Goal: Task Accomplishment & Management: Manage account settings

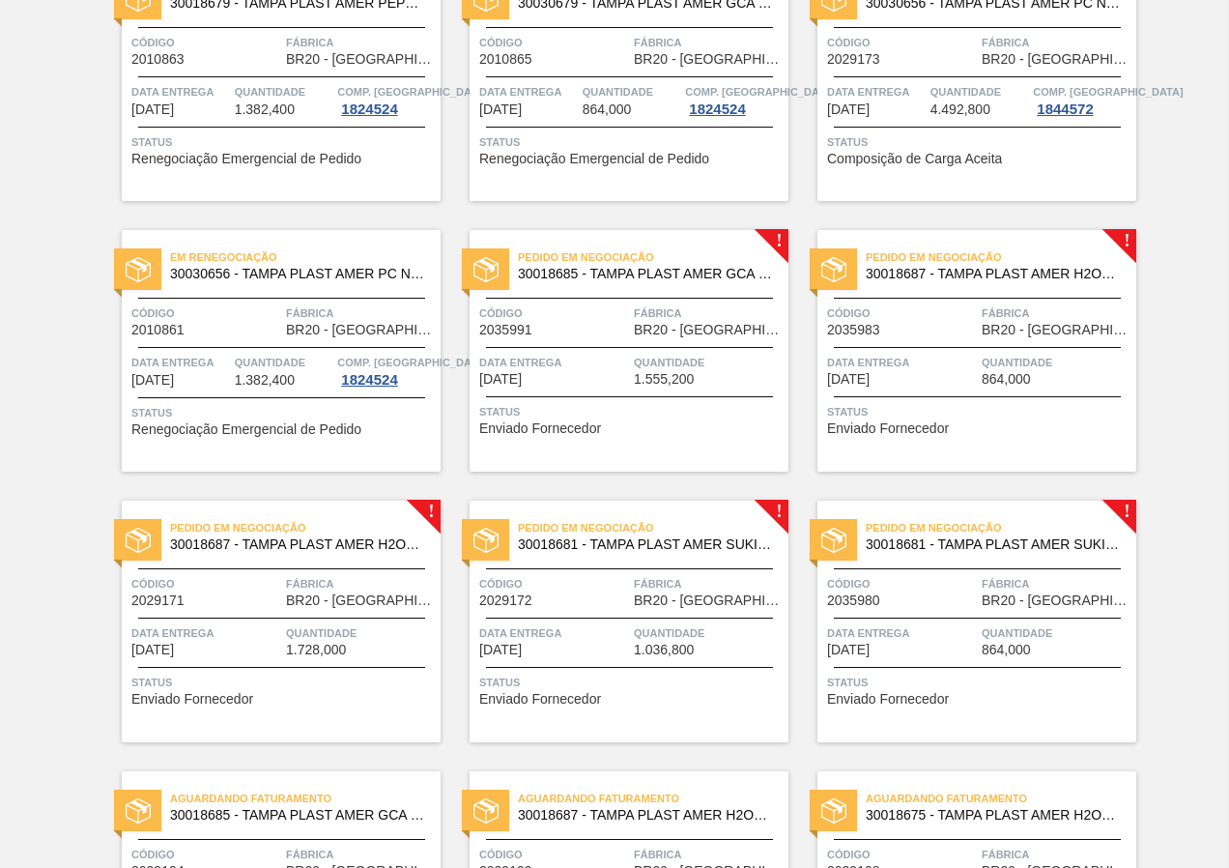
scroll to position [580, 0]
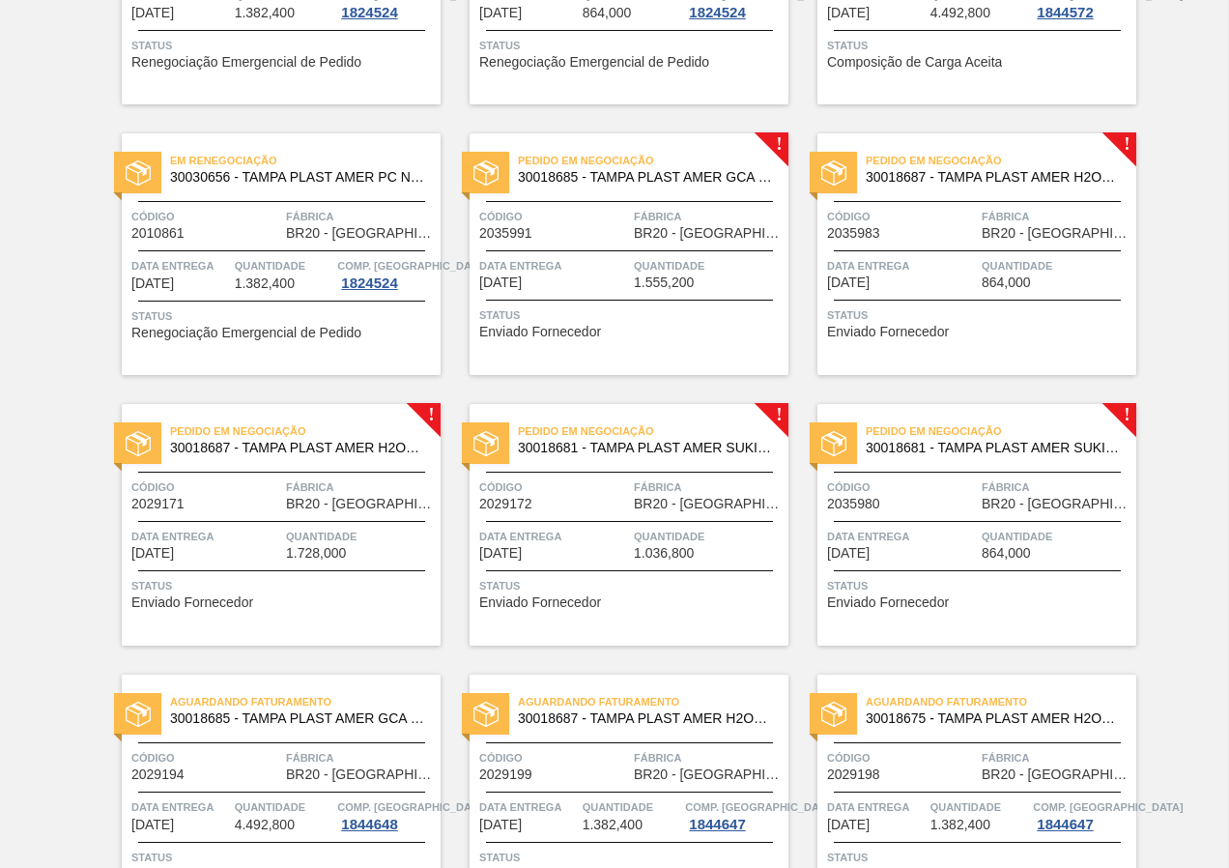
click at [933, 325] on span "Enviado Fornecedor" at bounding box center [888, 332] width 122 height 14
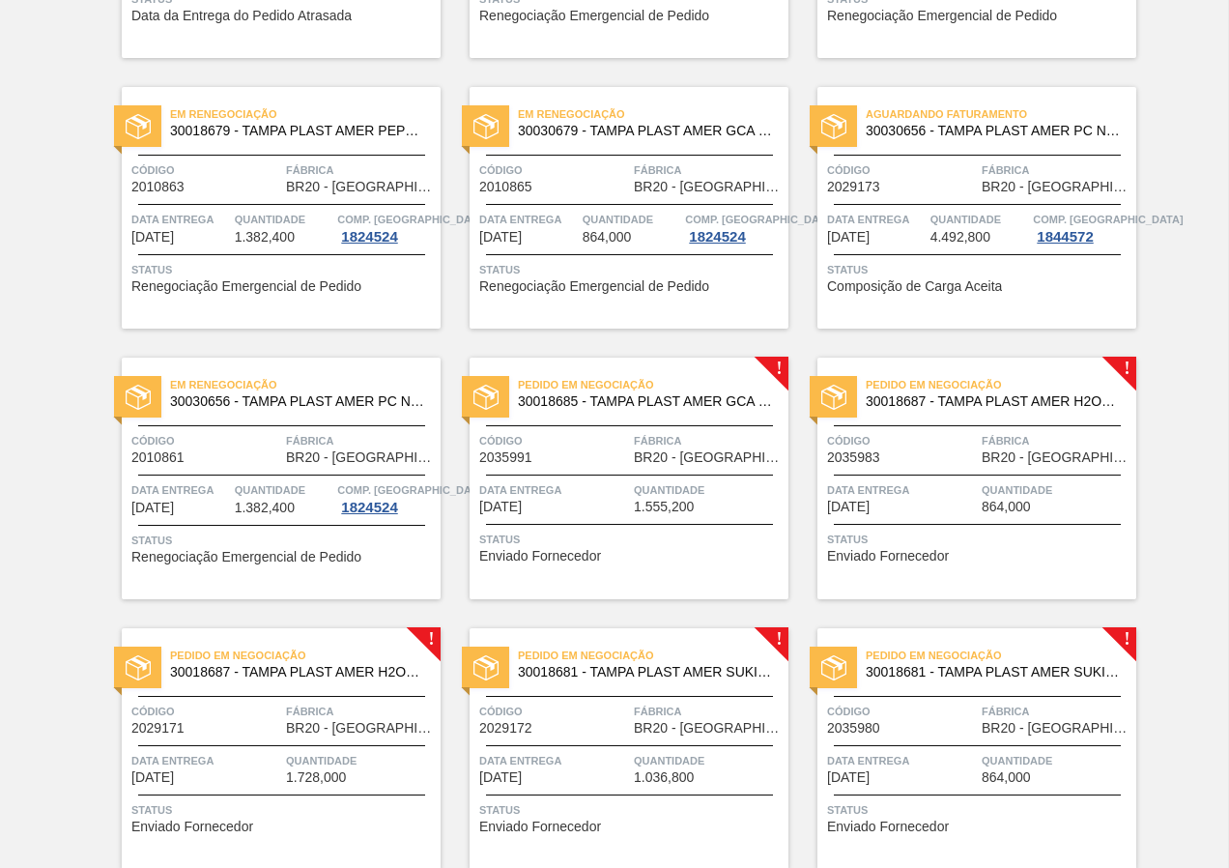
scroll to position [387, 0]
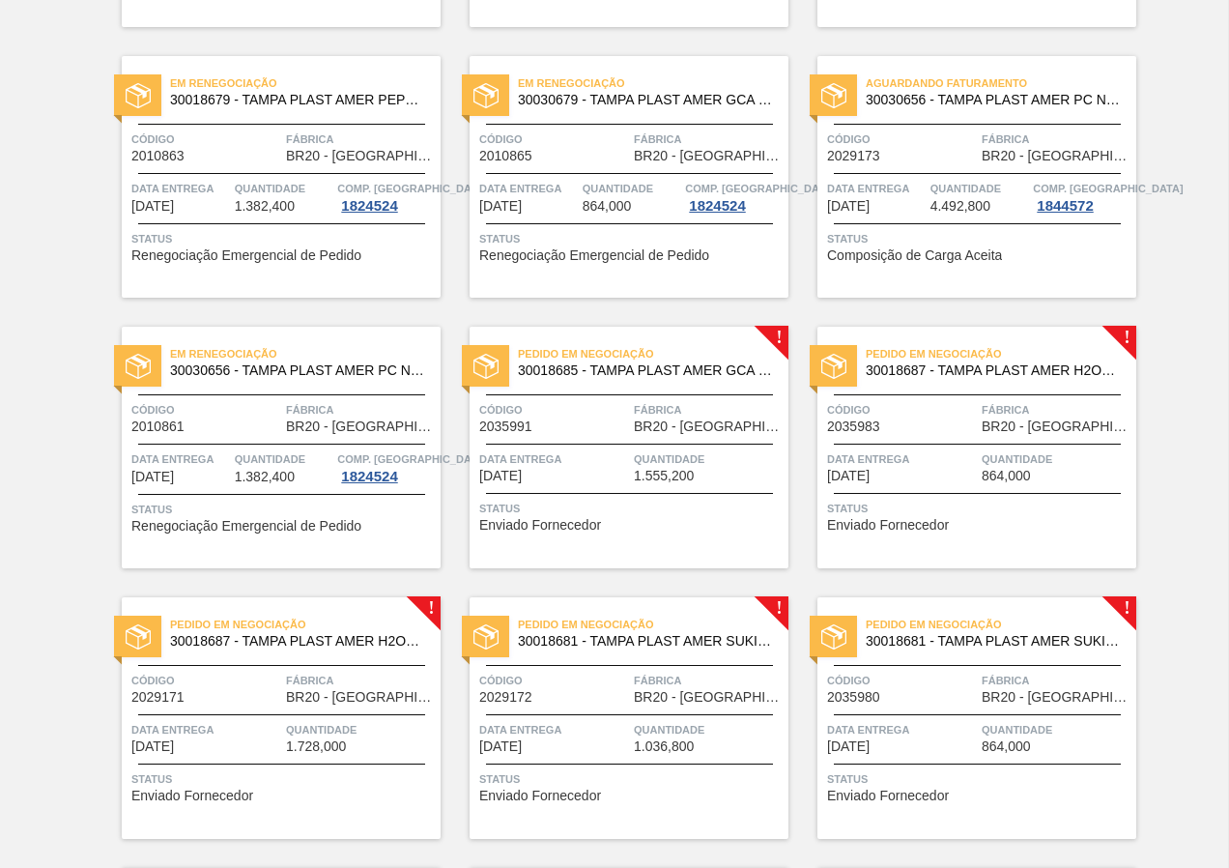
click at [856, 499] on span "Status" at bounding box center [979, 508] width 304 height 19
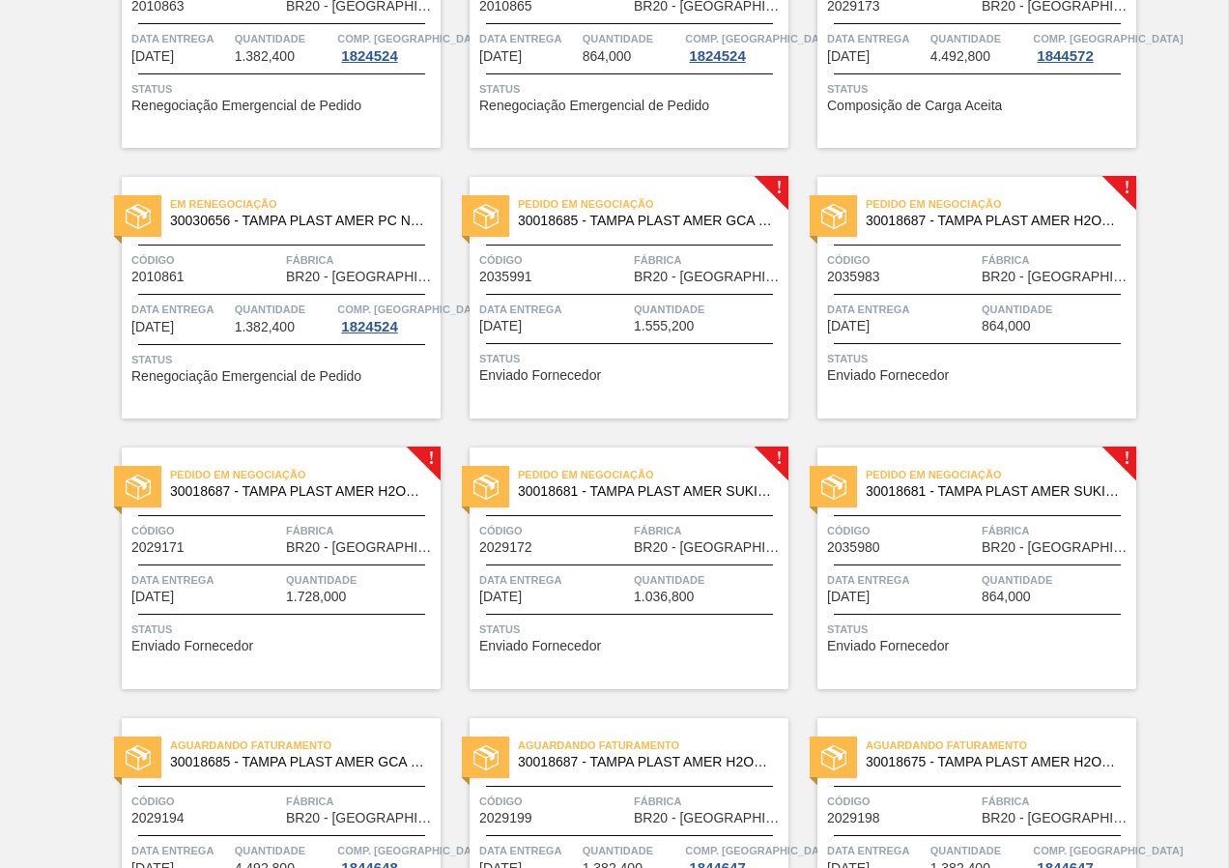
scroll to position [580, 0]
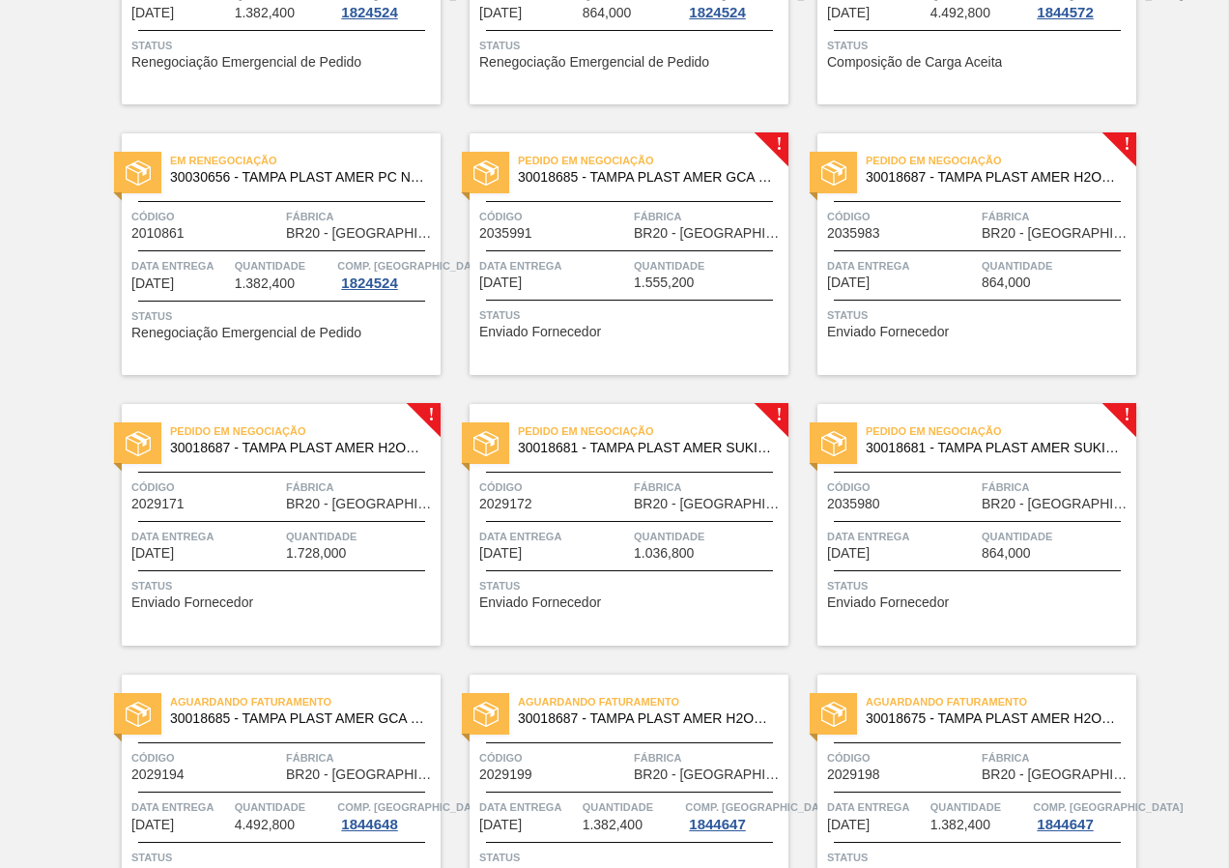
click at [920, 321] on span "Status" at bounding box center [979, 314] width 304 height 19
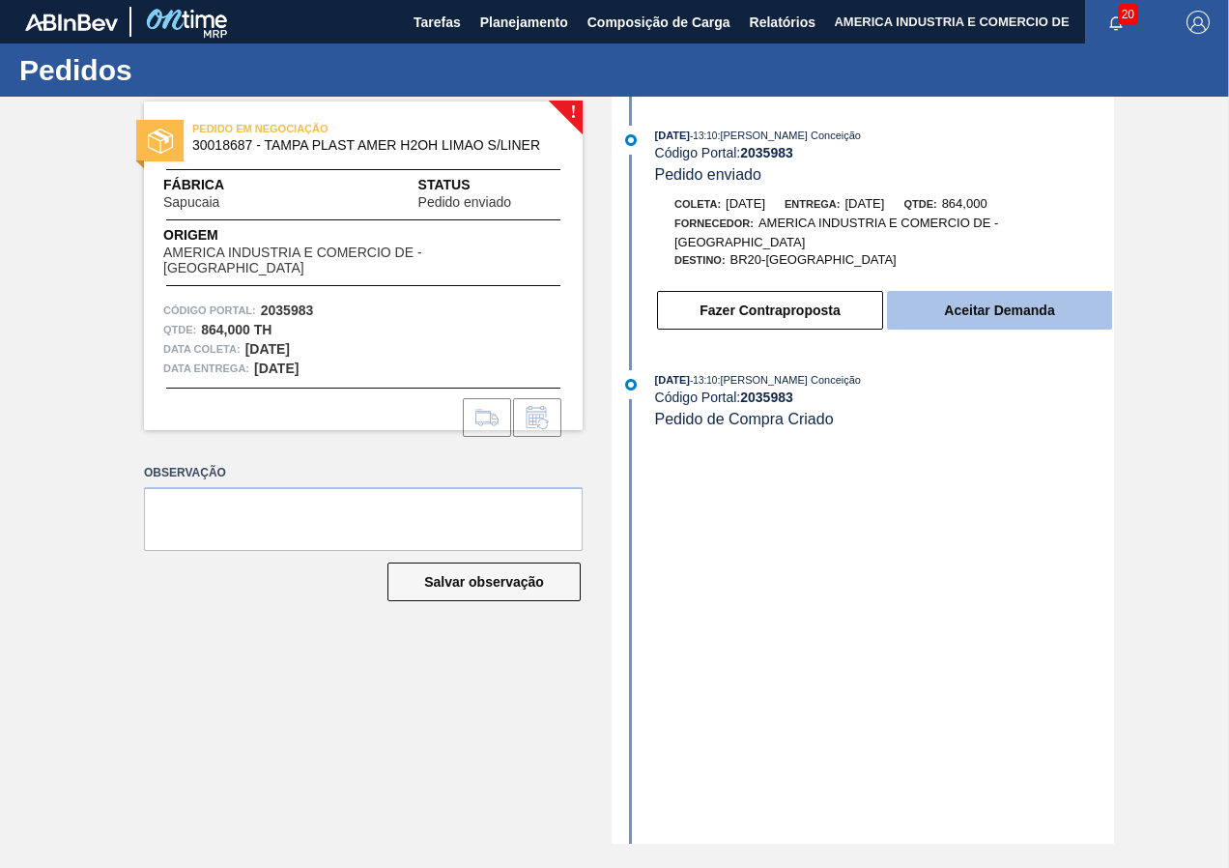
click at [982, 314] on button "Aceitar Demanda" at bounding box center [999, 310] width 225 height 39
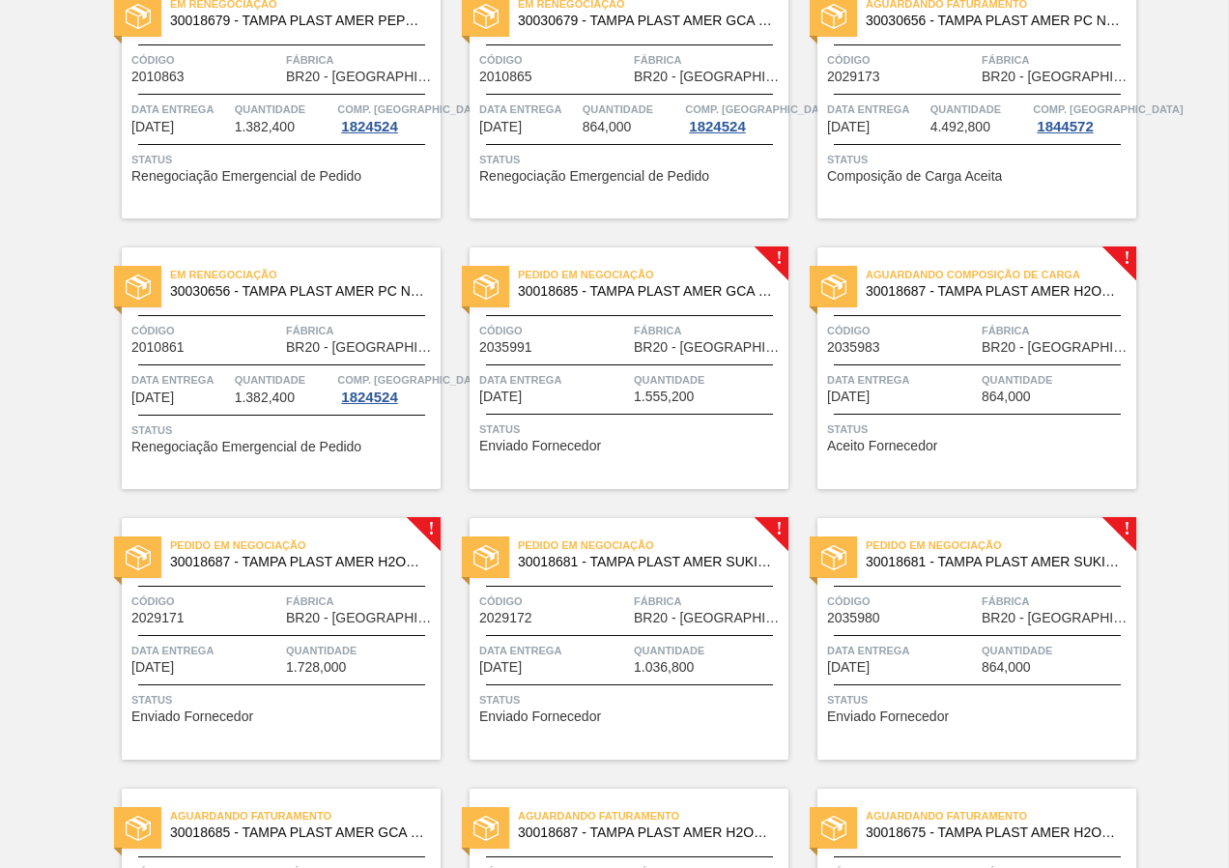
scroll to position [483, 0]
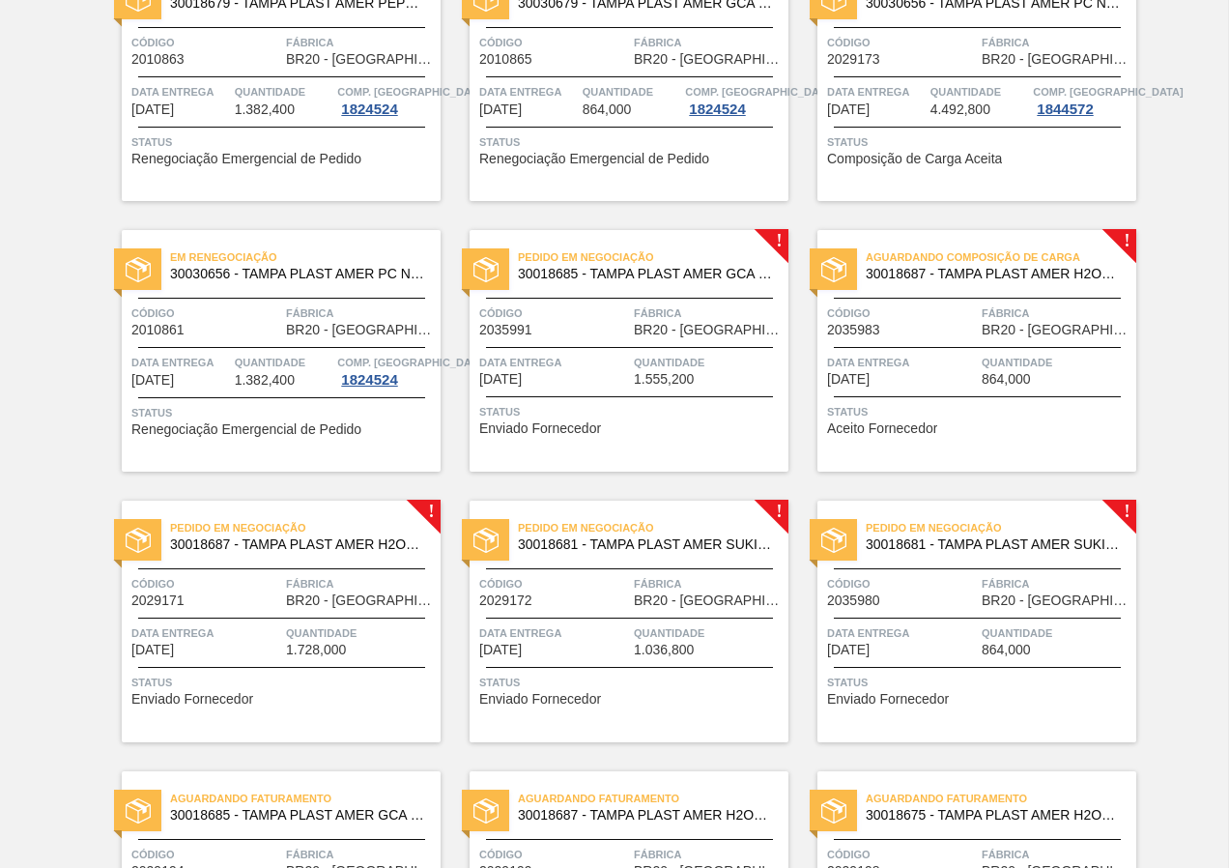
click at [281, 648] on div "Data entrega [DATE] Quantidade 1.728,000" at bounding box center [281, 640] width 319 height 34
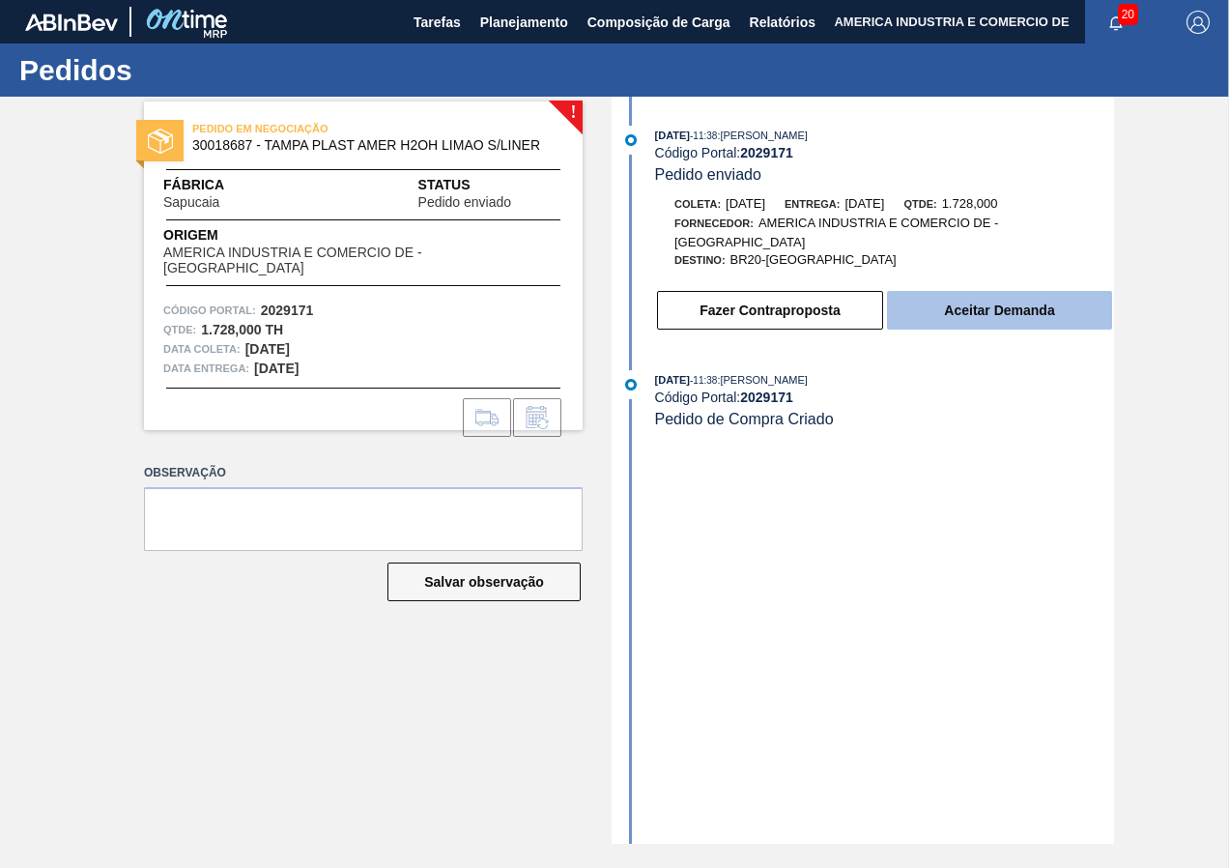
click at [1032, 316] on button "Aceitar Demanda" at bounding box center [999, 310] width 225 height 39
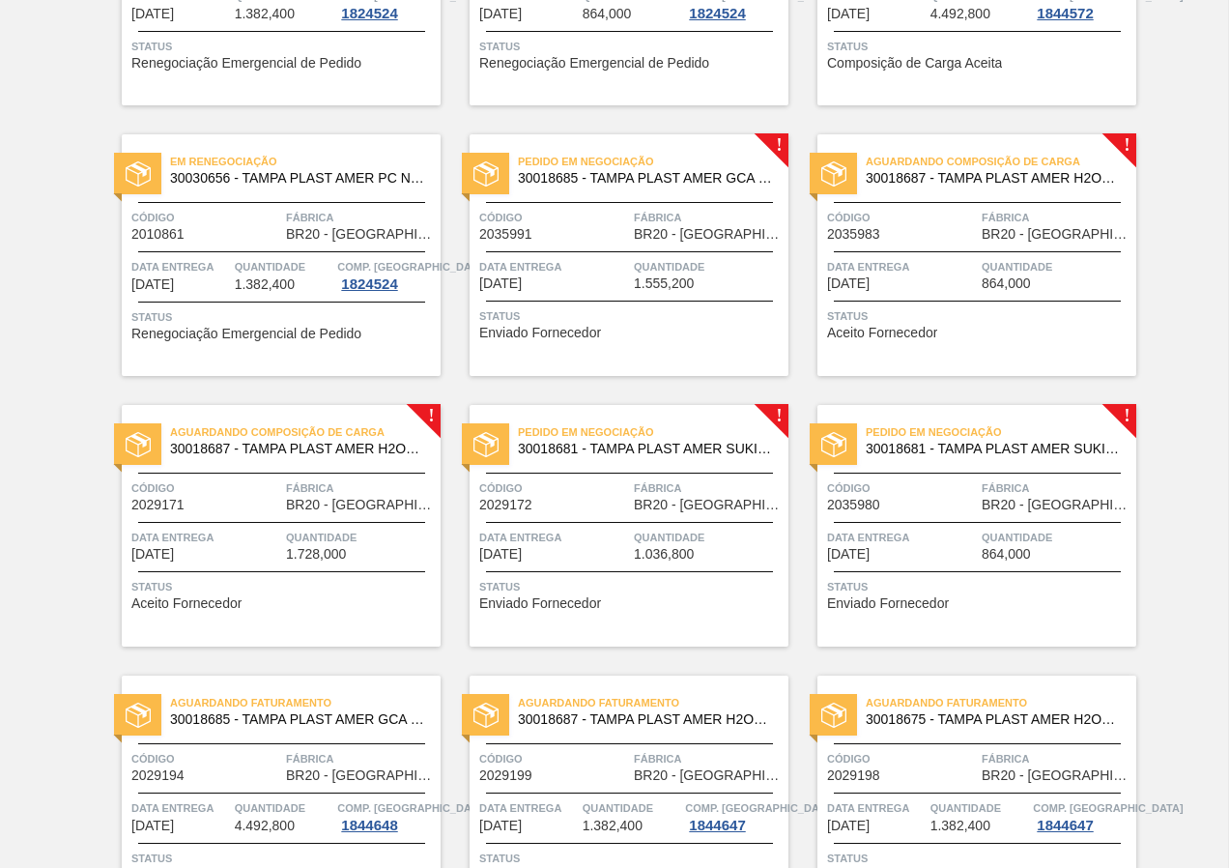
scroll to position [580, 0]
click at [670, 576] on span "Status" at bounding box center [631, 585] width 304 height 19
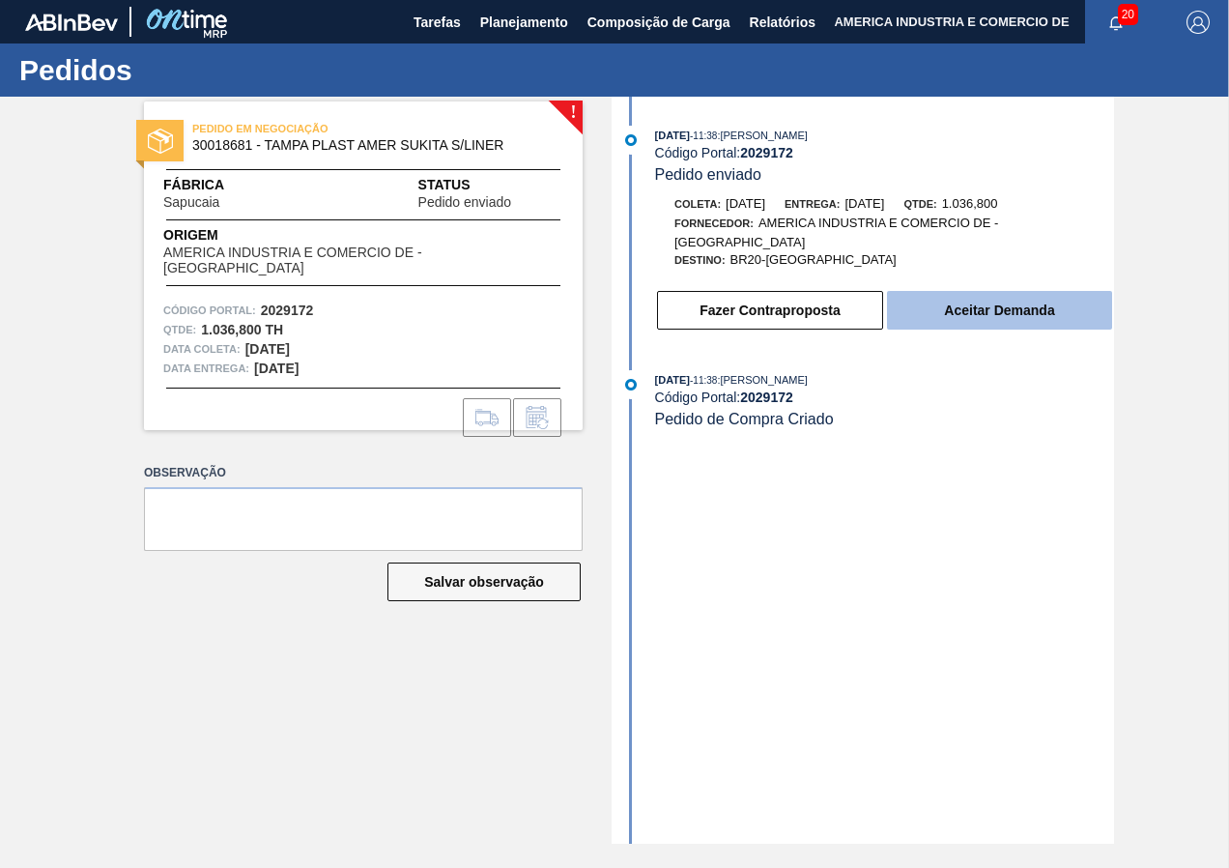
click at [964, 300] on button "Aceitar Demanda" at bounding box center [999, 310] width 225 height 39
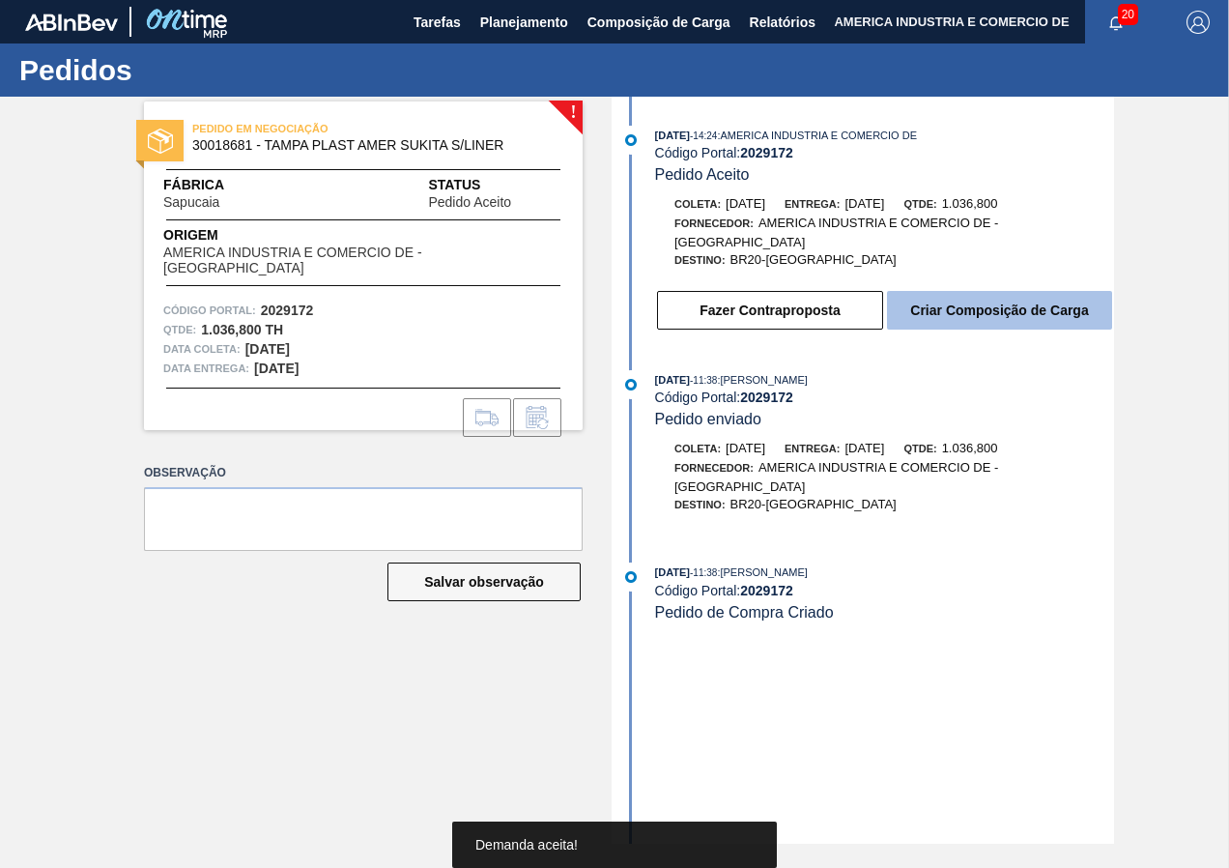
click at [1003, 311] on button "Criar Composição de Carga" at bounding box center [999, 310] width 225 height 39
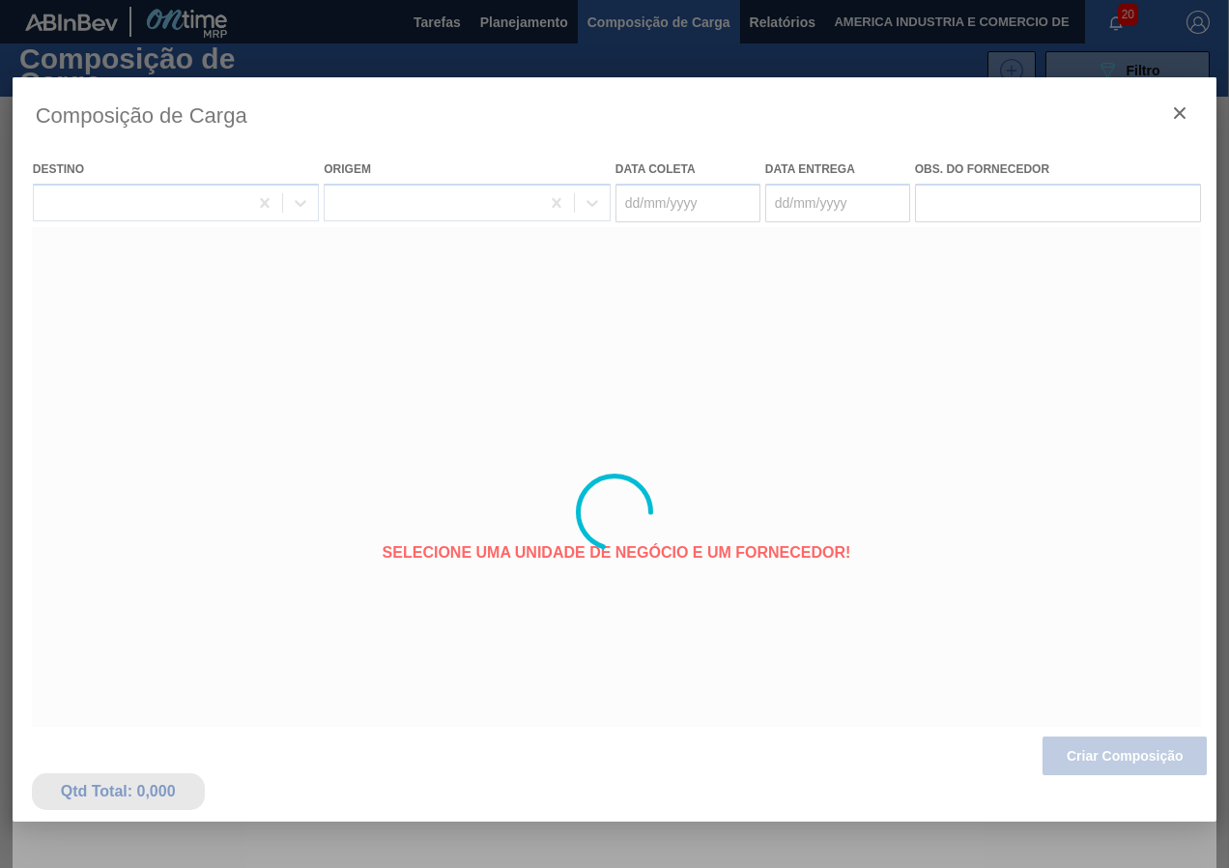
type coleta "01/10/2025"
type entrega "02/10/2025"
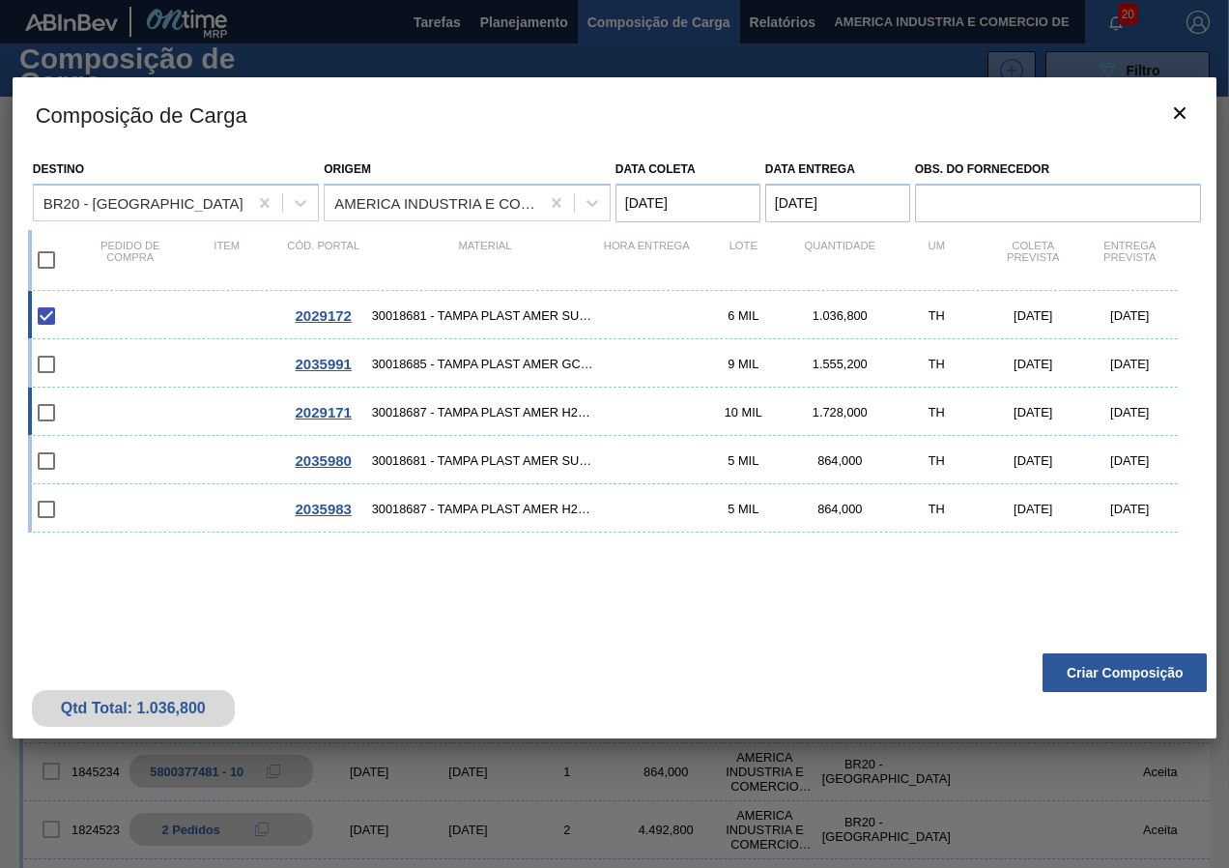
click at [492, 408] on span "30018687 - TAMPA PLAST AMER H2OH LIMAO S/LINER" at bounding box center [485, 412] width 227 height 14
checkbox input "true"
click at [1171, 117] on icon "botão de ícone" at bounding box center [1179, 112] width 23 height 23
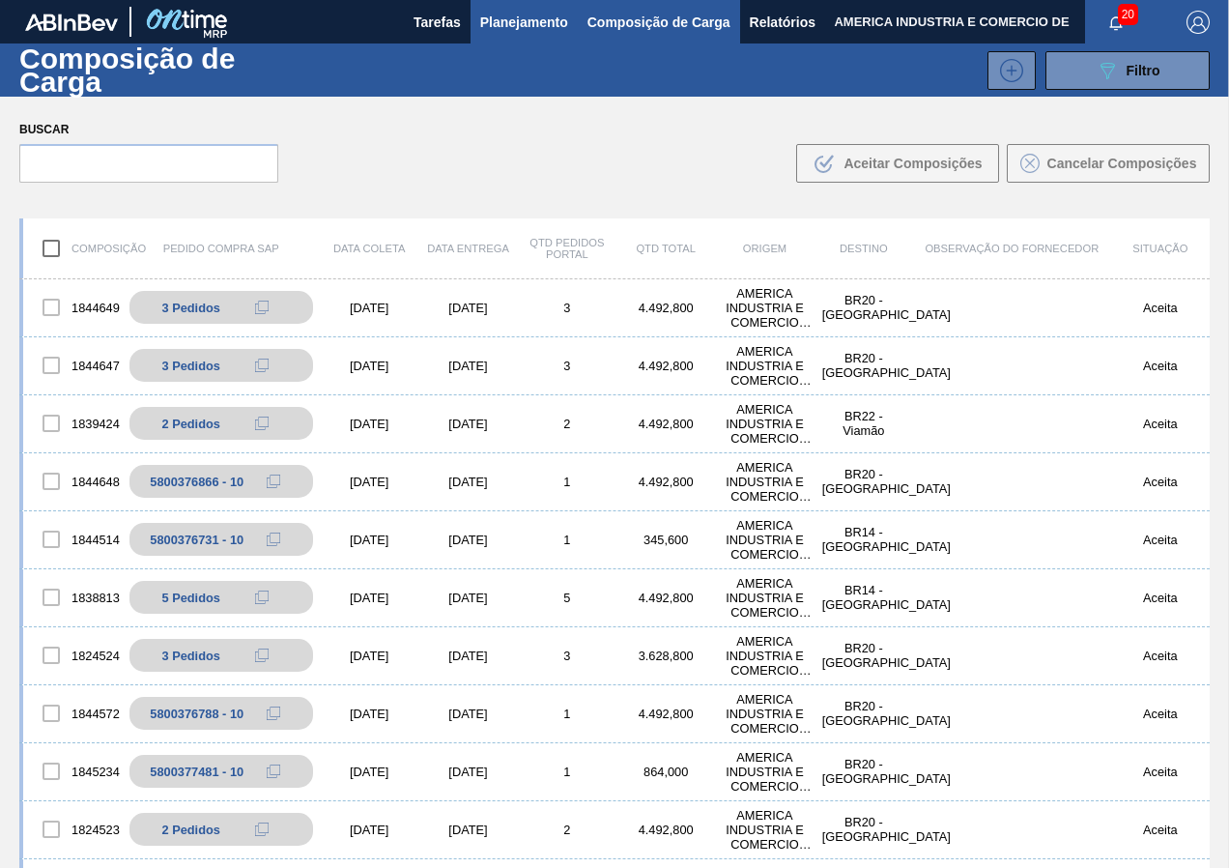
click at [549, 27] on span "Planejamento" at bounding box center [524, 22] width 88 height 23
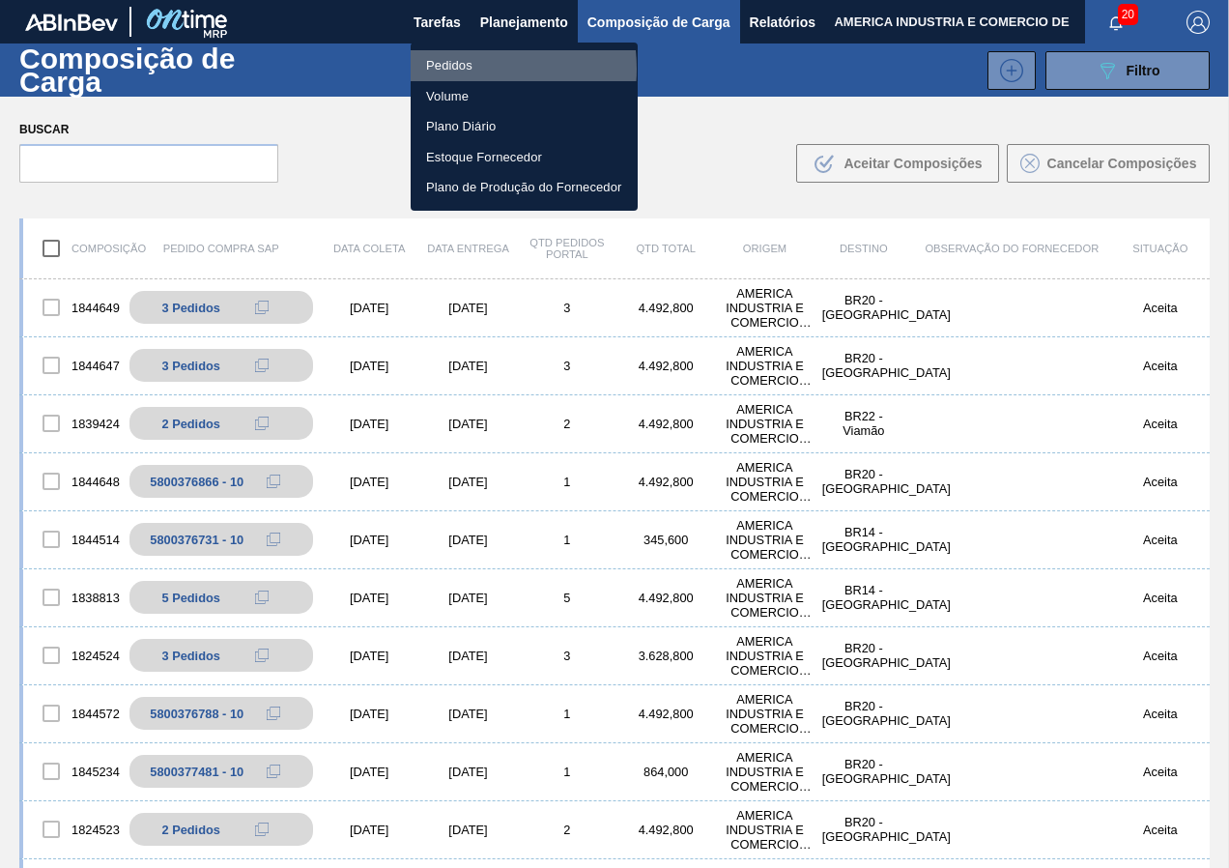
click at [465, 69] on li "Pedidos" at bounding box center [524, 65] width 227 height 31
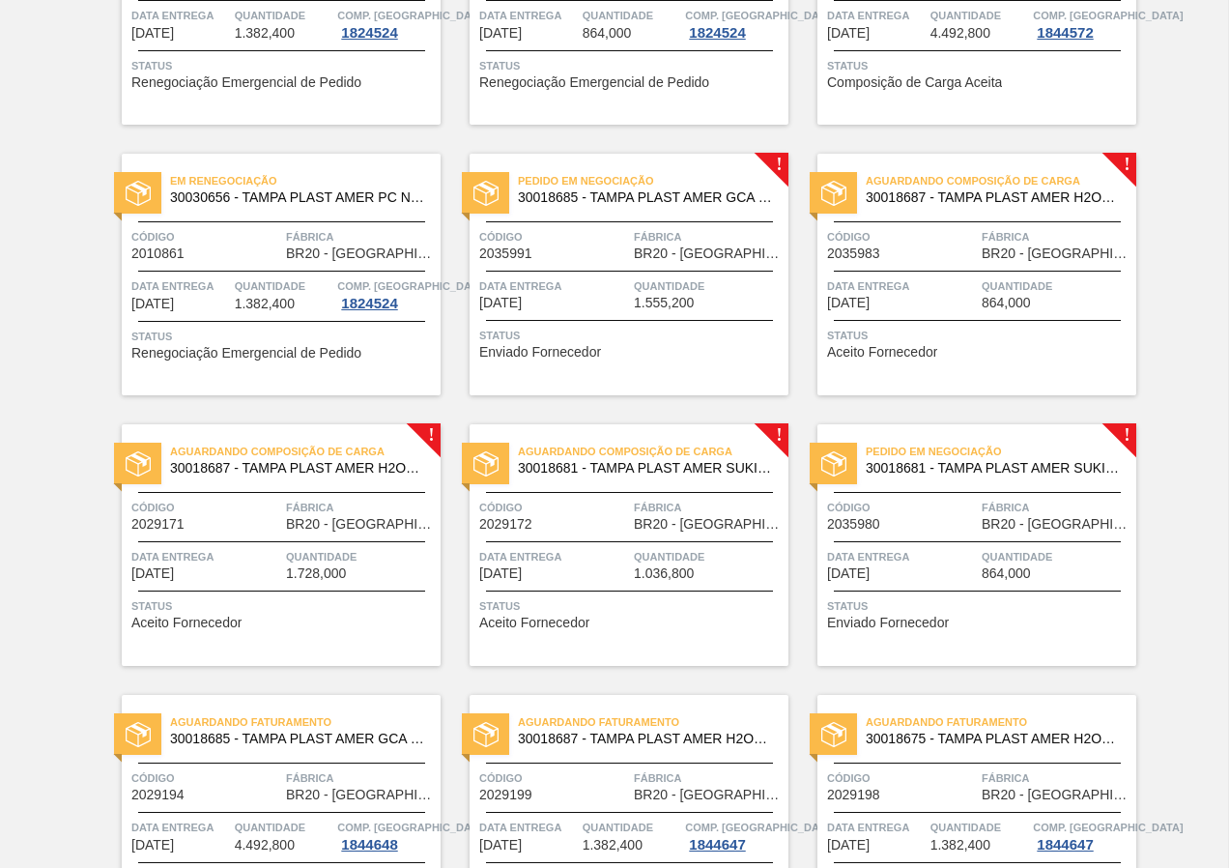
scroll to position [580, 0]
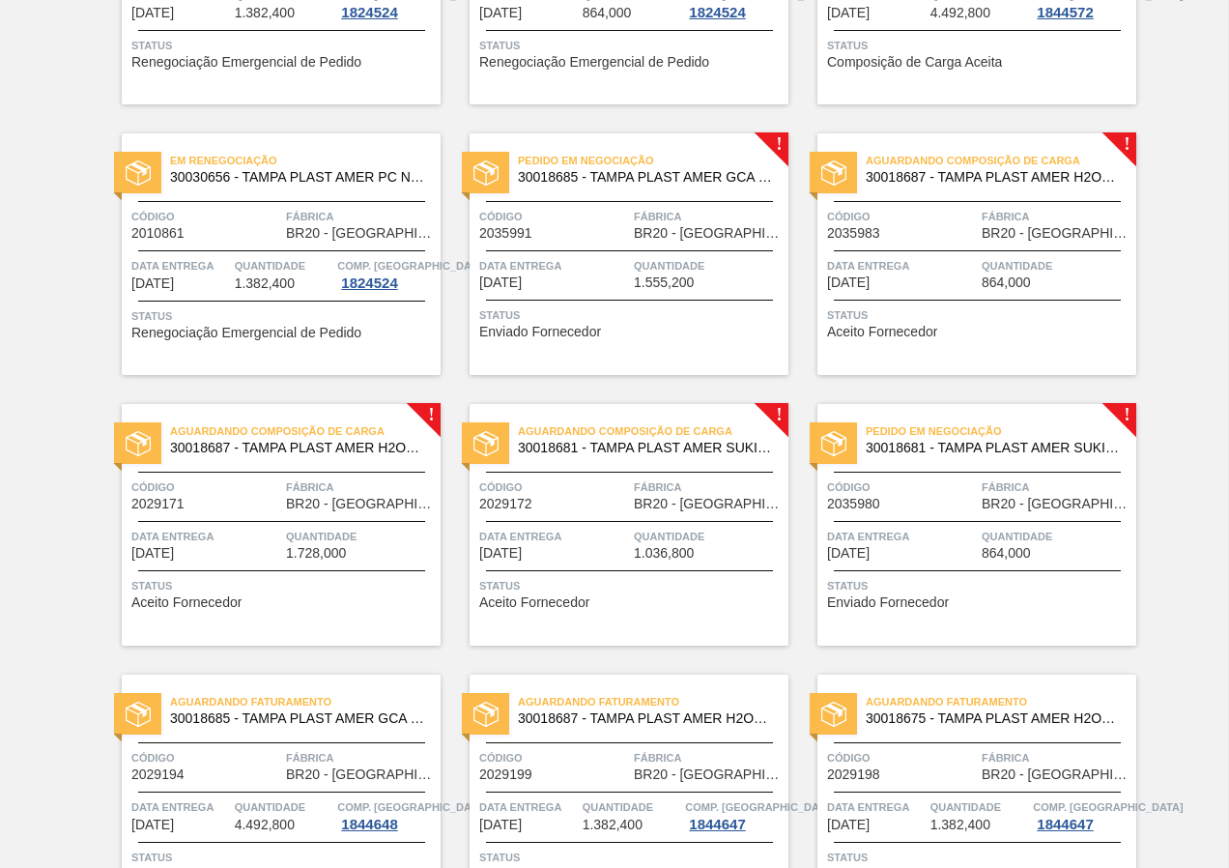
click at [1010, 289] on span "864,000" at bounding box center [1006, 282] width 49 height 14
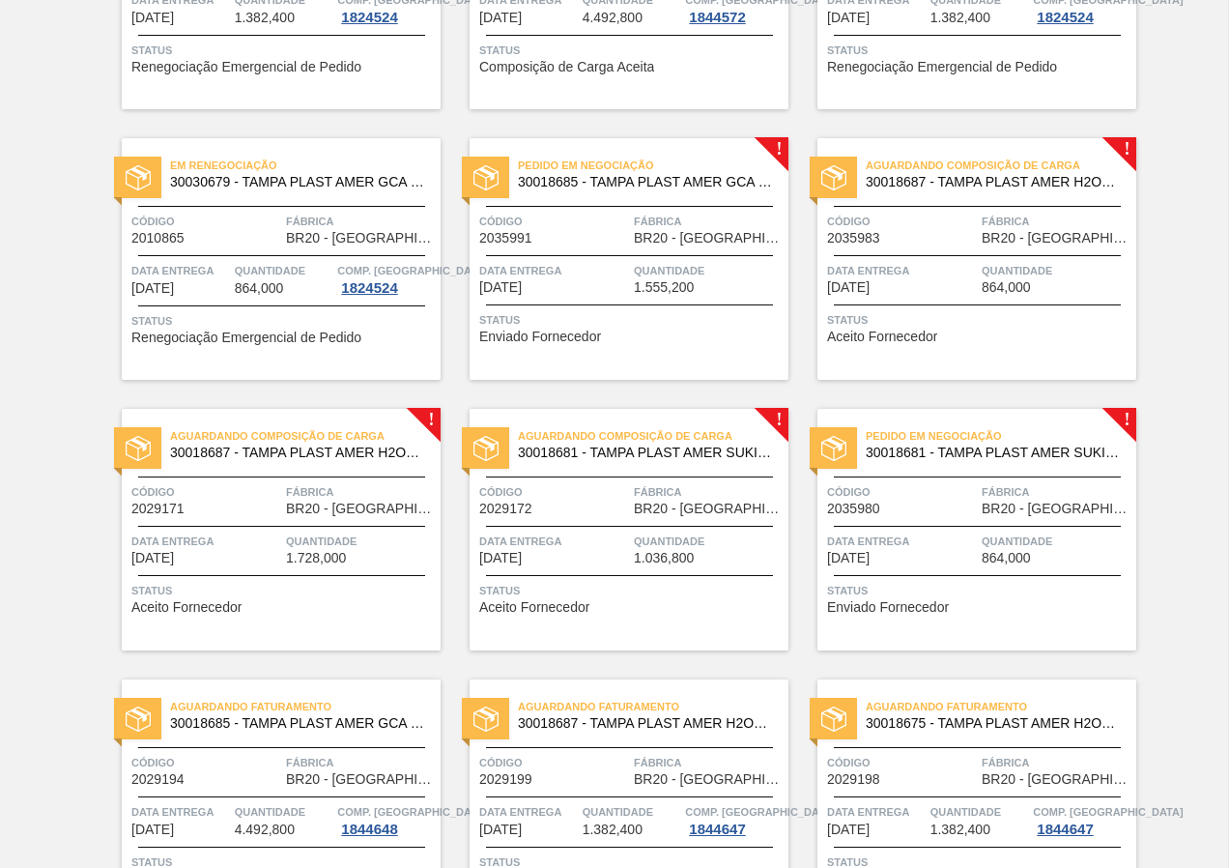
scroll to position [580, 0]
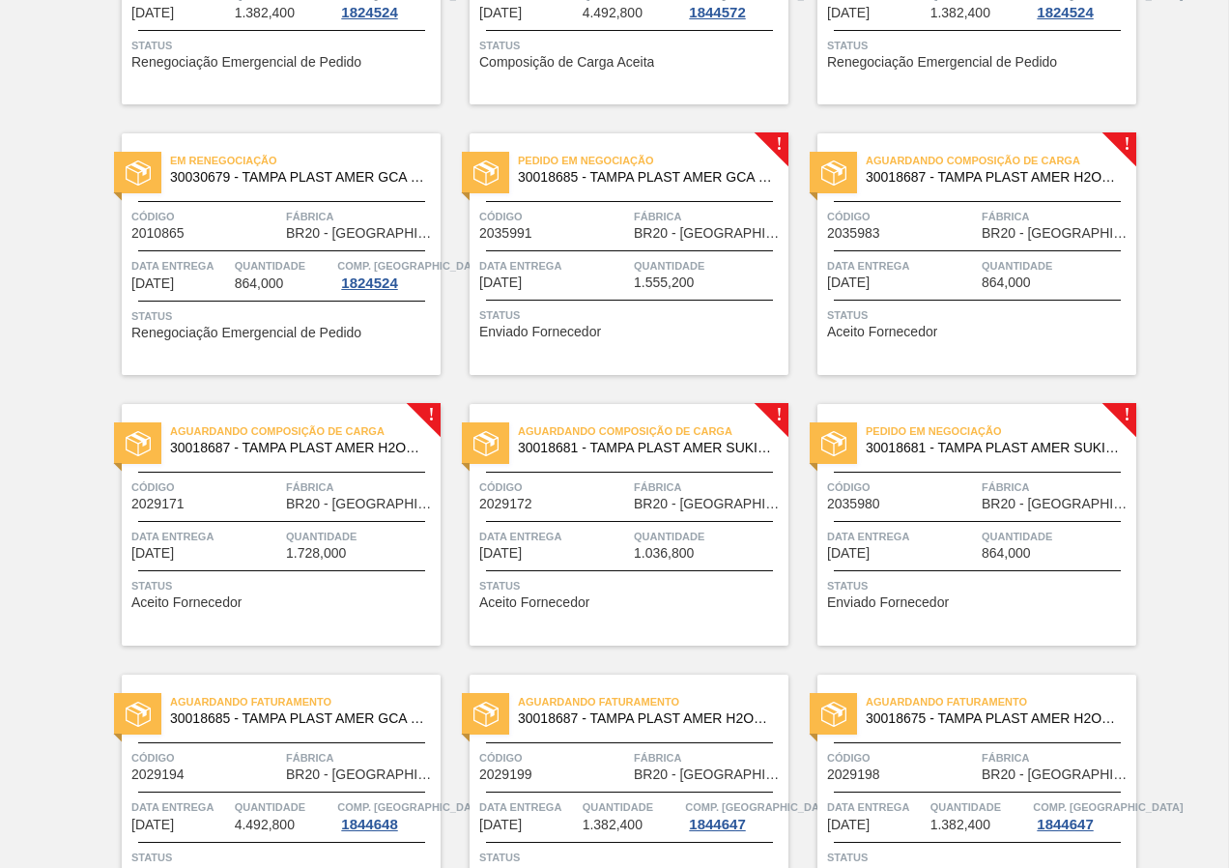
click at [1012, 595] on div "Status Enviado Fornecedor" at bounding box center [979, 591] width 304 height 31
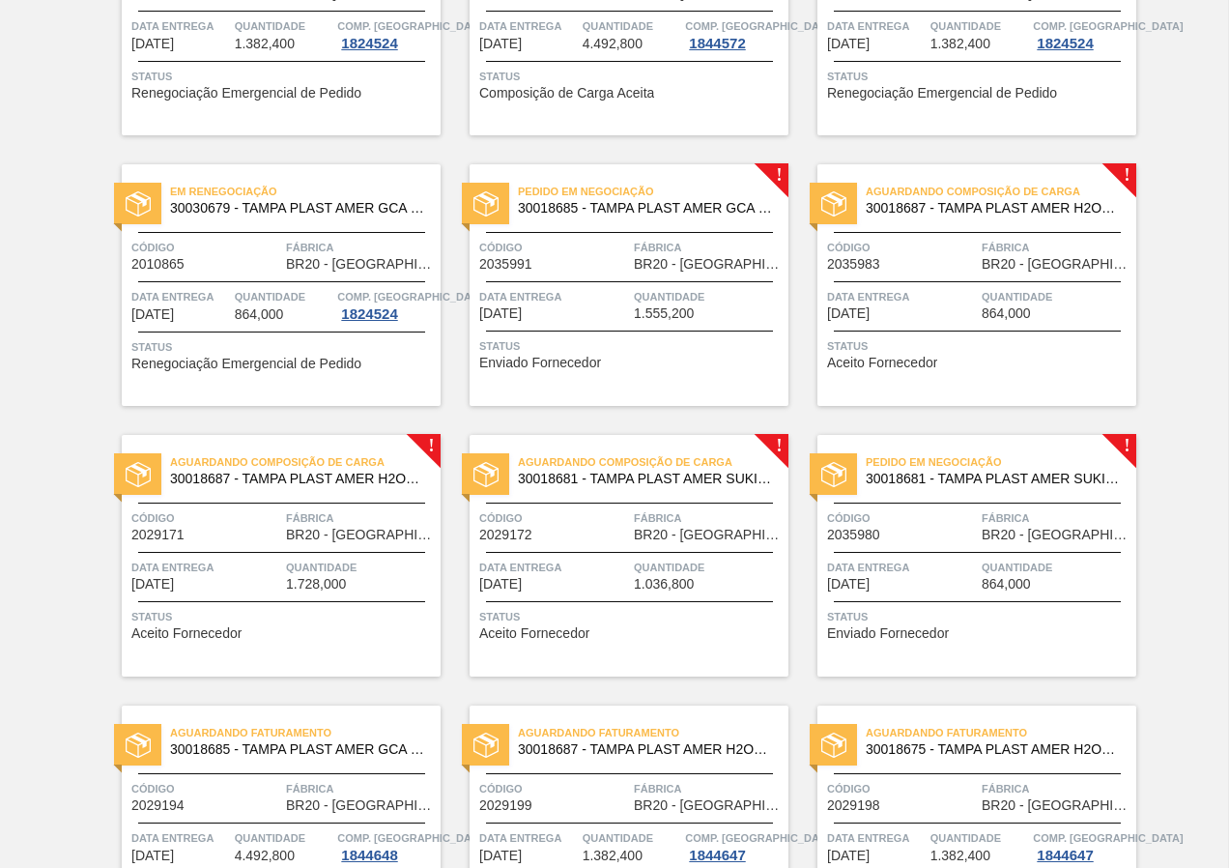
scroll to position [580, 0]
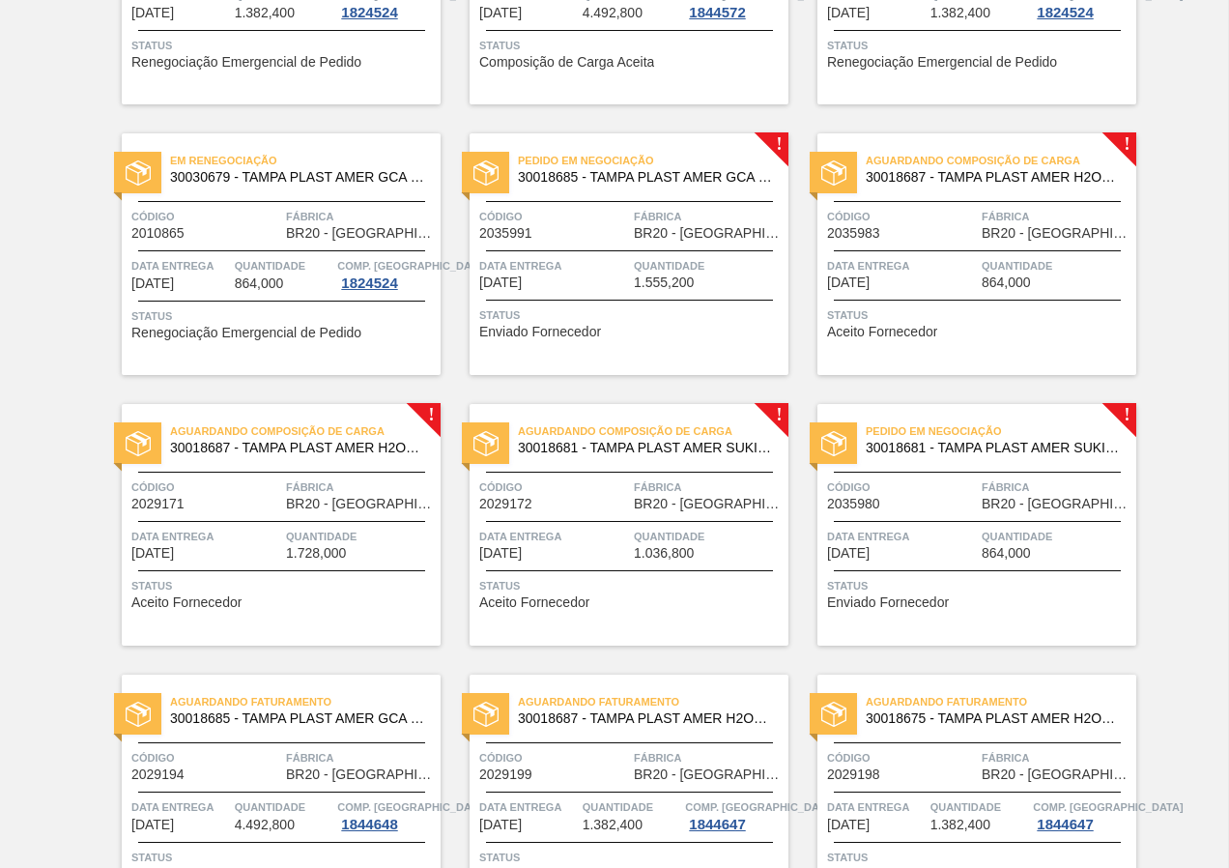
click at [975, 529] on span "Data entrega" at bounding box center [902, 536] width 150 height 19
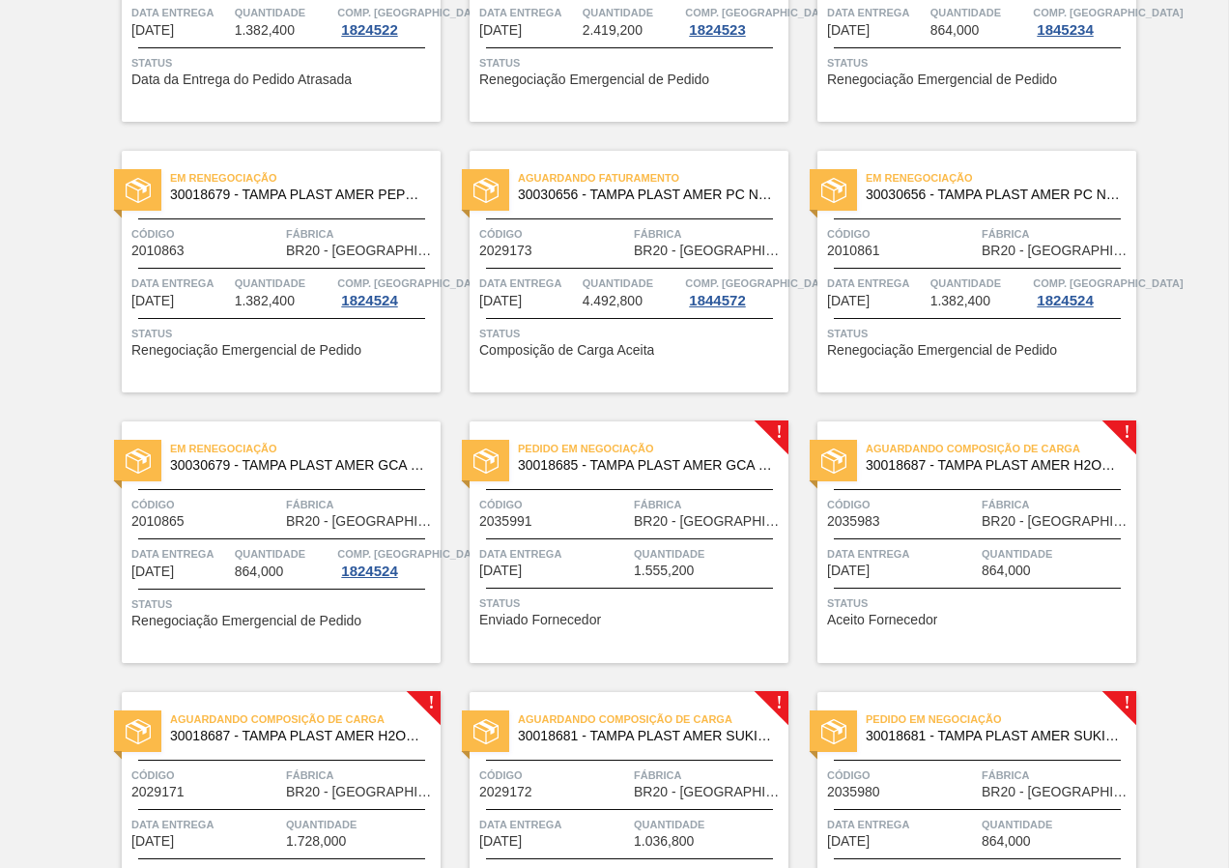
scroll to position [580, 0]
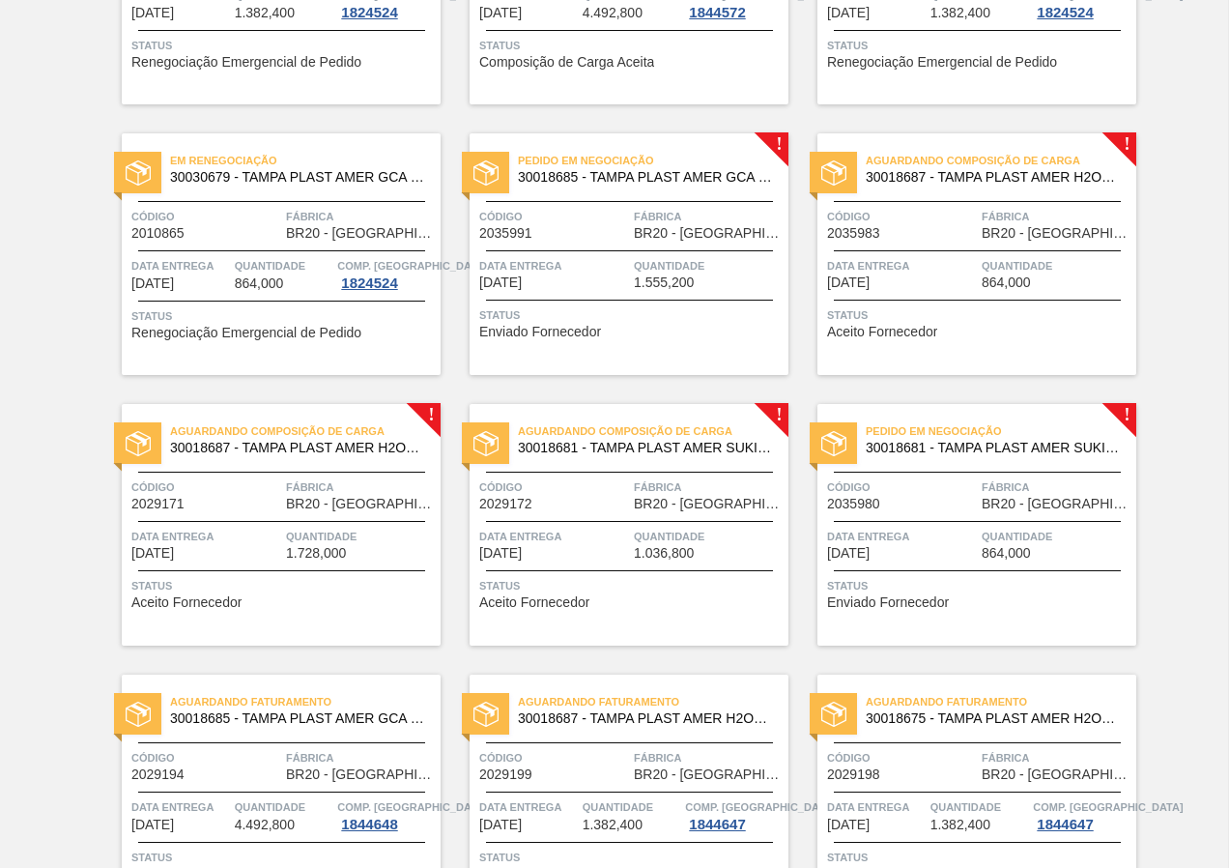
click at [952, 318] on span "Status" at bounding box center [979, 314] width 304 height 19
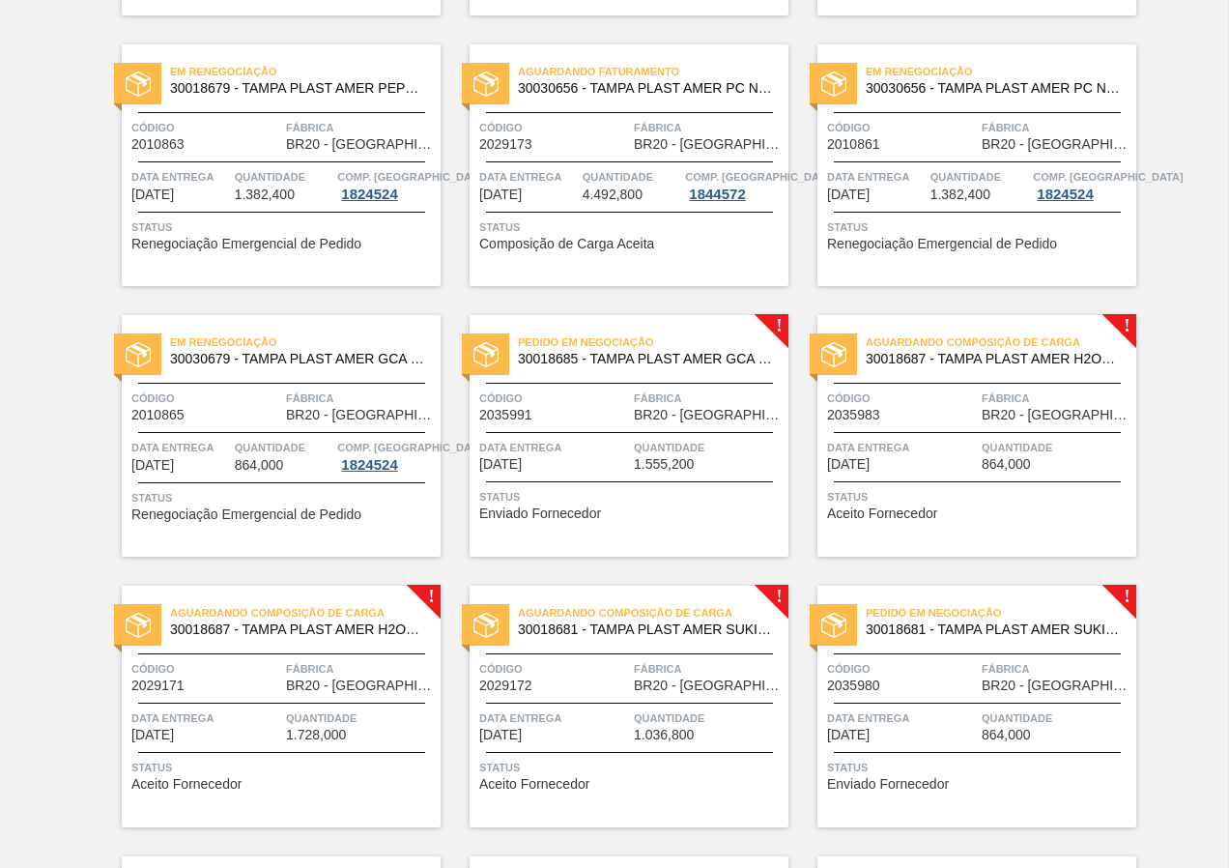
scroll to position [387, 0]
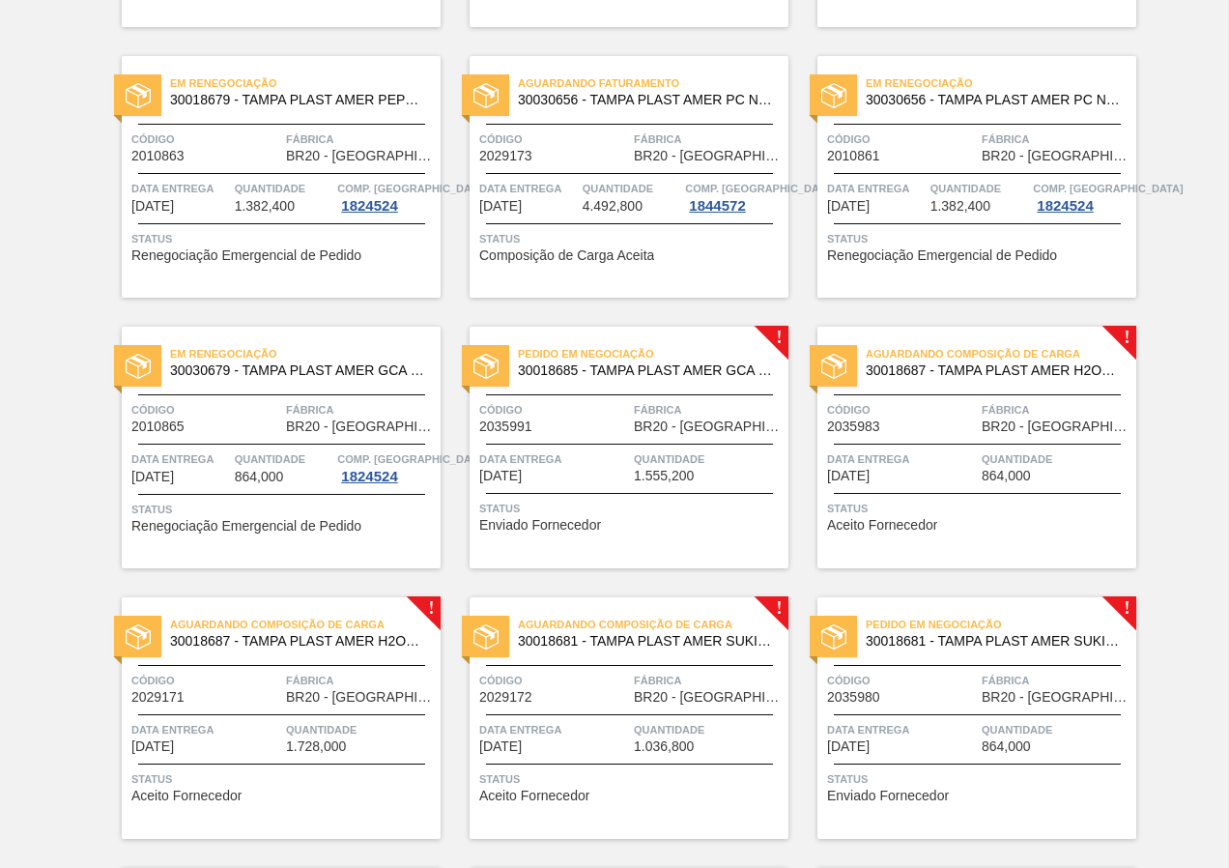
click at [649, 538] on div "Pedido em Negociação 30018685 - TAMPA PLAST AMER GCA S/LINER Código 2035991 Fáb…" at bounding box center [629, 448] width 319 height 242
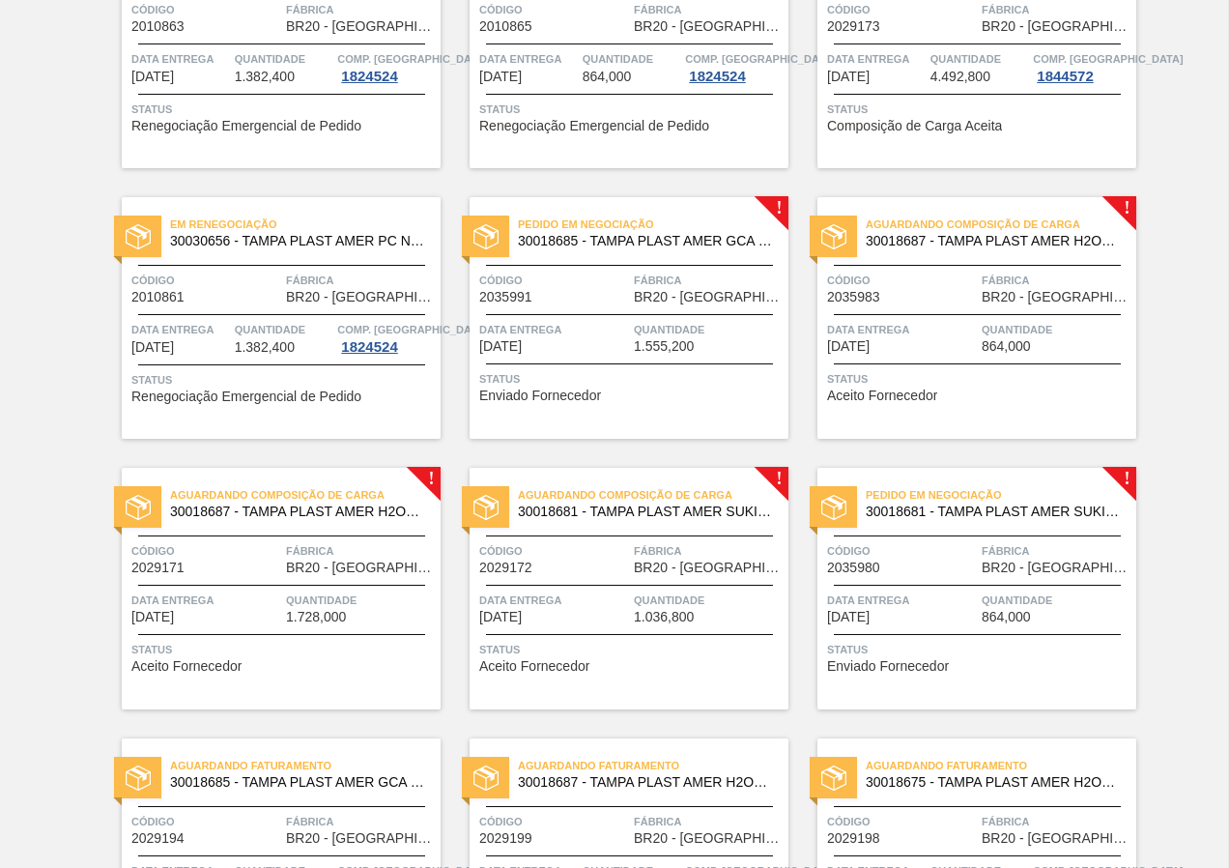
scroll to position [483, 0]
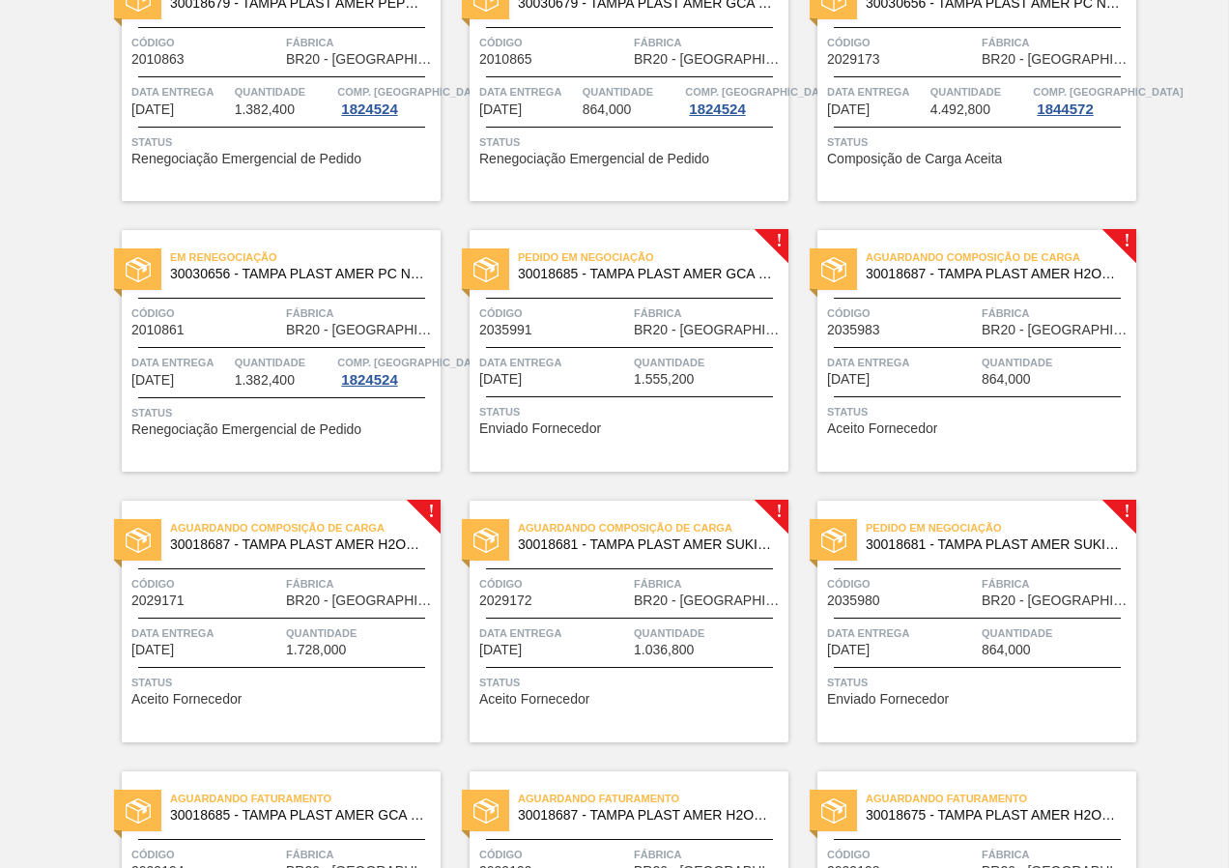
click at [693, 459] on div "Pedido em Negociação 30018685 - TAMPA PLAST AMER GCA S/LINER Código 2035991 Fáb…" at bounding box center [629, 351] width 319 height 242
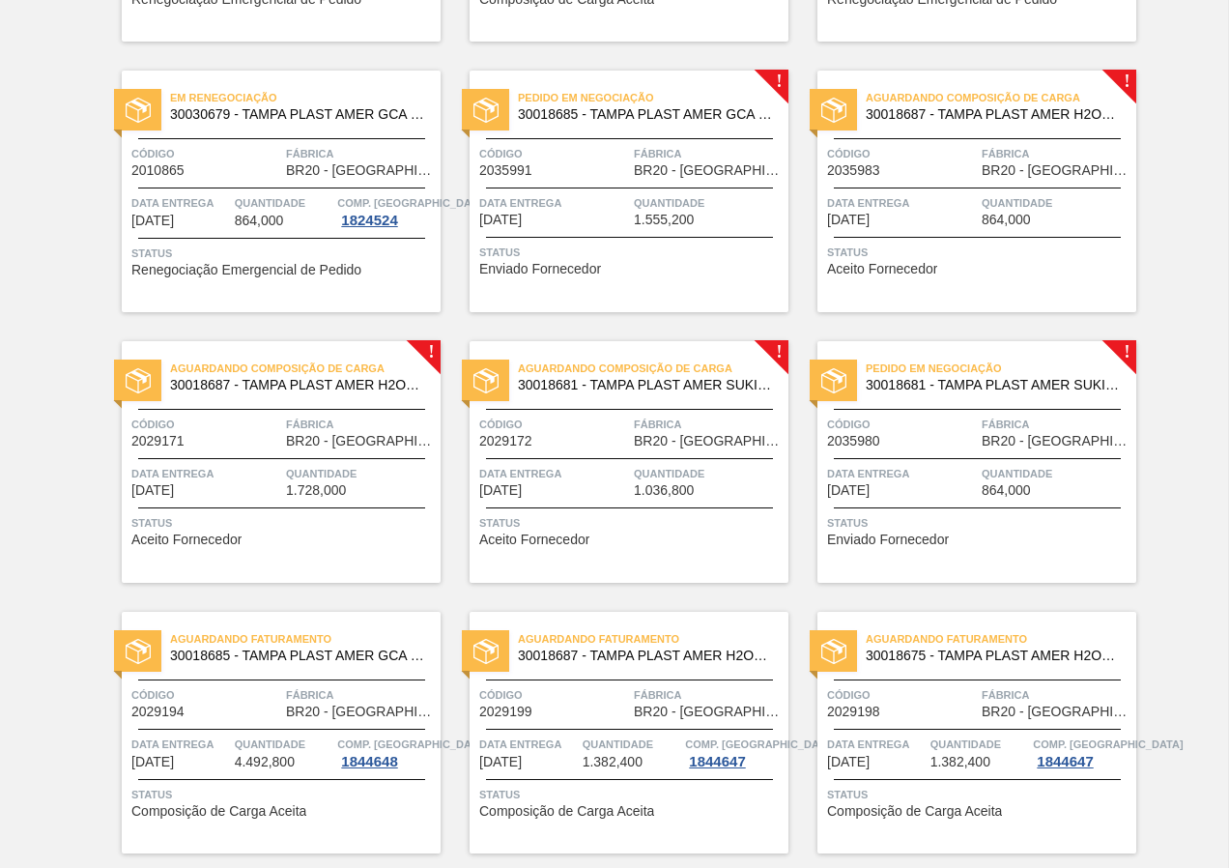
scroll to position [676, 0]
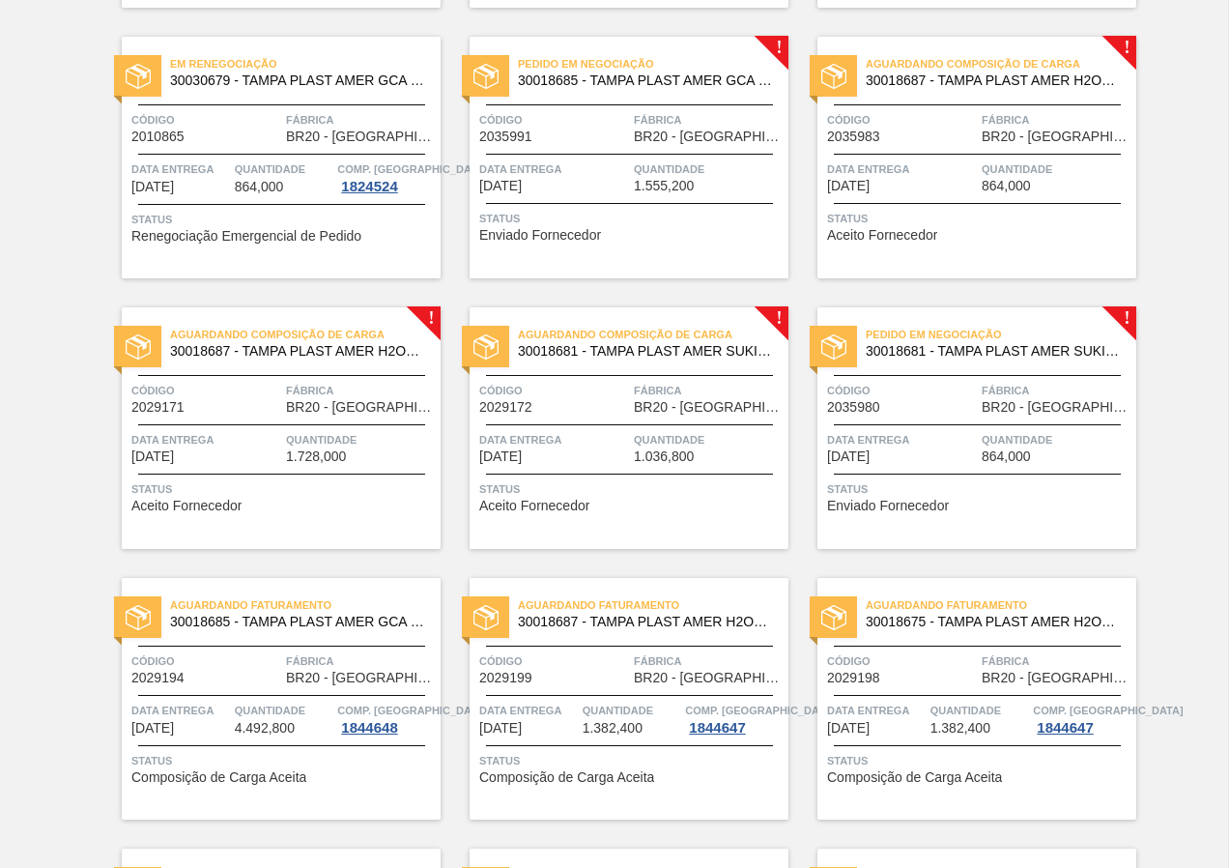
click at [966, 232] on div "Status Aceito Fornecedor" at bounding box center [979, 224] width 304 height 31
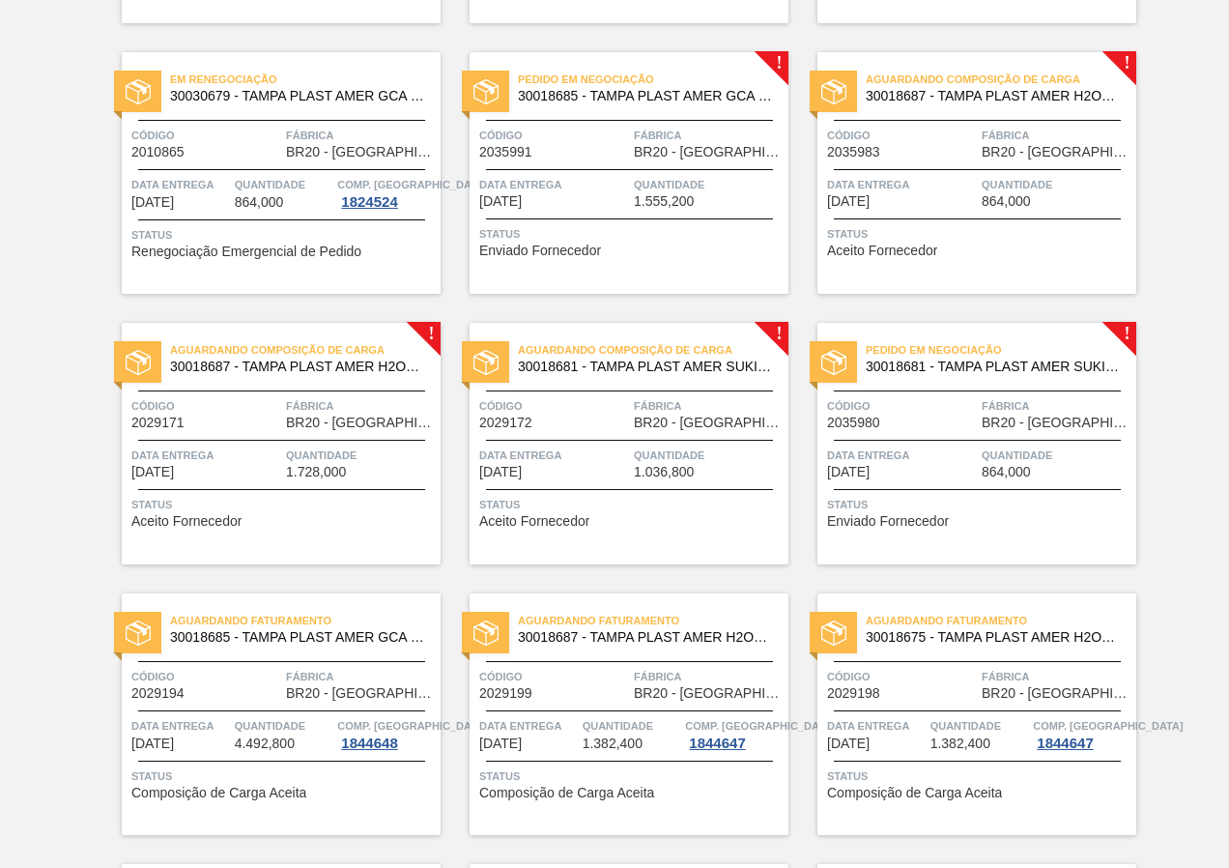
scroll to position [676, 0]
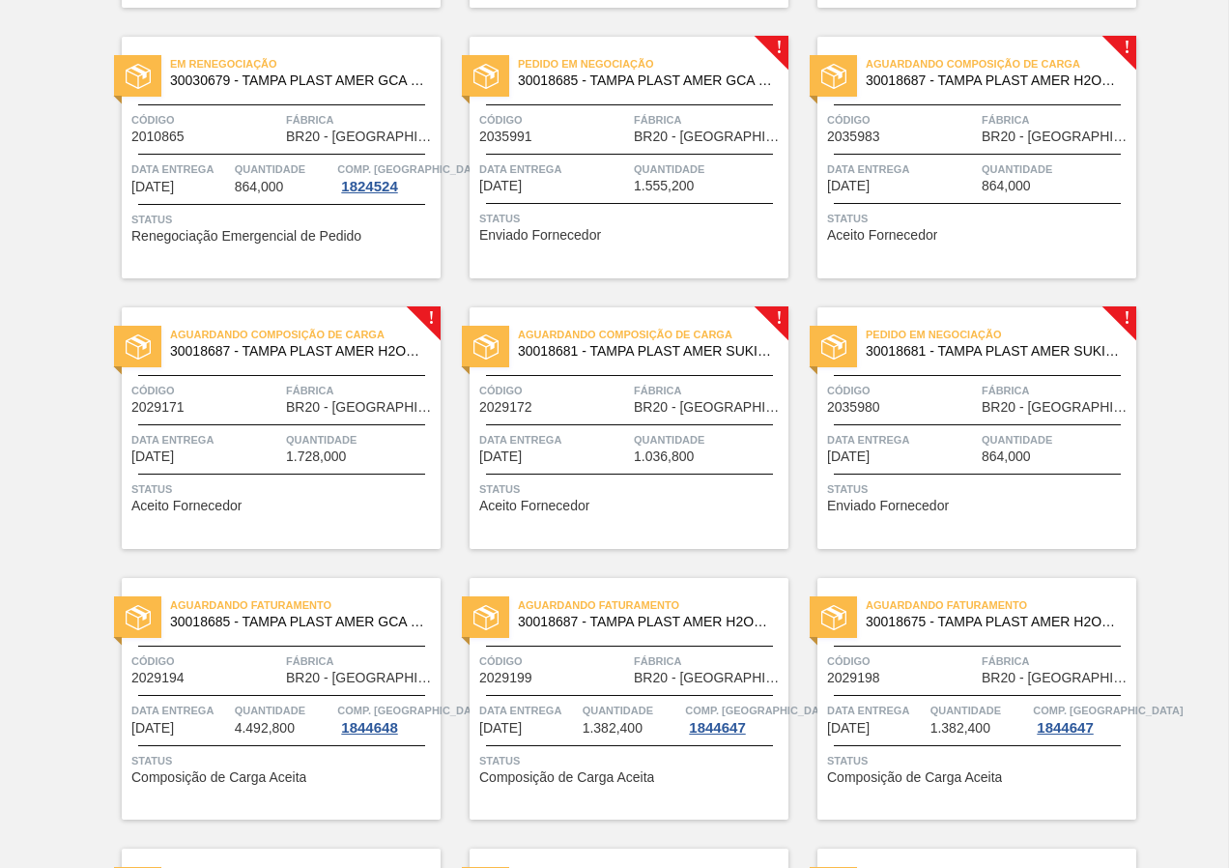
click at [276, 510] on div "Aguardando Composição de Carga 30018687 - TAMPA PLAST AMER H2OH LIMAO S/LINER C…" at bounding box center [281, 428] width 319 height 242
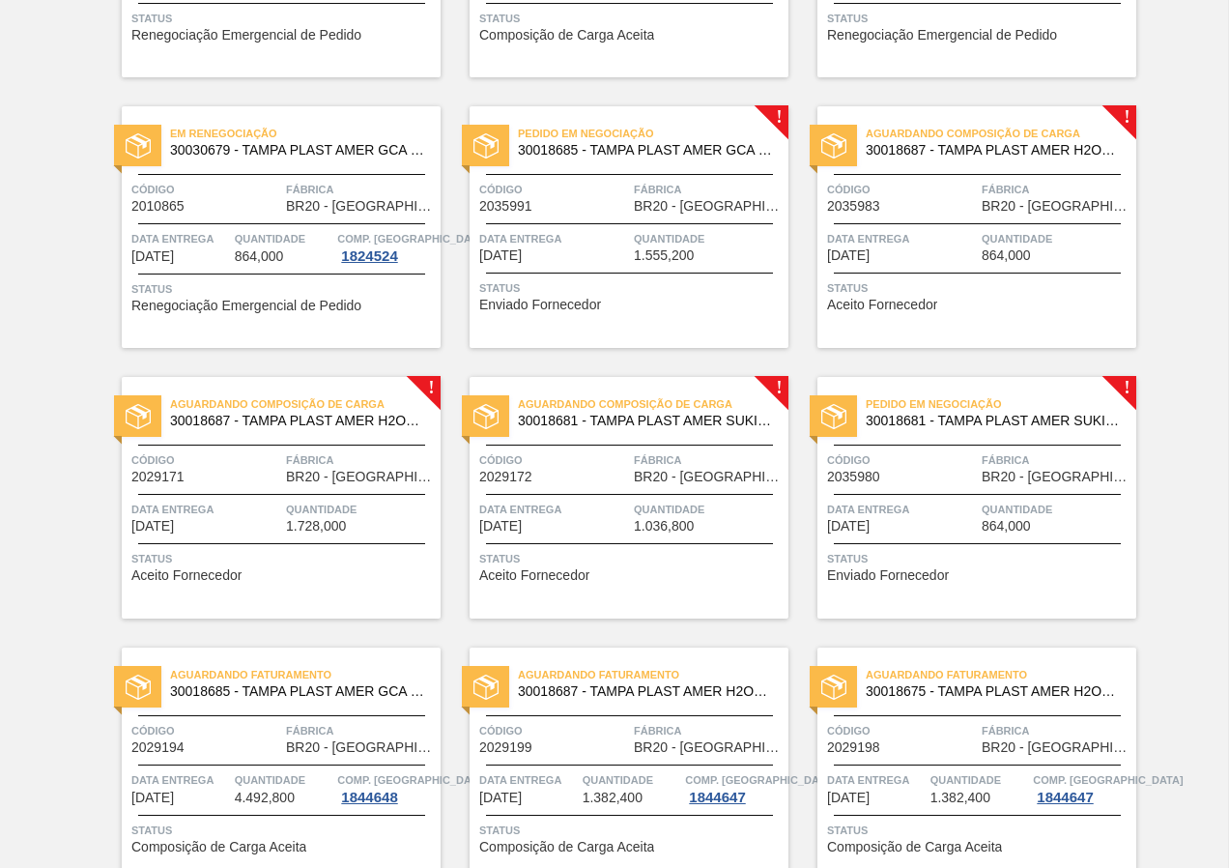
scroll to position [580, 0]
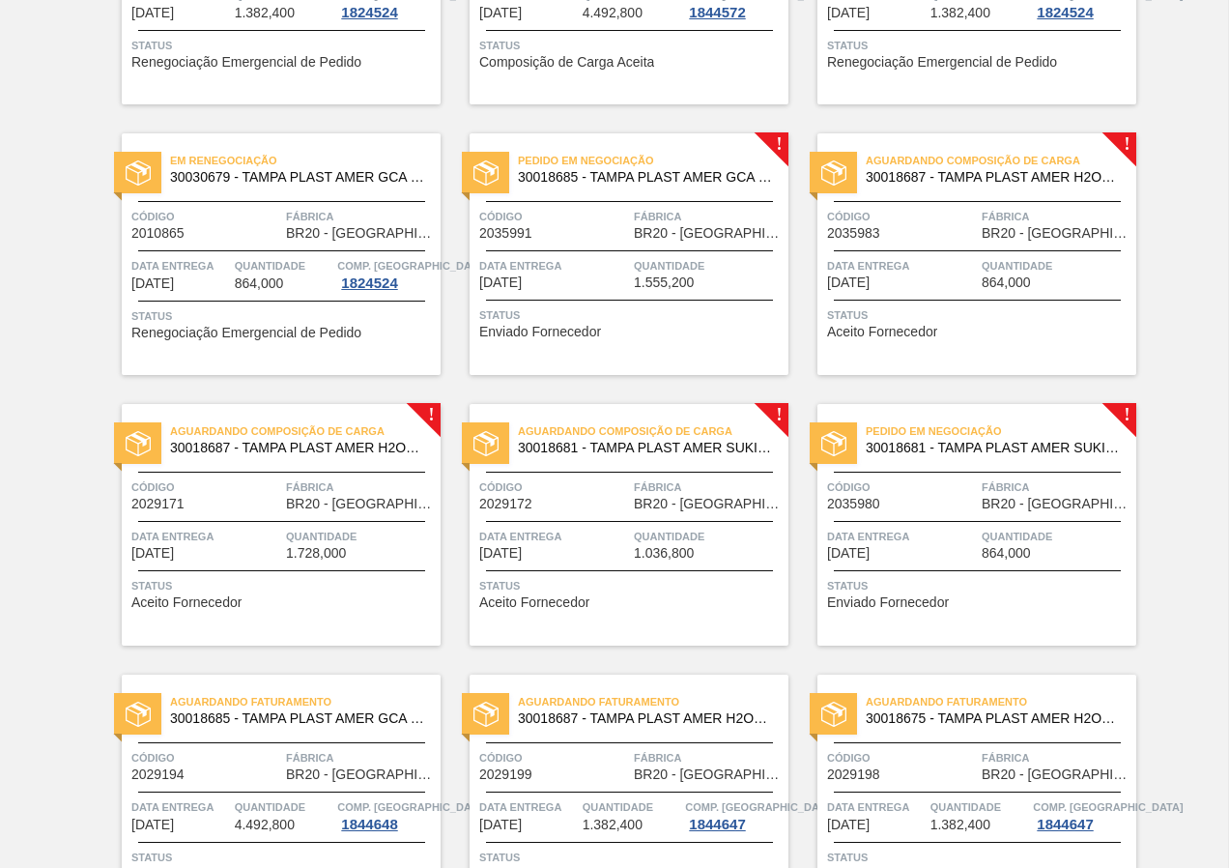
click at [946, 532] on span "Data entrega" at bounding box center [902, 536] width 150 height 19
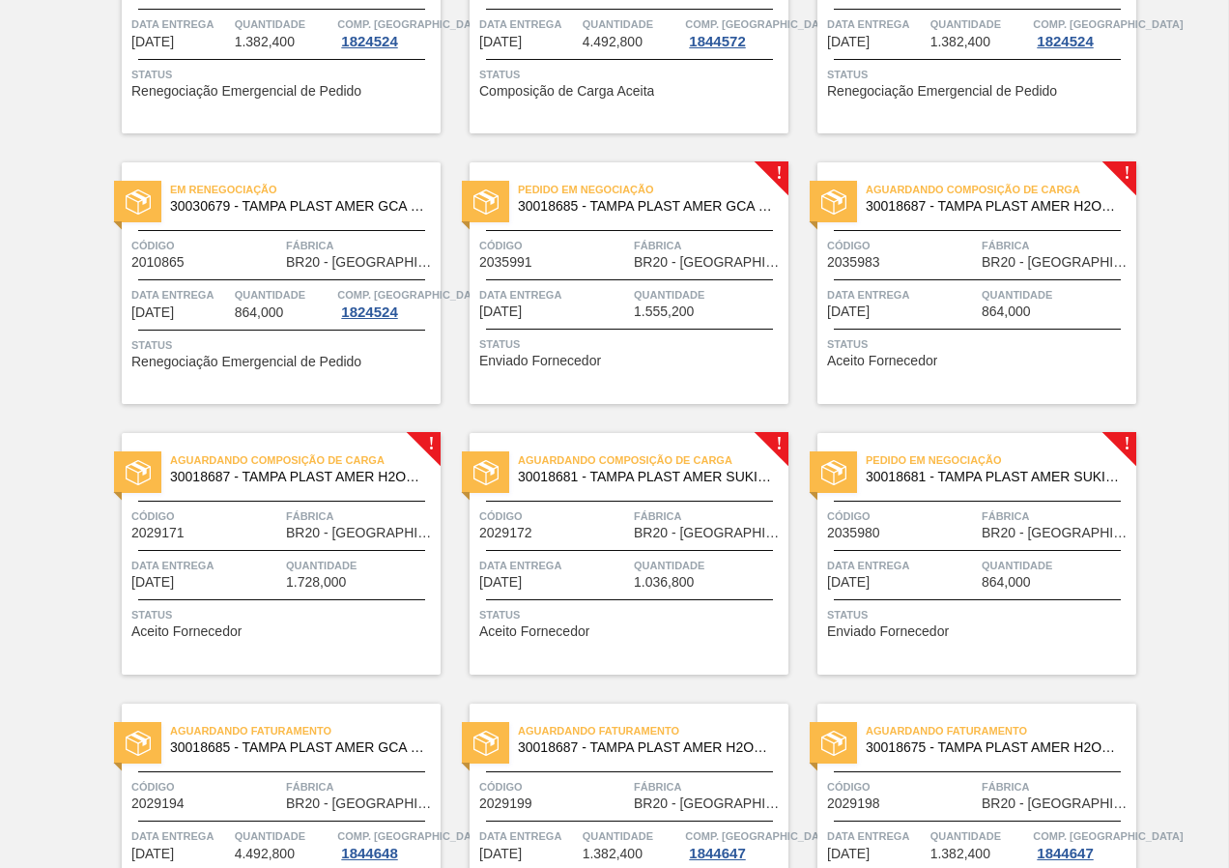
scroll to position [580, 0]
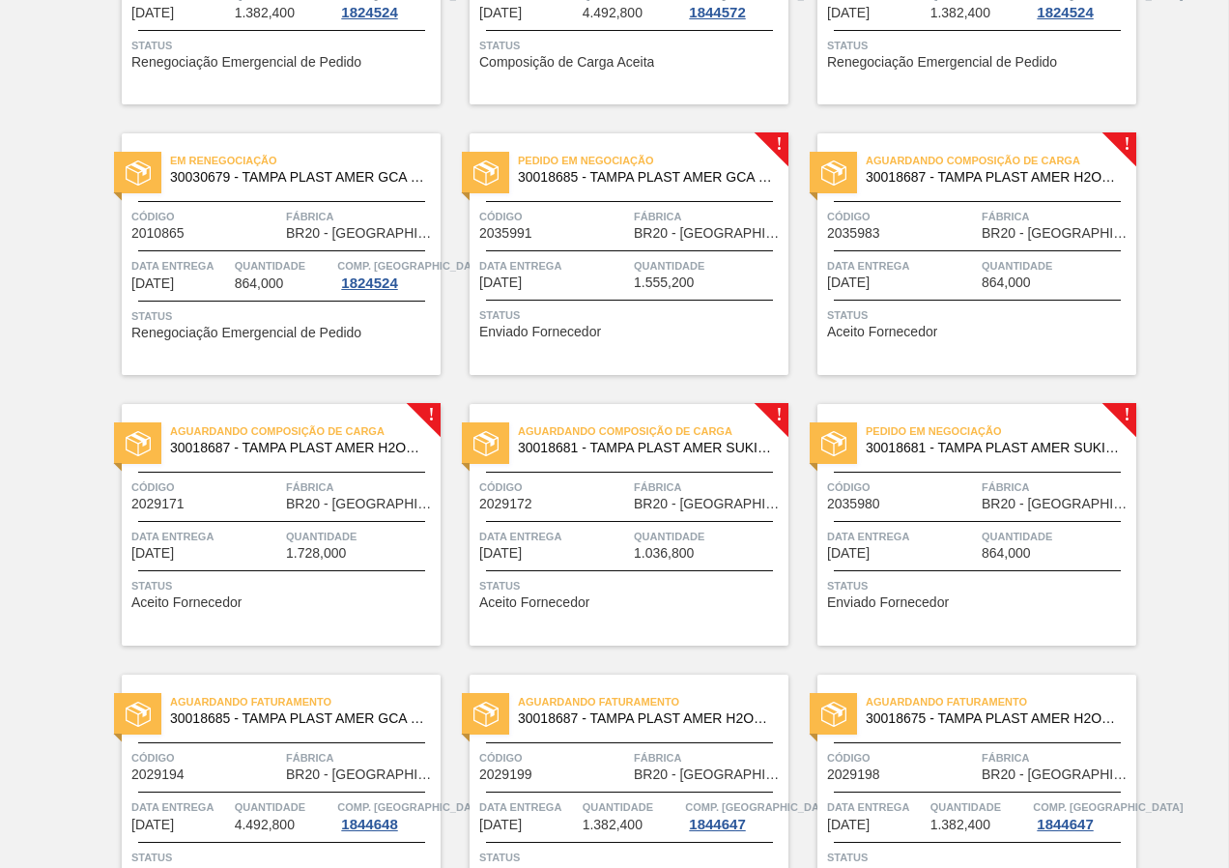
click at [975, 325] on div "Status Aceito Fornecedor" at bounding box center [979, 320] width 304 height 31
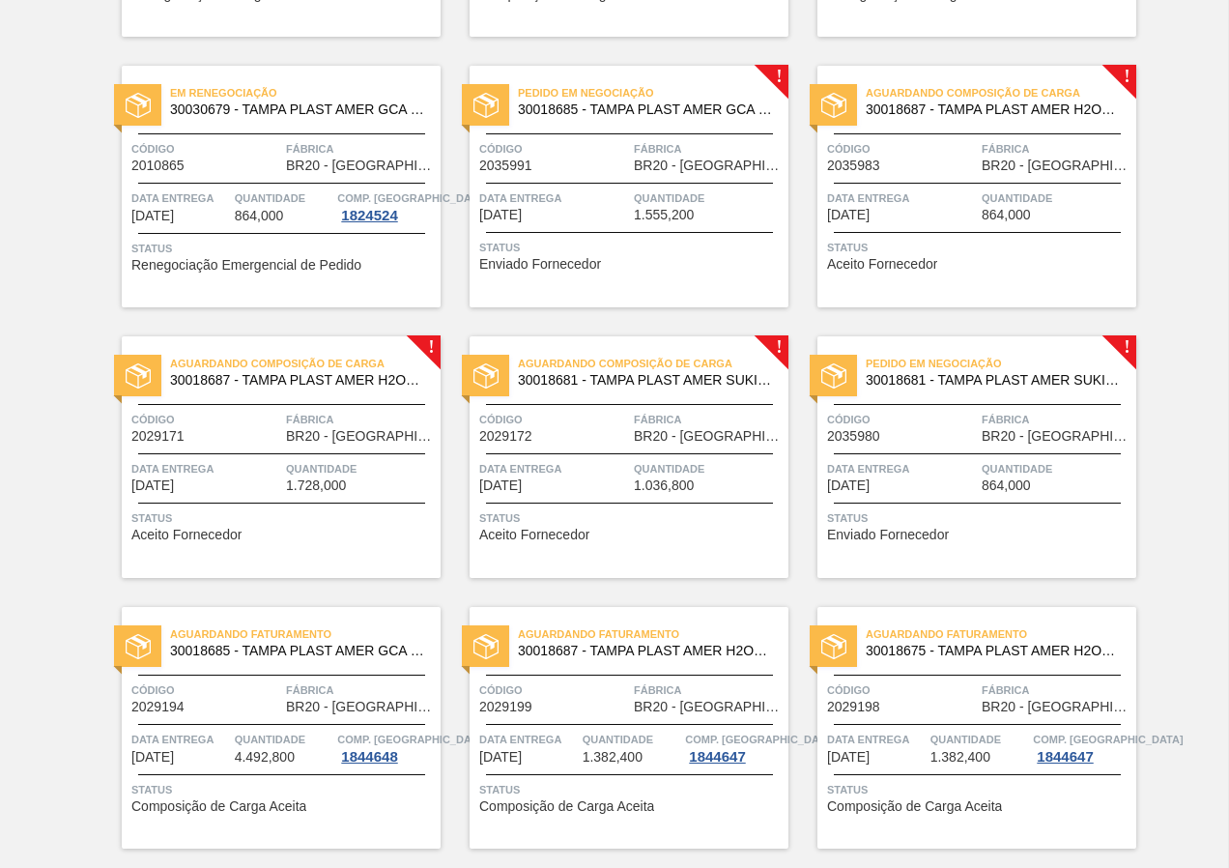
scroll to position [676, 0]
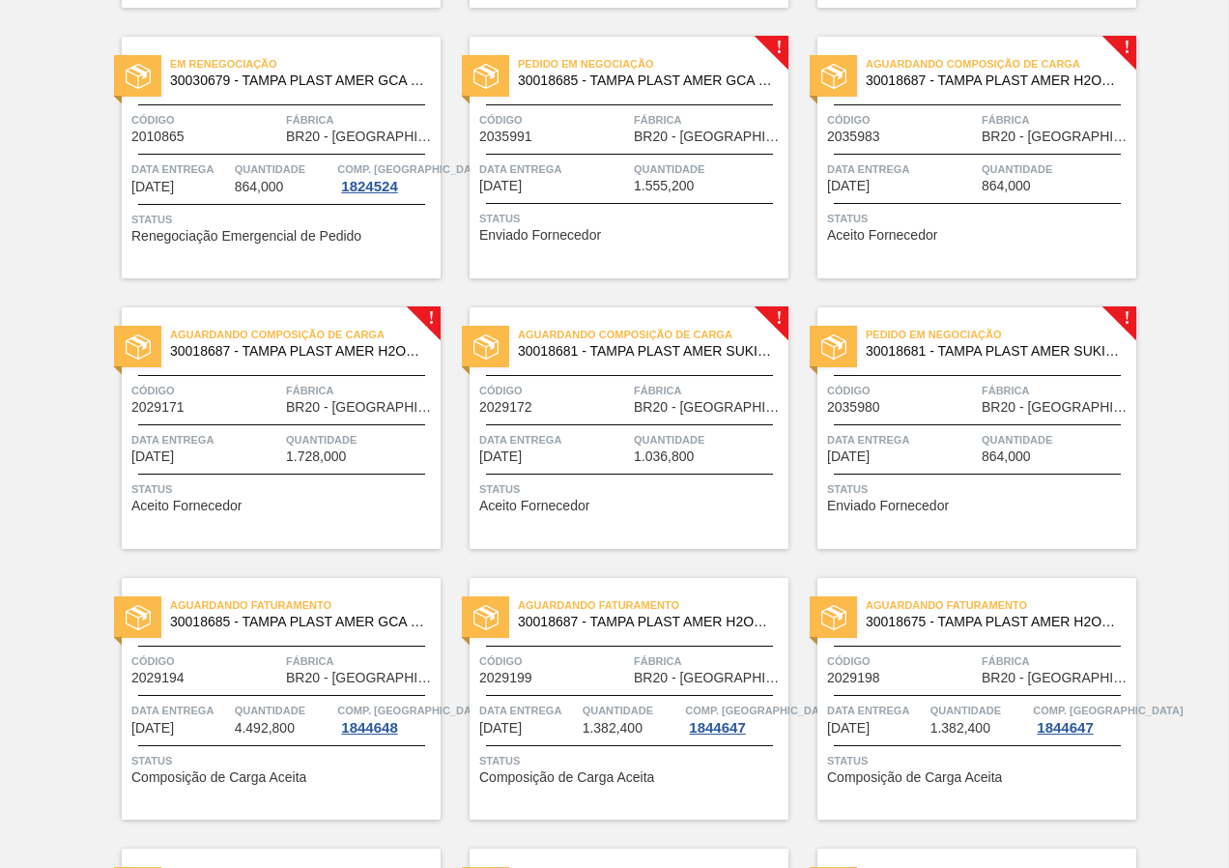
click at [923, 476] on div "Pedido em Negociação 30018681 - TAMPA PLAST AMER SUKITA S/LINER Código 2035980 …" at bounding box center [976, 428] width 319 height 242
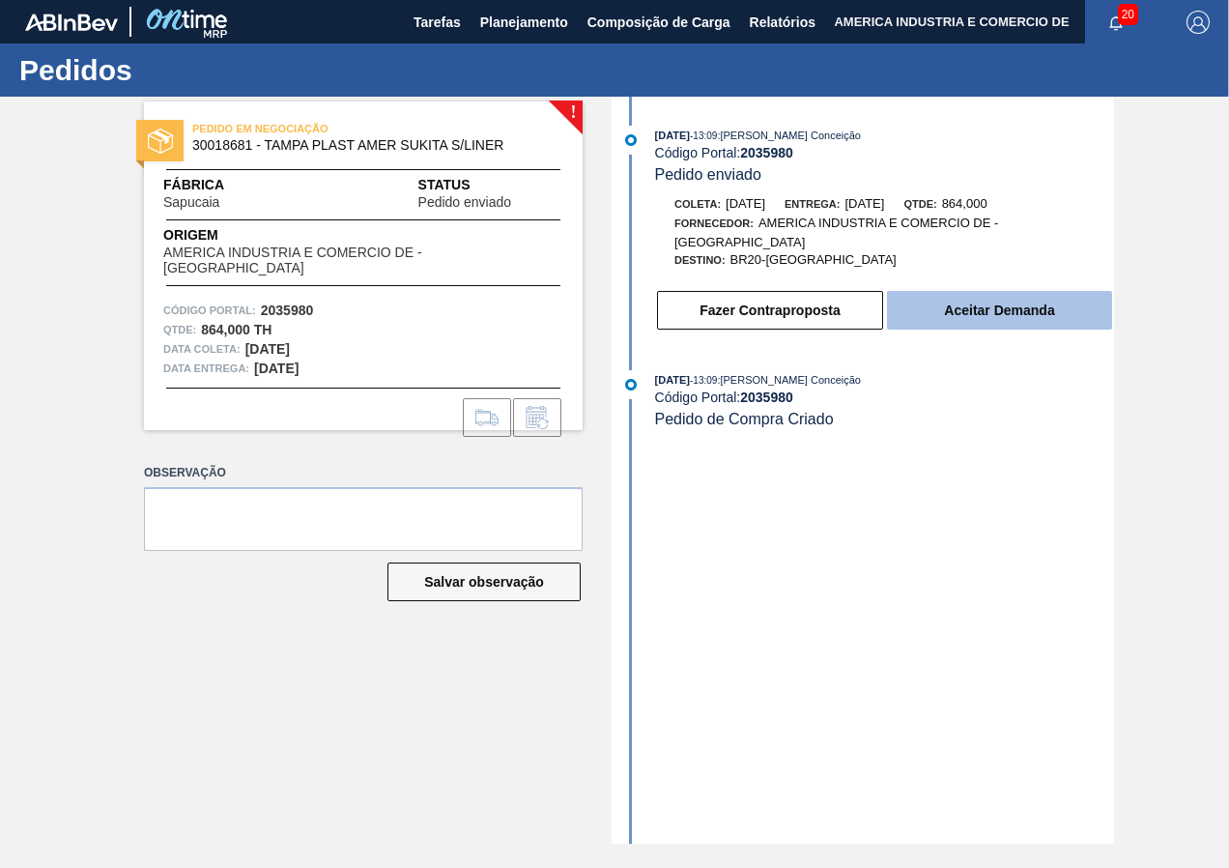
click at [977, 313] on button "Aceitar Demanda" at bounding box center [999, 310] width 225 height 39
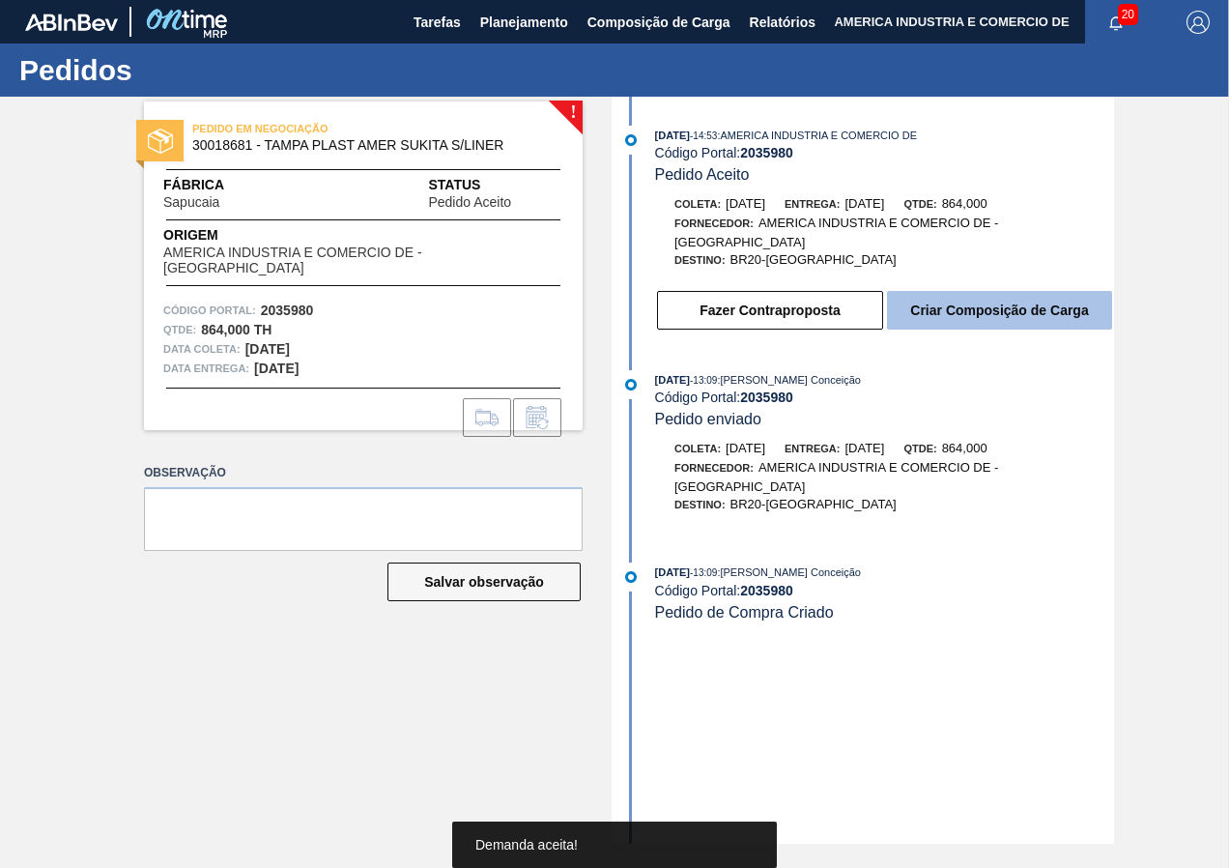
click at [988, 313] on button "Criar Composição de Carga" at bounding box center [999, 310] width 225 height 39
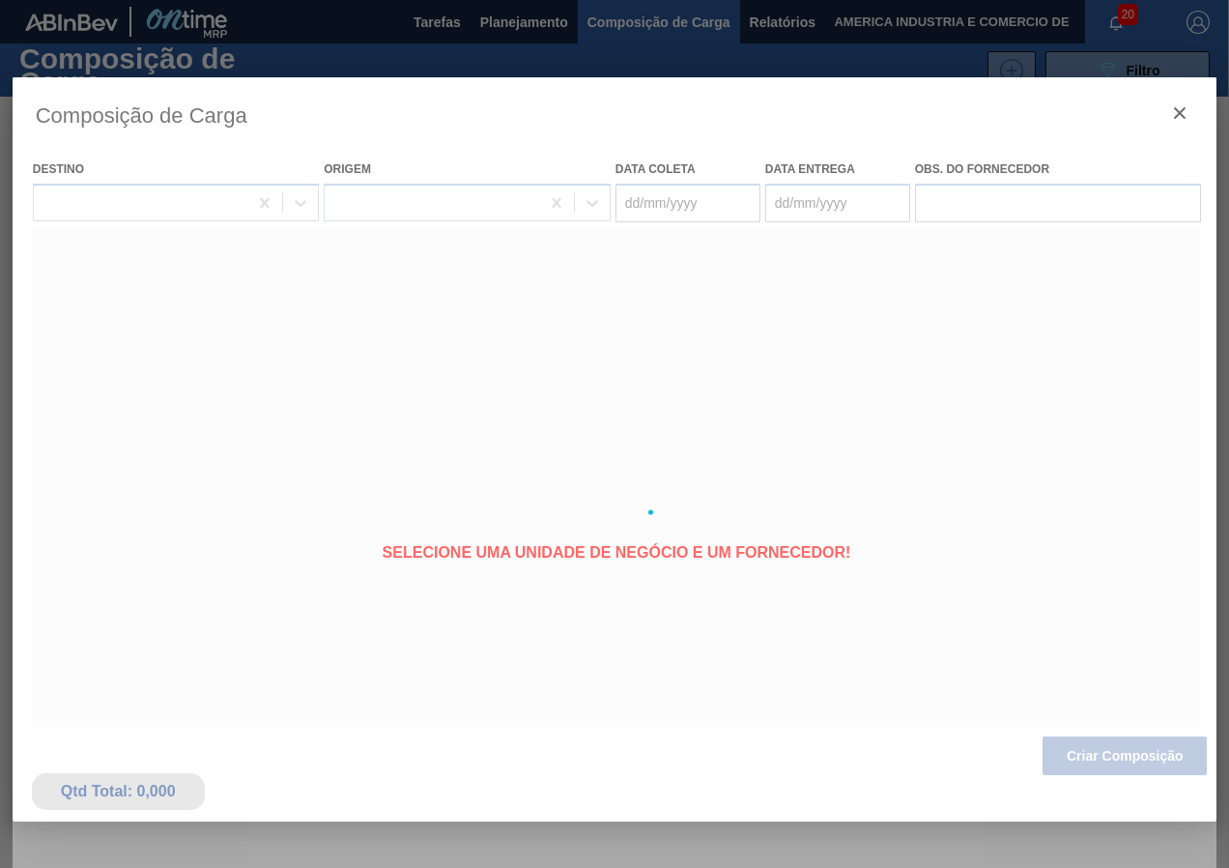
type coleta "01/10/2025"
type entrega "02/10/2025"
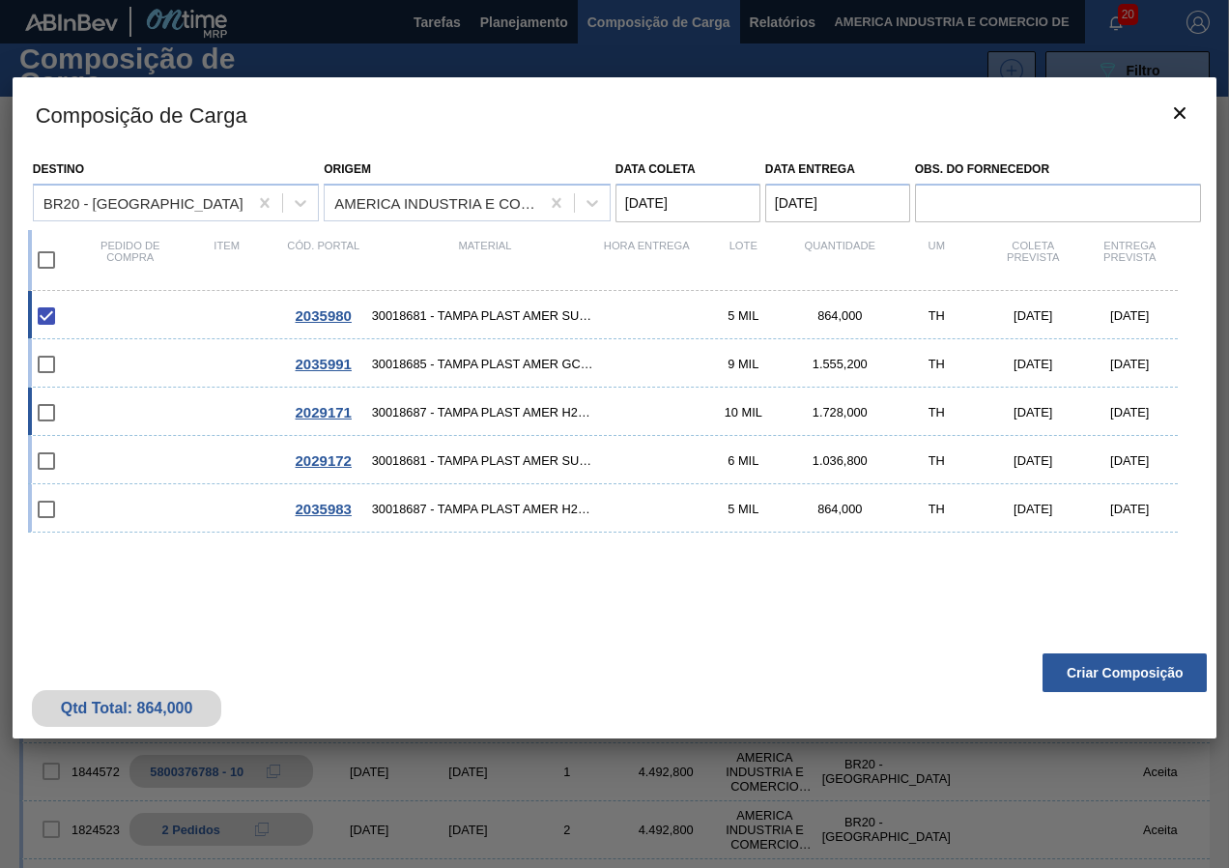
click at [47, 414] on input "checkbox" at bounding box center [46, 412] width 41 height 41
click at [479, 410] on span "30018687 - TAMPA PLAST AMER H2OH LIMAO S/LINER" at bounding box center [485, 412] width 227 height 14
checkbox input "true"
click at [485, 460] on span "30018681 - TAMPA PLAST AMER SUKITA S/LINER" at bounding box center [485, 460] width 227 height 14
checkbox input "true"
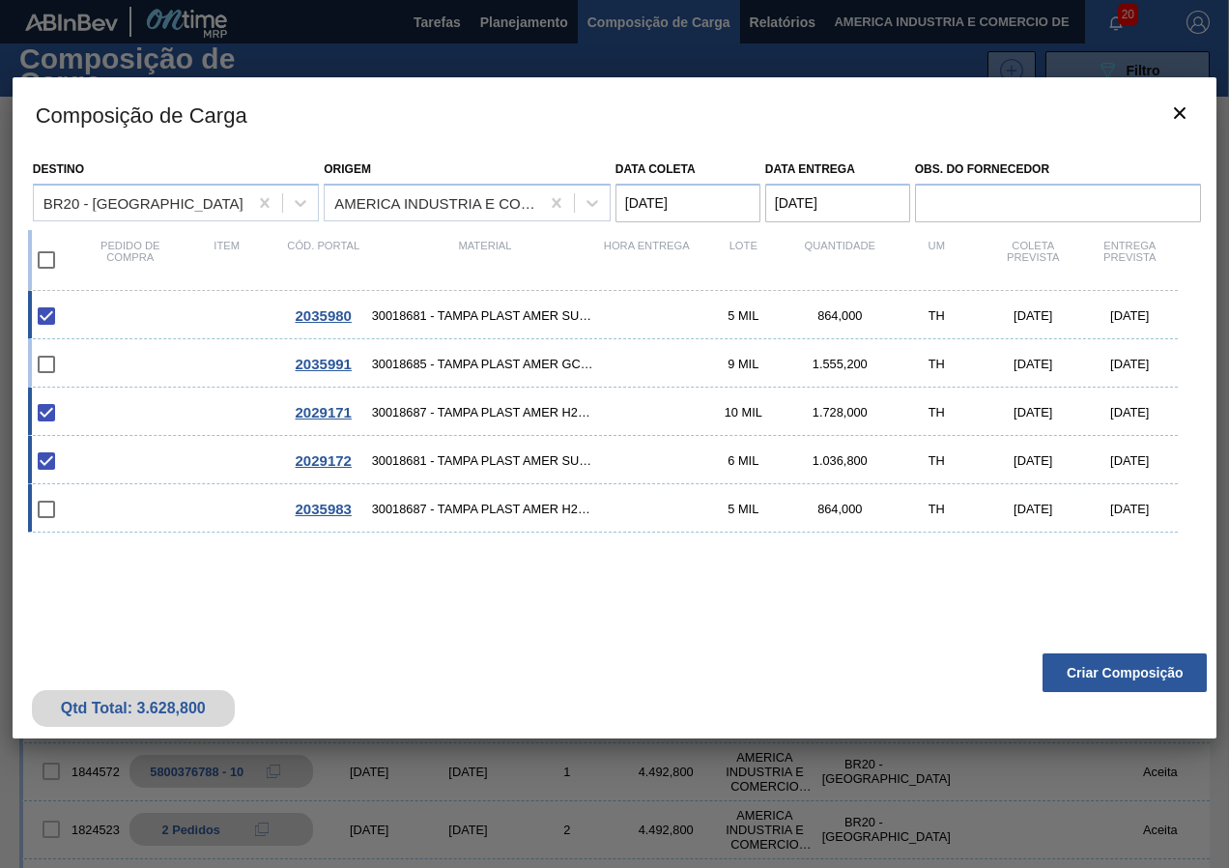
click at [480, 504] on span "30018687 - TAMPA PLAST AMER H2OH LIMAO S/LINER" at bounding box center [485, 509] width 227 height 14
checkbox input "true"
click at [1132, 665] on button "Criar Composição" at bounding box center [1125, 672] width 164 height 39
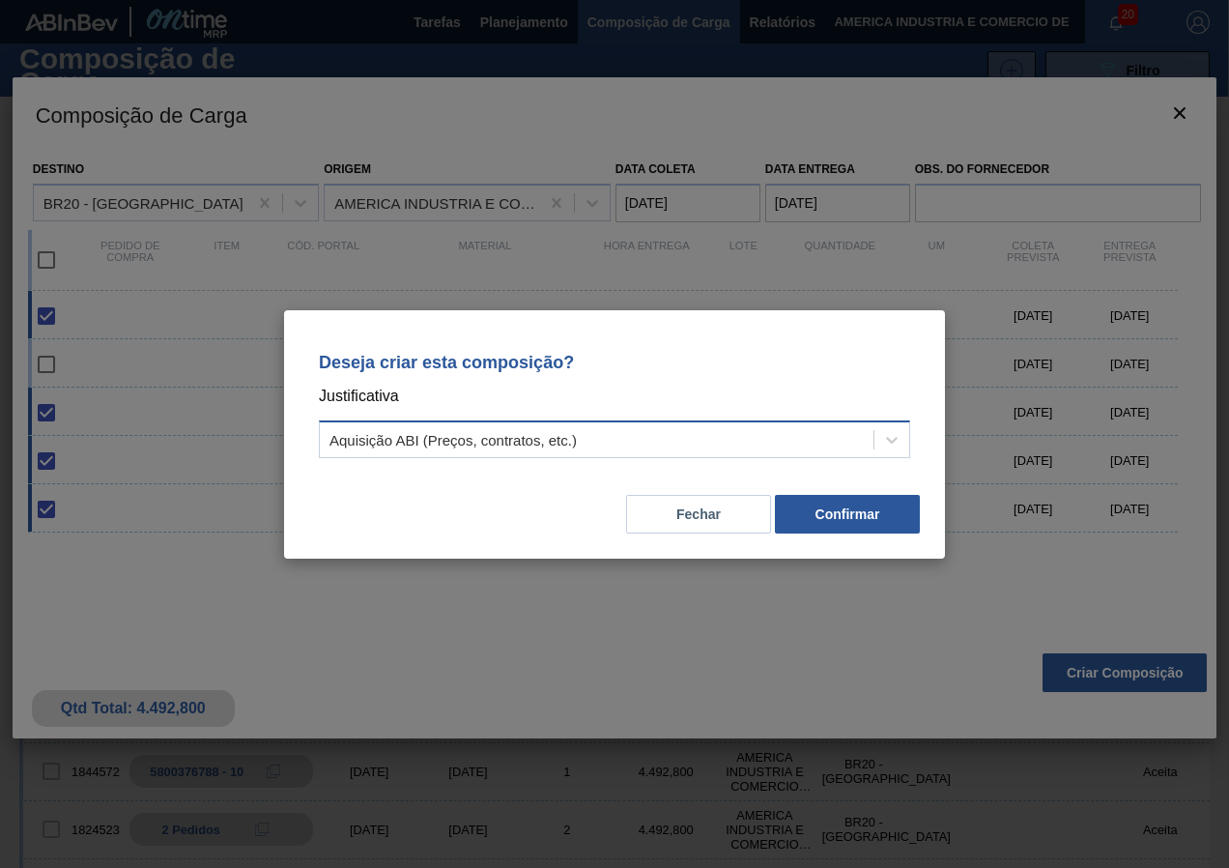
click at [670, 442] on div "Aquisição ABI (Preços, contratos, etc.)" at bounding box center [597, 439] width 554 height 28
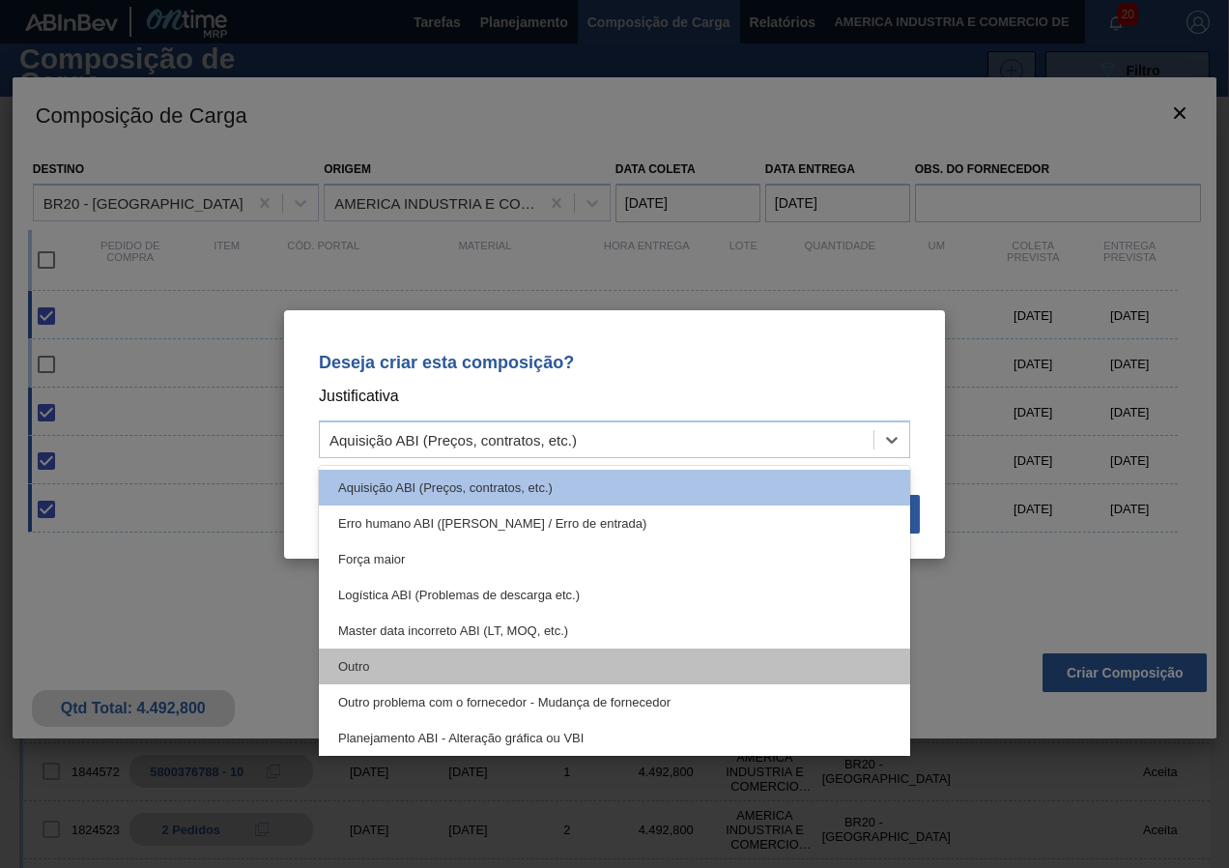
click at [353, 662] on div "Outro" at bounding box center [614, 666] width 591 height 36
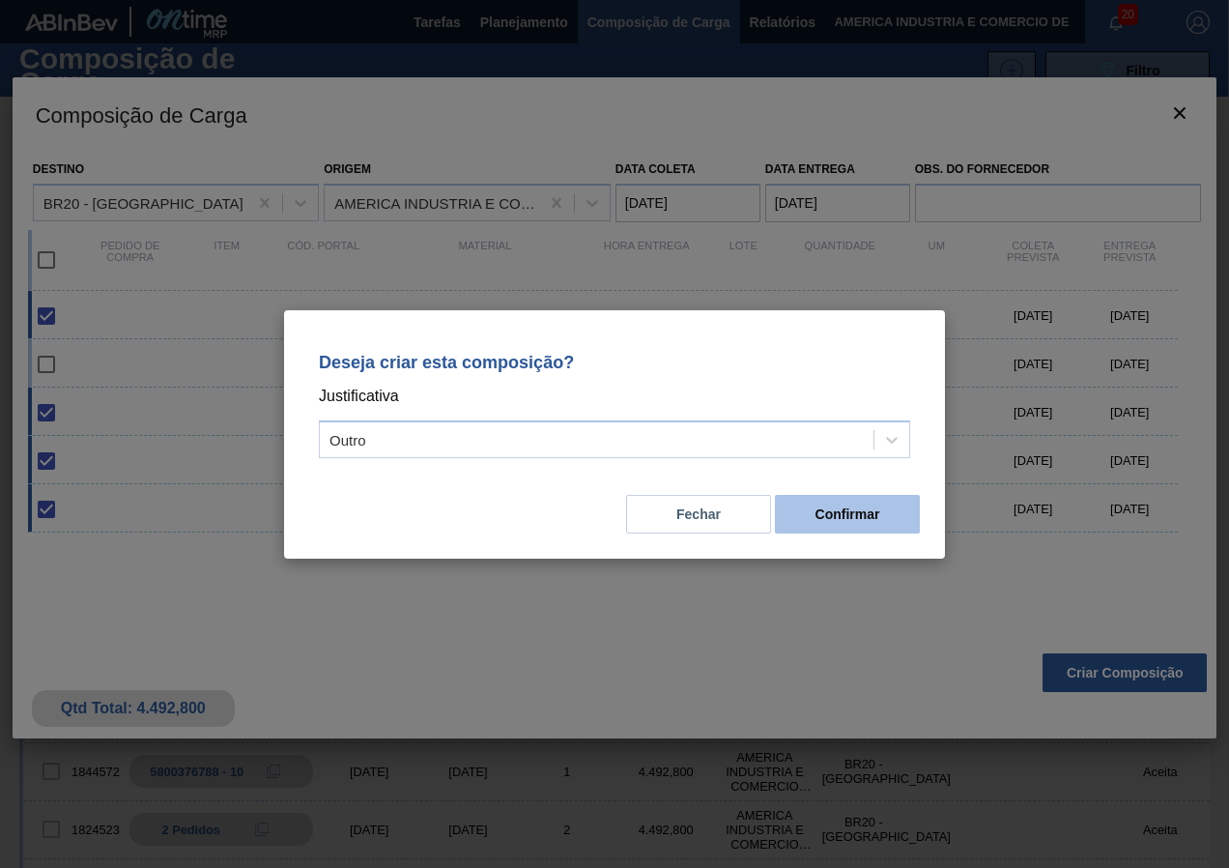
click at [855, 513] on button "Confirmar" at bounding box center [847, 514] width 145 height 39
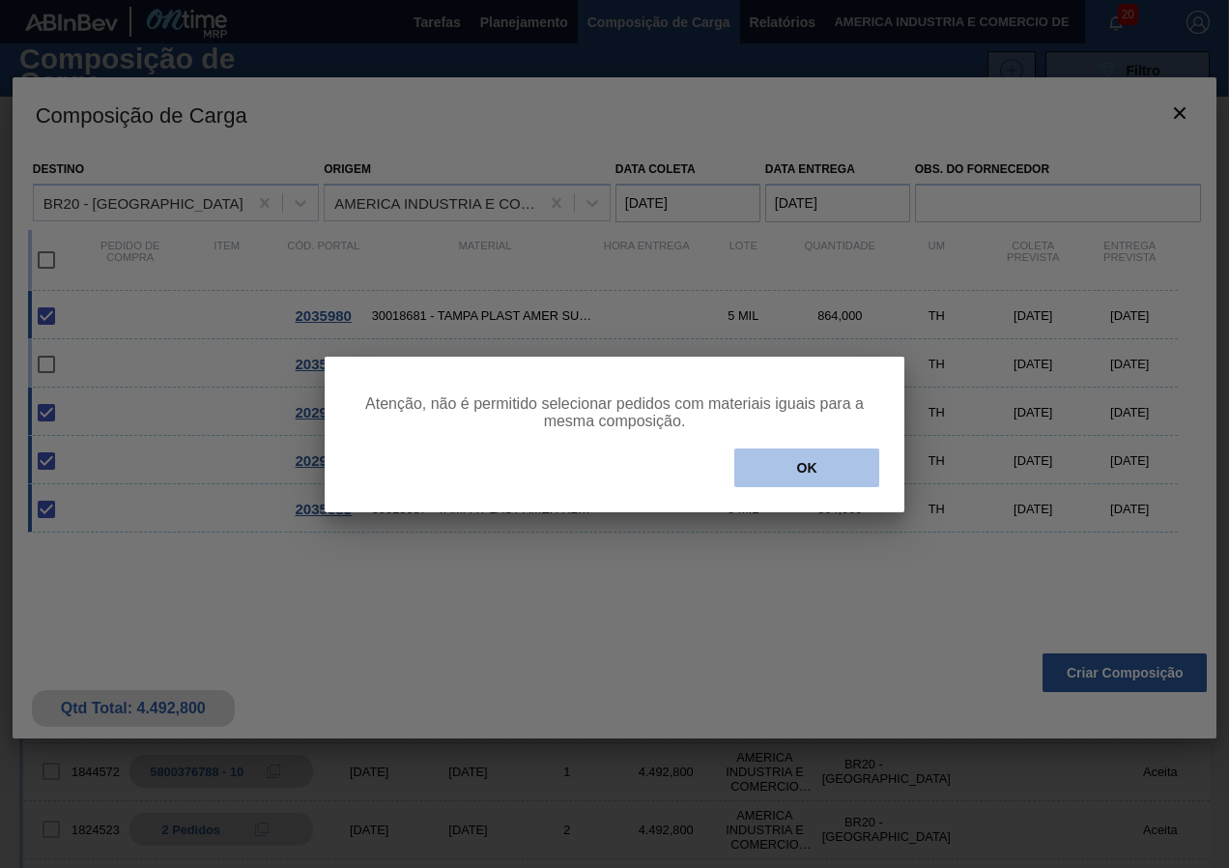
click at [803, 474] on button "OK" at bounding box center [806, 467] width 145 height 39
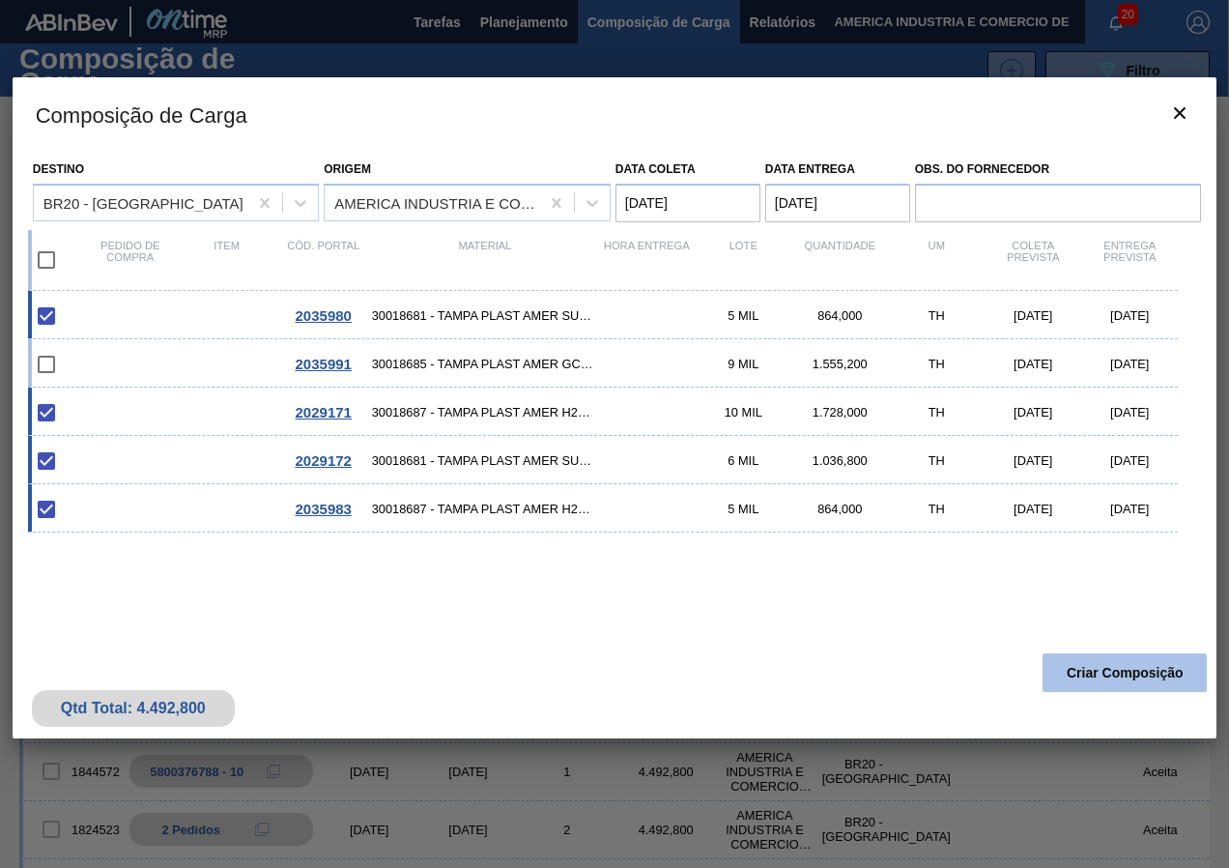
click at [1120, 663] on button "Criar Composição" at bounding box center [1125, 672] width 164 height 39
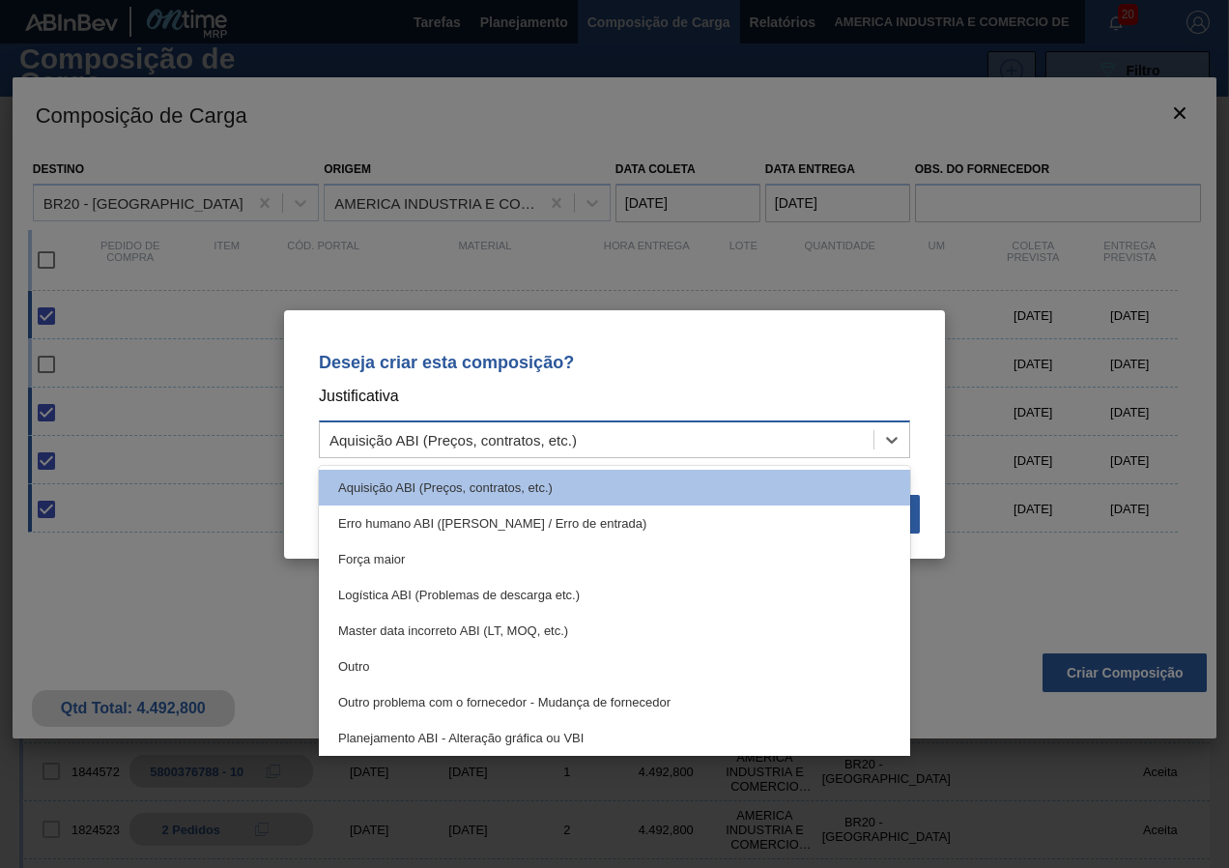
click at [510, 452] on div "Aquisição ABI (Preços, contratos, etc.)" at bounding box center [597, 439] width 554 height 28
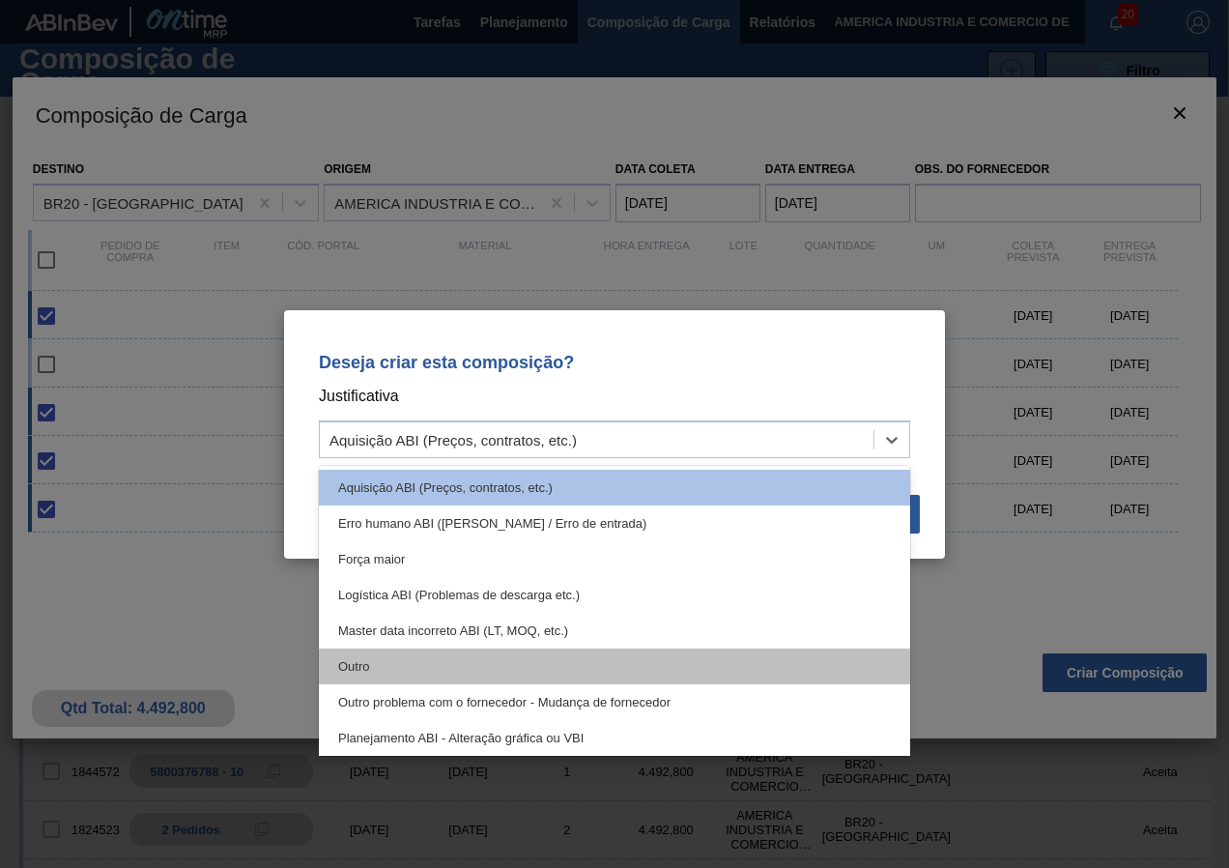
click at [377, 666] on div "Outro" at bounding box center [614, 666] width 591 height 36
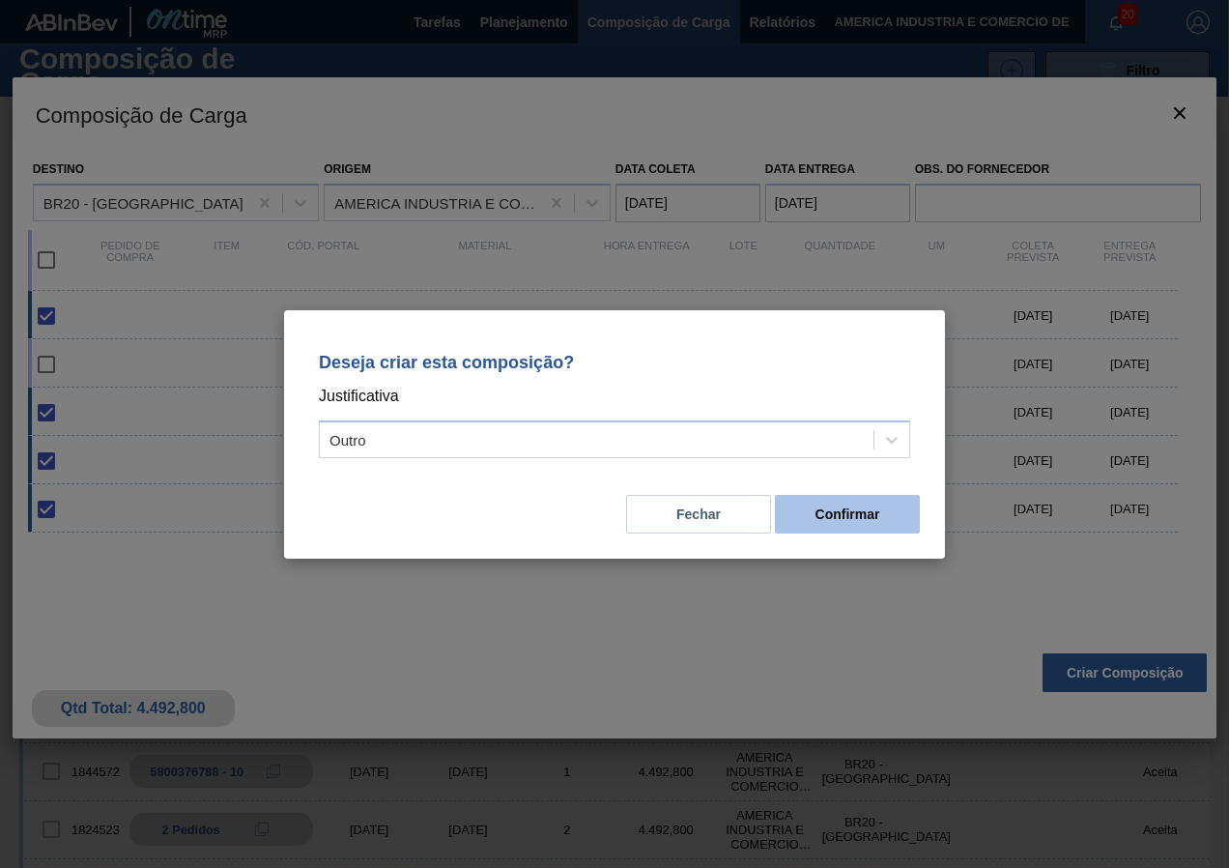
click at [884, 511] on button "Confirmar" at bounding box center [847, 514] width 145 height 39
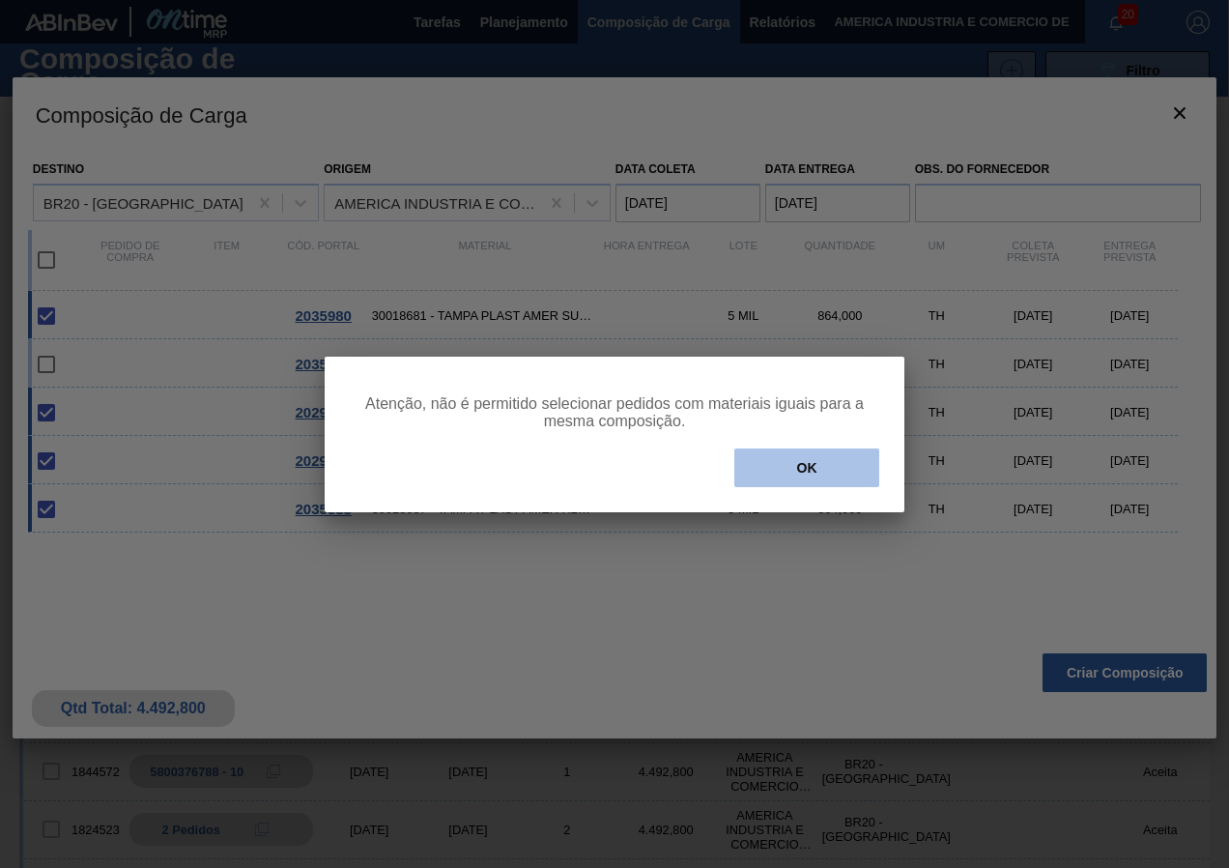
click at [802, 466] on button "OK" at bounding box center [806, 467] width 145 height 39
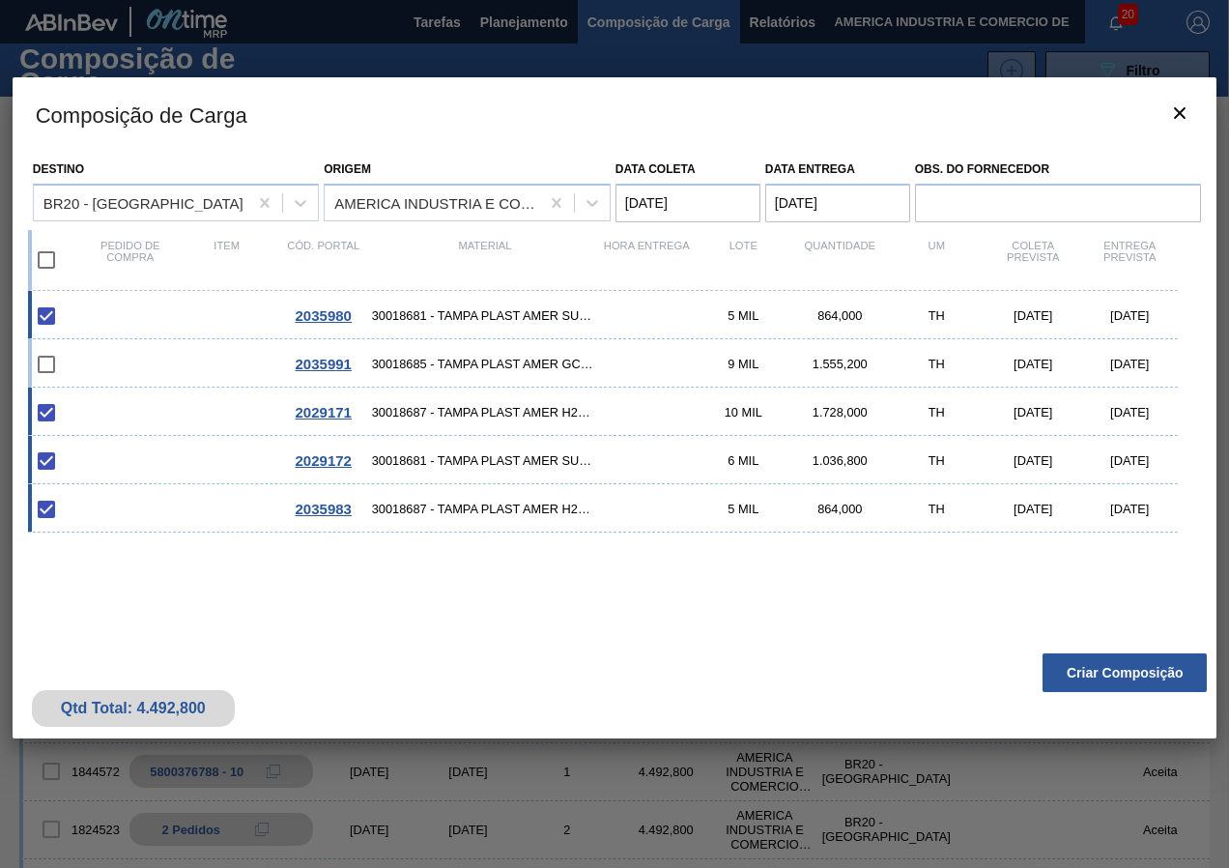
click at [497, 462] on span "30018681 - TAMPA PLAST AMER SUKITA S/LINER" at bounding box center [485, 460] width 227 height 14
checkbox input "false"
click at [480, 514] on span "30018687 - TAMPA PLAST AMER H2OH LIMAO S/LINER" at bounding box center [485, 509] width 227 height 14
checkbox input "false"
click at [1110, 671] on button "Criar Composição" at bounding box center [1125, 672] width 164 height 39
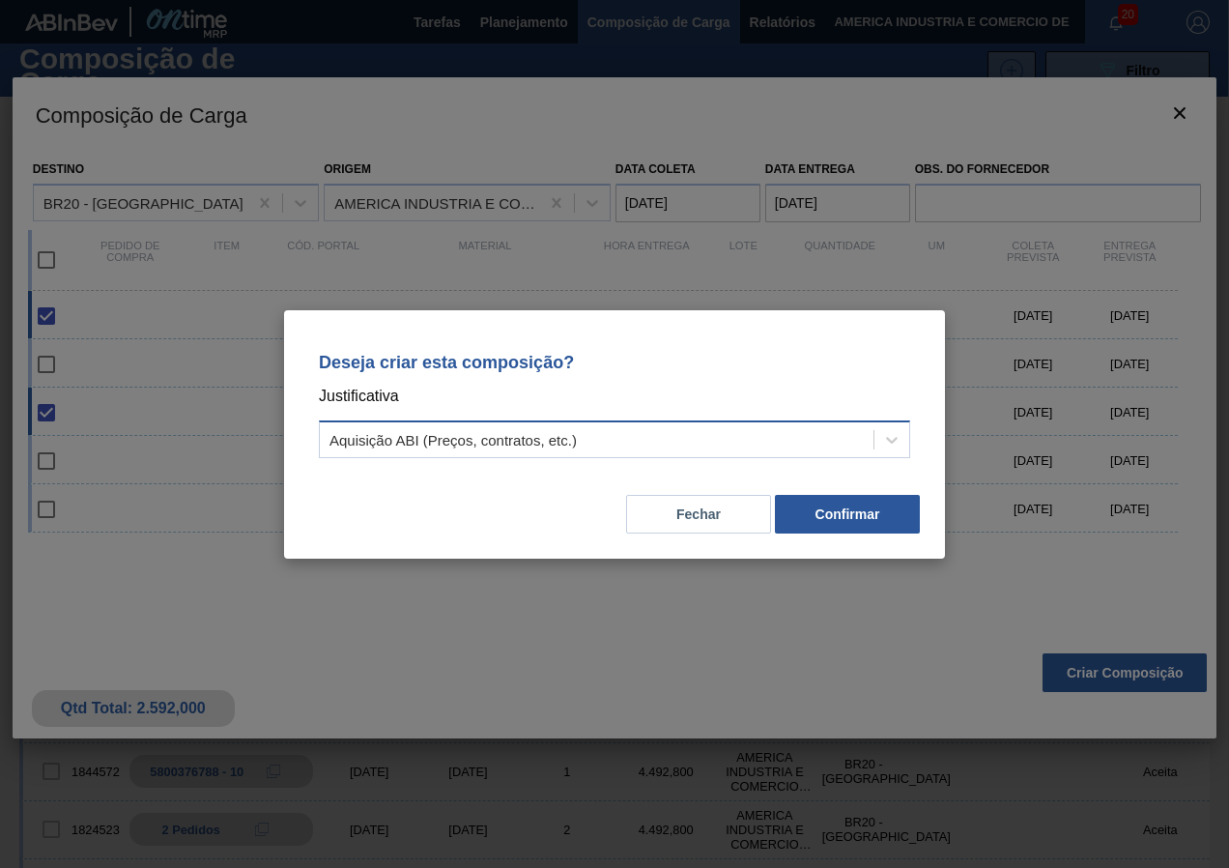
click at [707, 453] on div "Aquisição ABI (Preços, contratos, etc.)" at bounding box center [614, 439] width 591 height 38
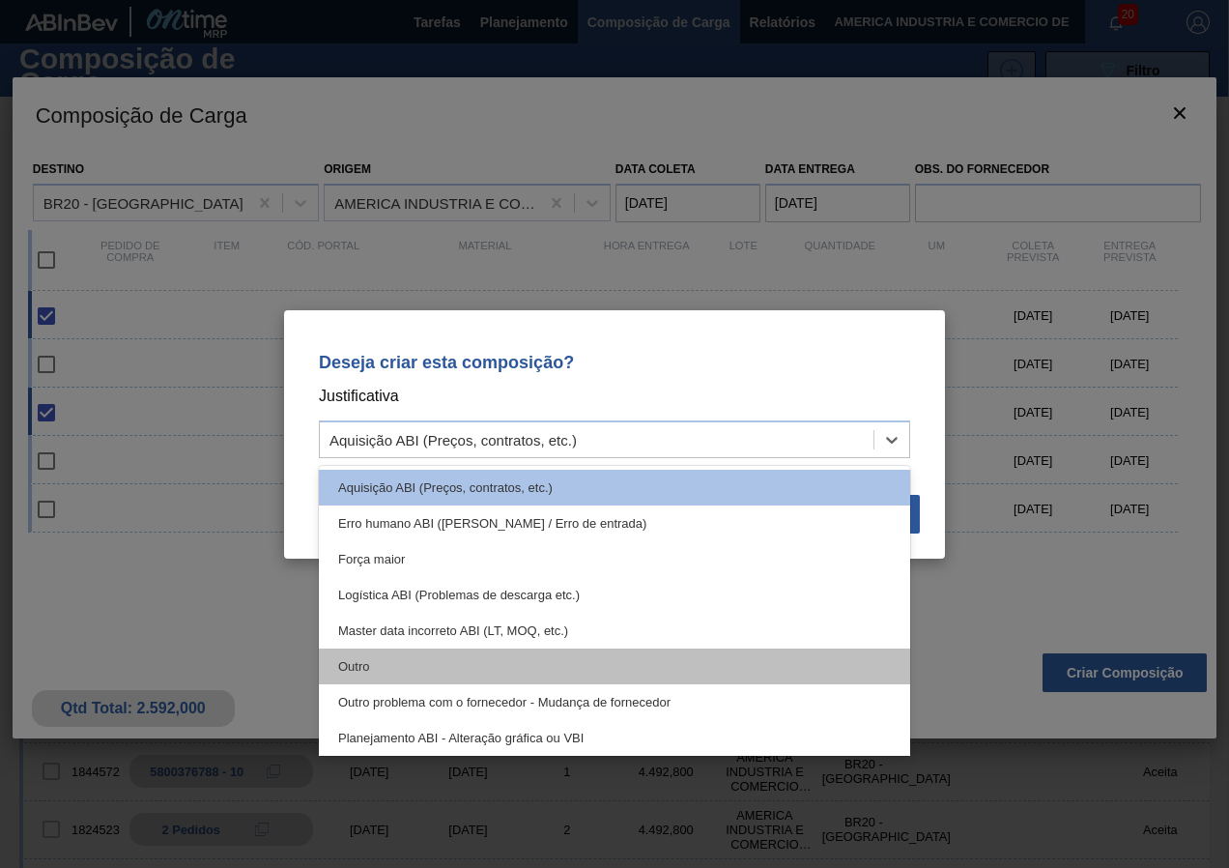
click at [353, 660] on div "Outro" at bounding box center [614, 666] width 591 height 36
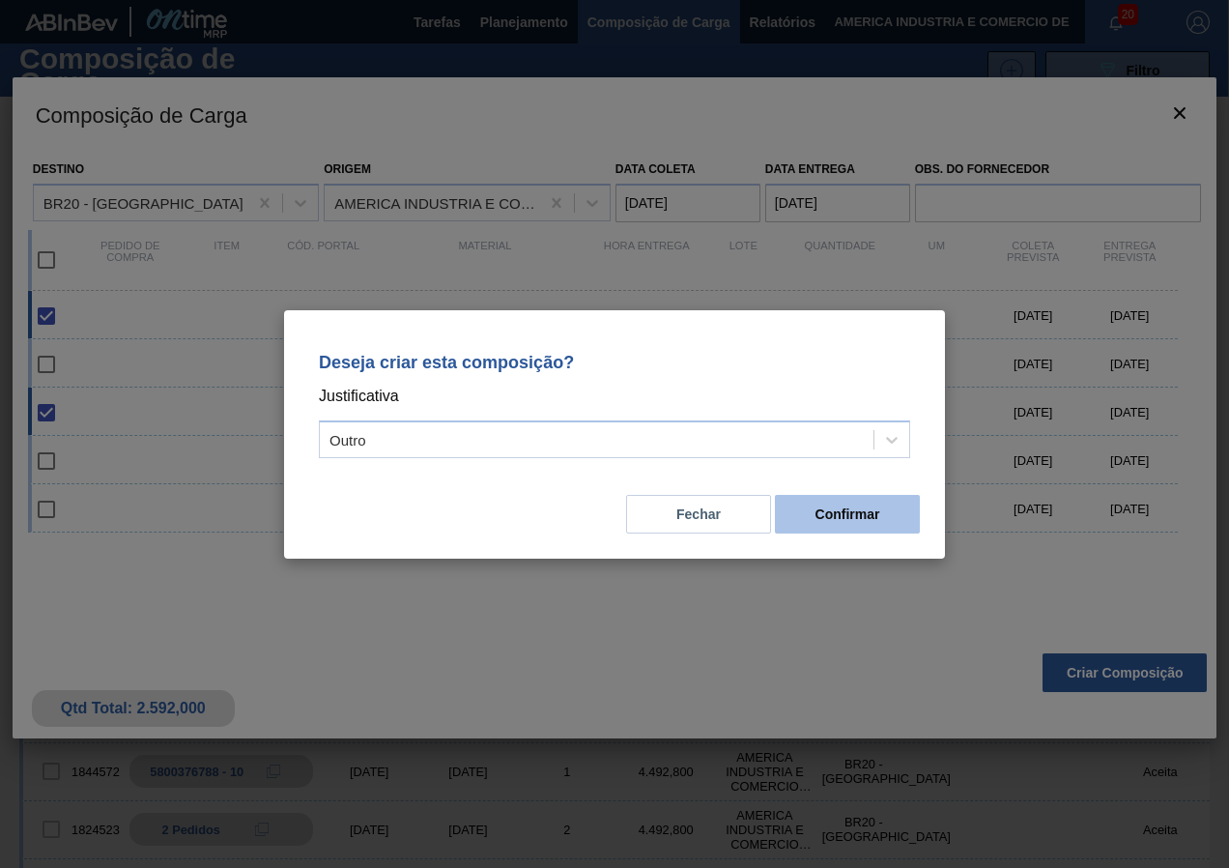
click at [859, 507] on button "Confirmar" at bounding box center [847, 514] width 145 height 39
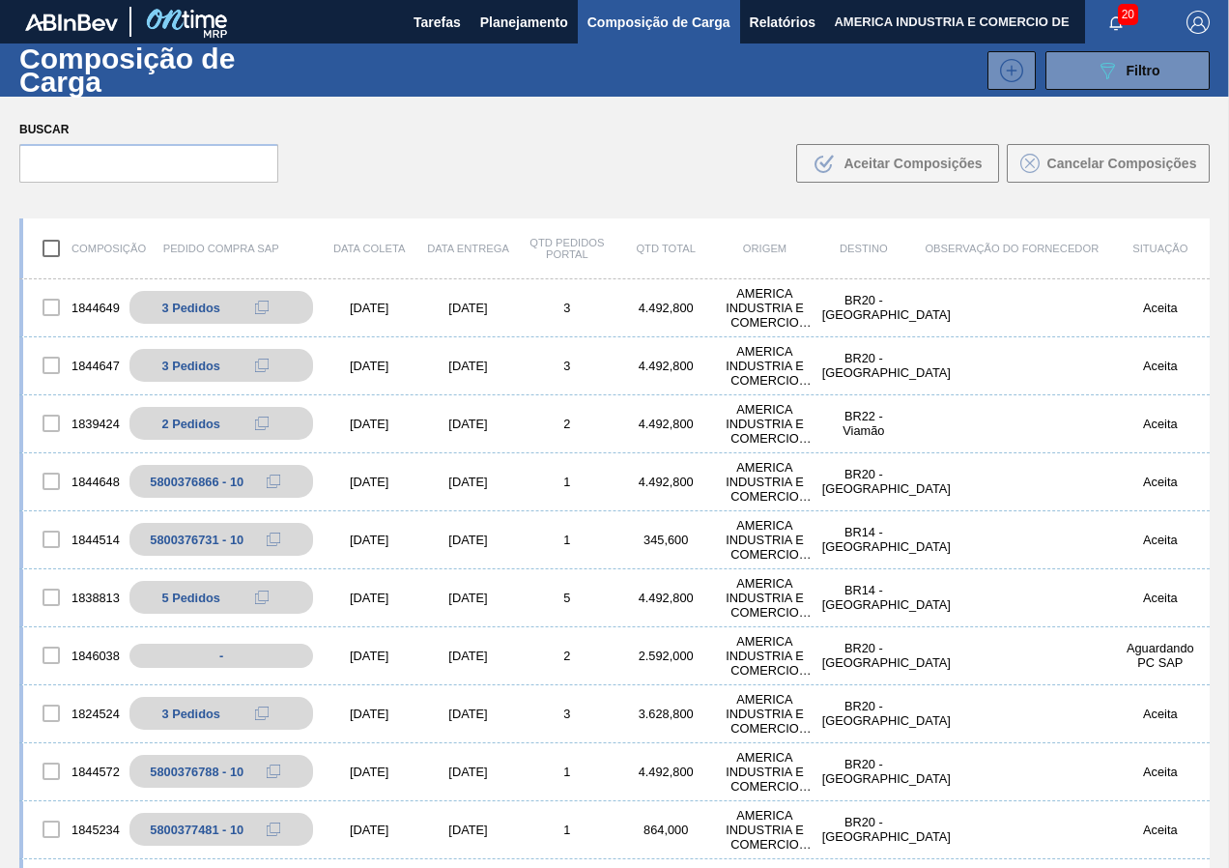
click at [659, 25] on span "Composição de Carga" at bounding box center [659, 22] width 143 height 23
click at [537, 14] on span "Planejamento" at bounding box center [524, 22] width 88 height 23
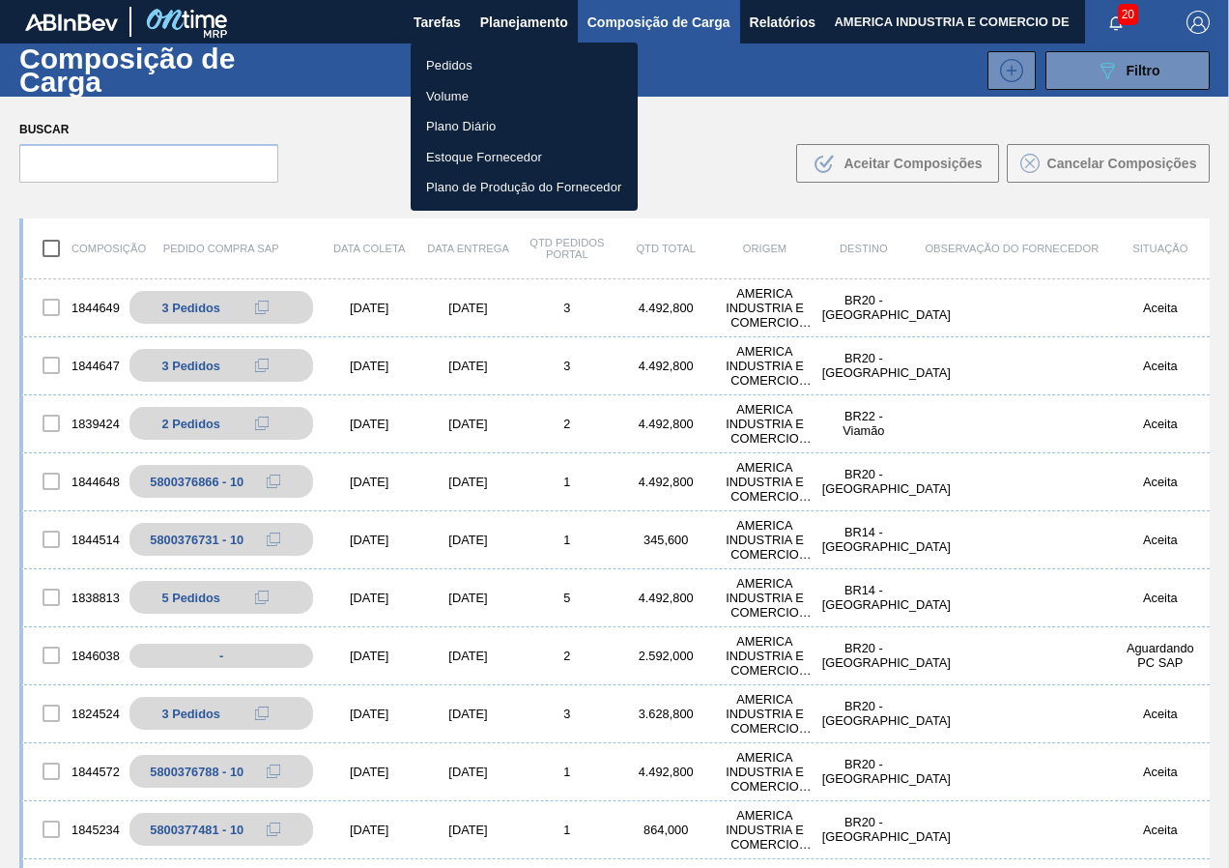
click at [530, 67] on li "Pedidos" at bounding box center [524, 65] width 227 height 31
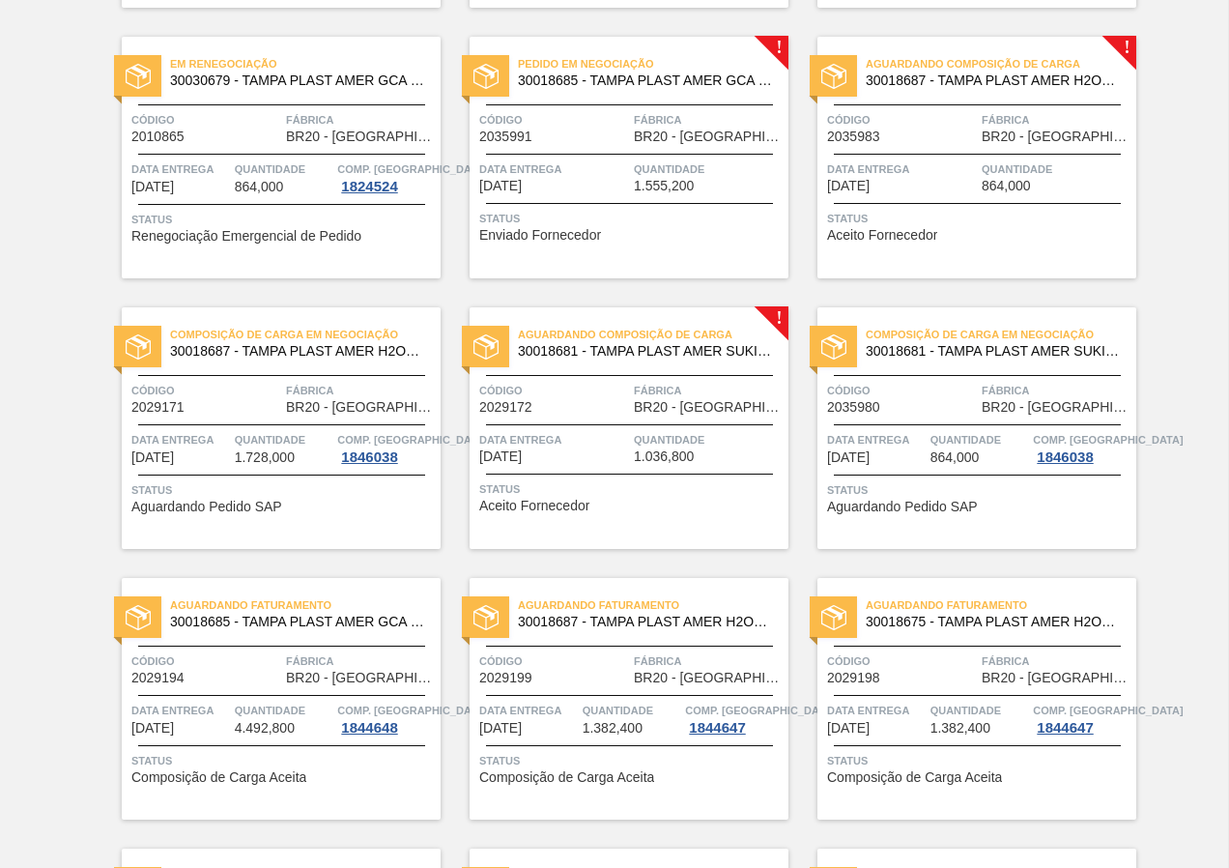
scroll to position [483, 0]
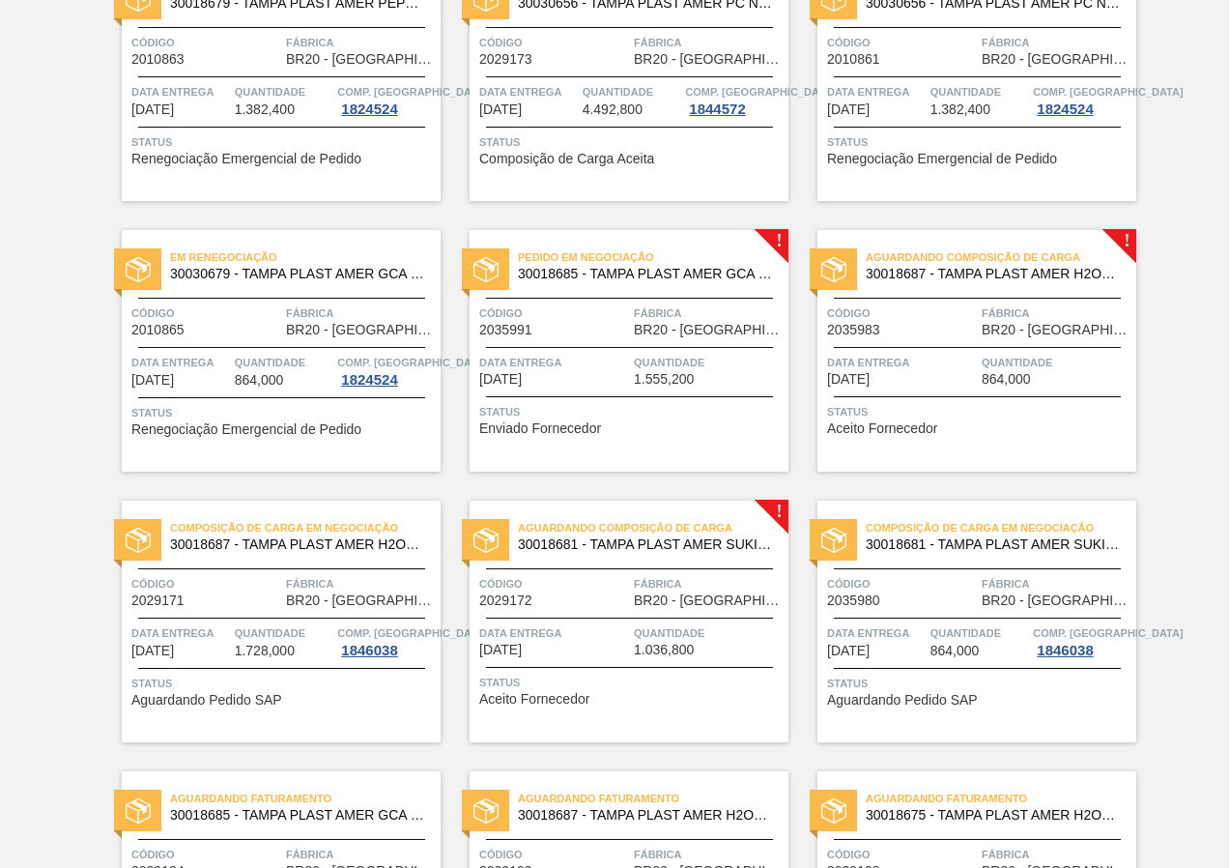
click at [966, 431] on div "Status Aceito Fornecedor" at bounding box center [979, 417] width 304 height 31
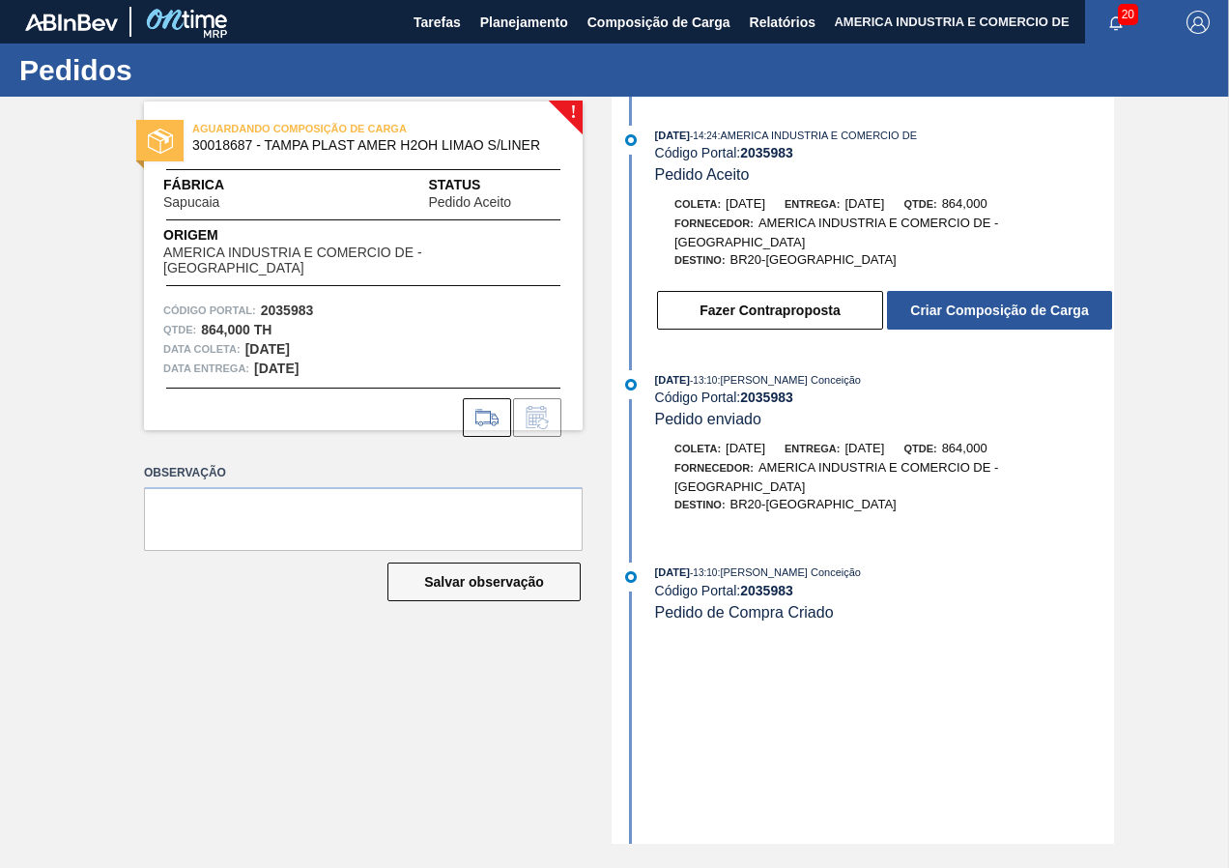
click at [918, 313] on button "Criar Composição de Carga" at bounding box center [999, 310] width 225 height 39
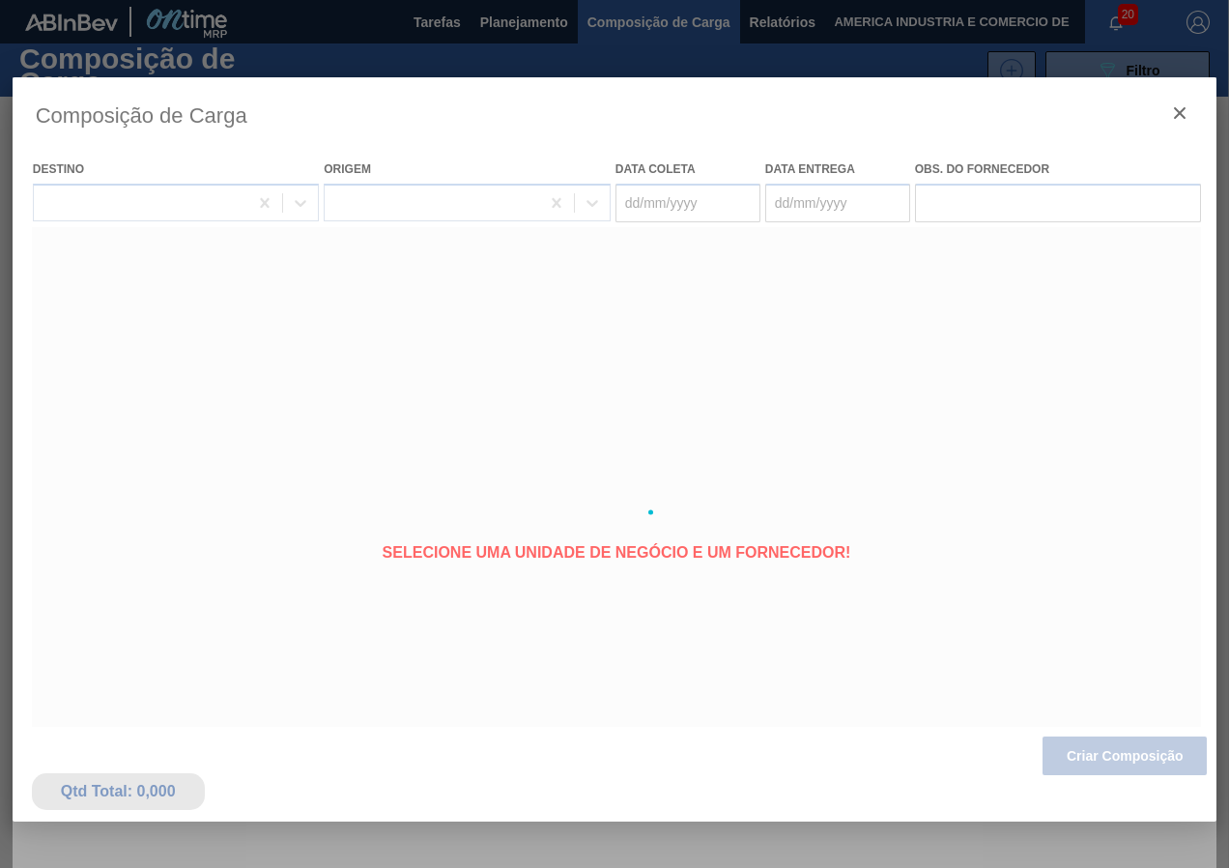
type coleta "01/10/2025"
type entrega "02/10/2025"
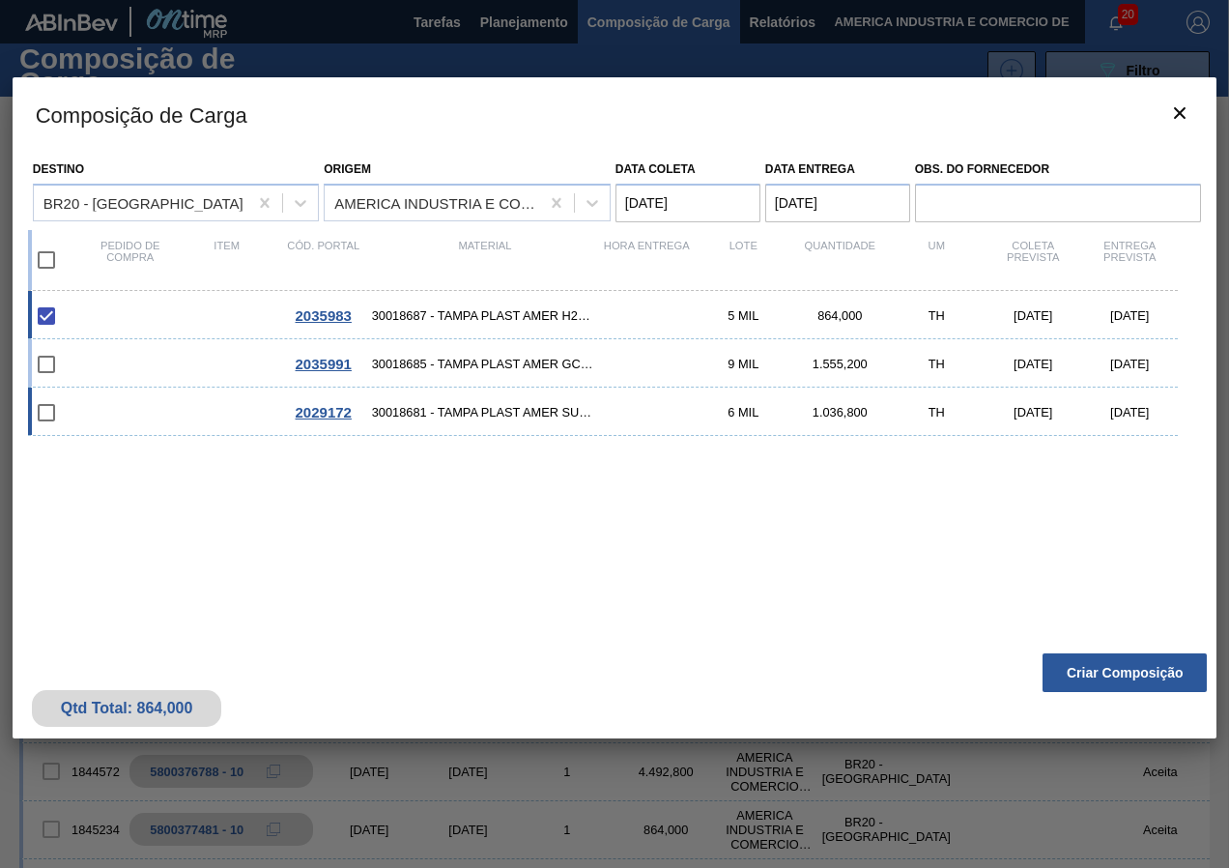
click at [469, 402] on div "2029172 30018681 - TAMPA PLAST AMER SUKITA S/LINER 6 MIL 1.036,800 TH 01/10/202…" at bounding box center [603, 411] width 1151 height 48
checkbox input "true"
click at [1153, 674] on button "Criar Composição" at bounding box center [1125, 672] width 164 height 39
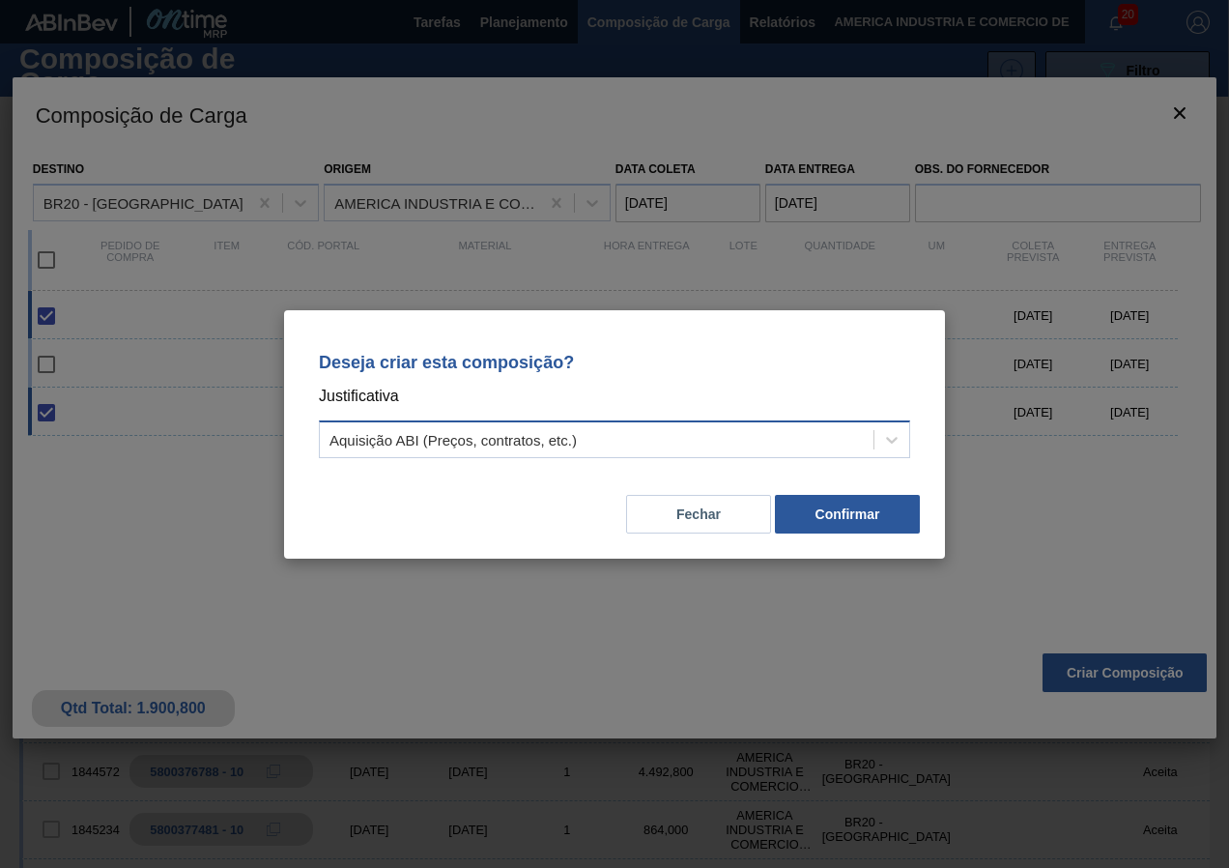
click at [782, 438] on div "Aquisição ABI (Preços, contratos, etc.)" at bounding box center [597, 439] width 554 height 28
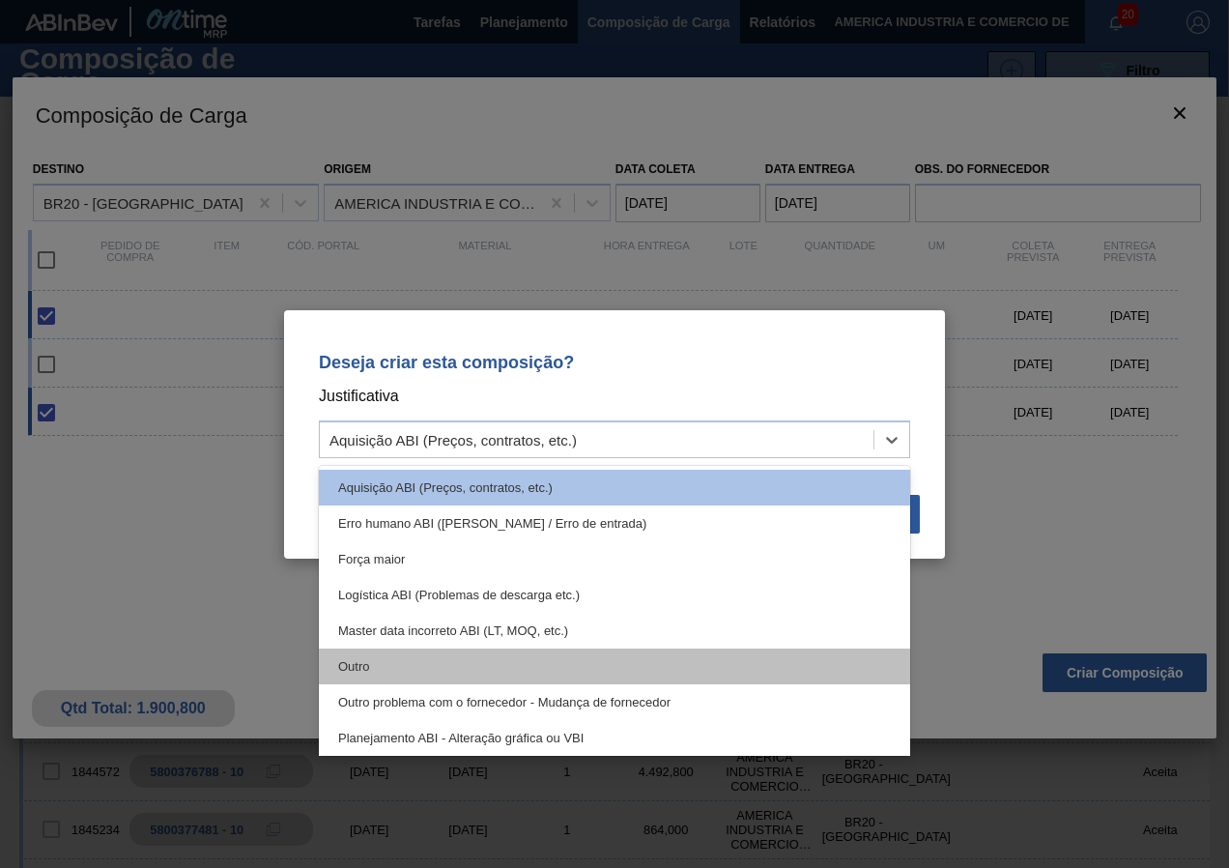
click at [358, 660] on div "Outro" at bounding box center [614, 666] width 591 height 36
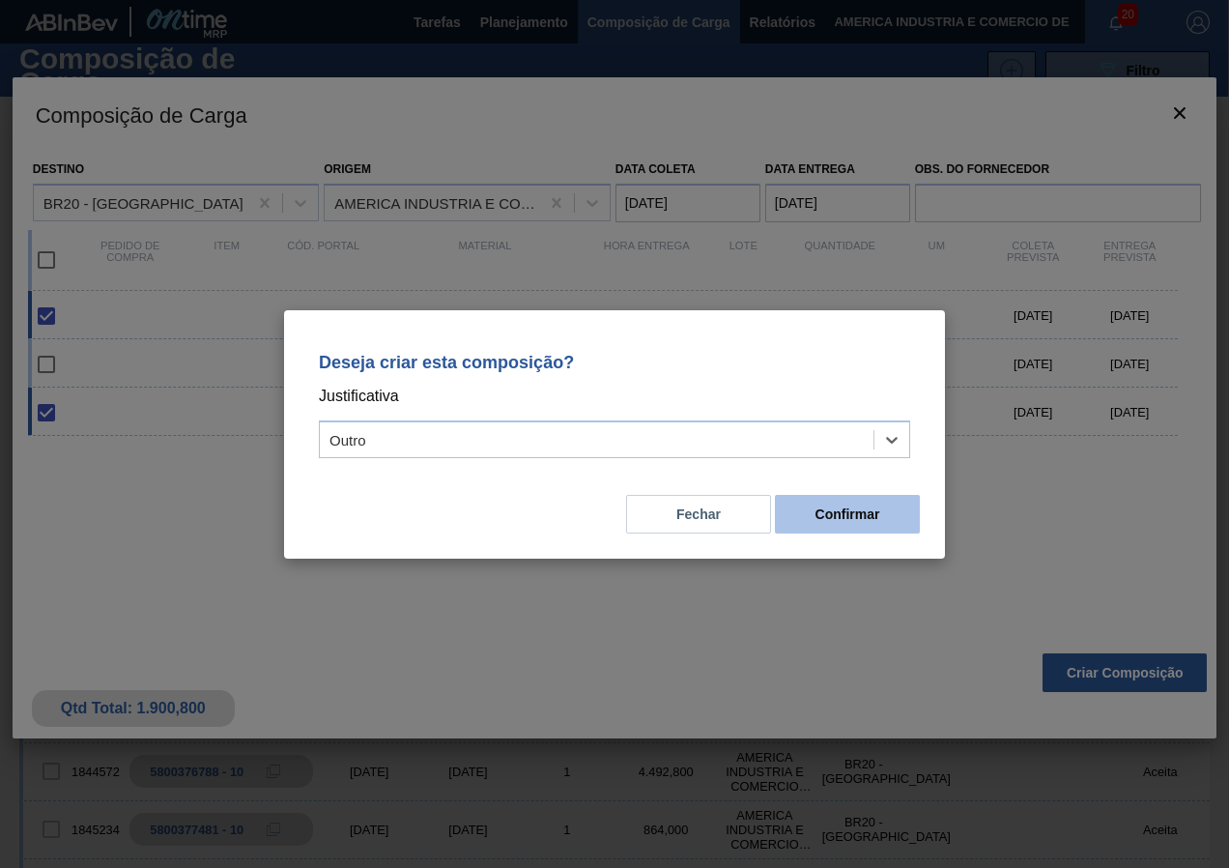
click at [859, 515] on button "Confirmar" at bounding box center [847, 514] width 145 height 39
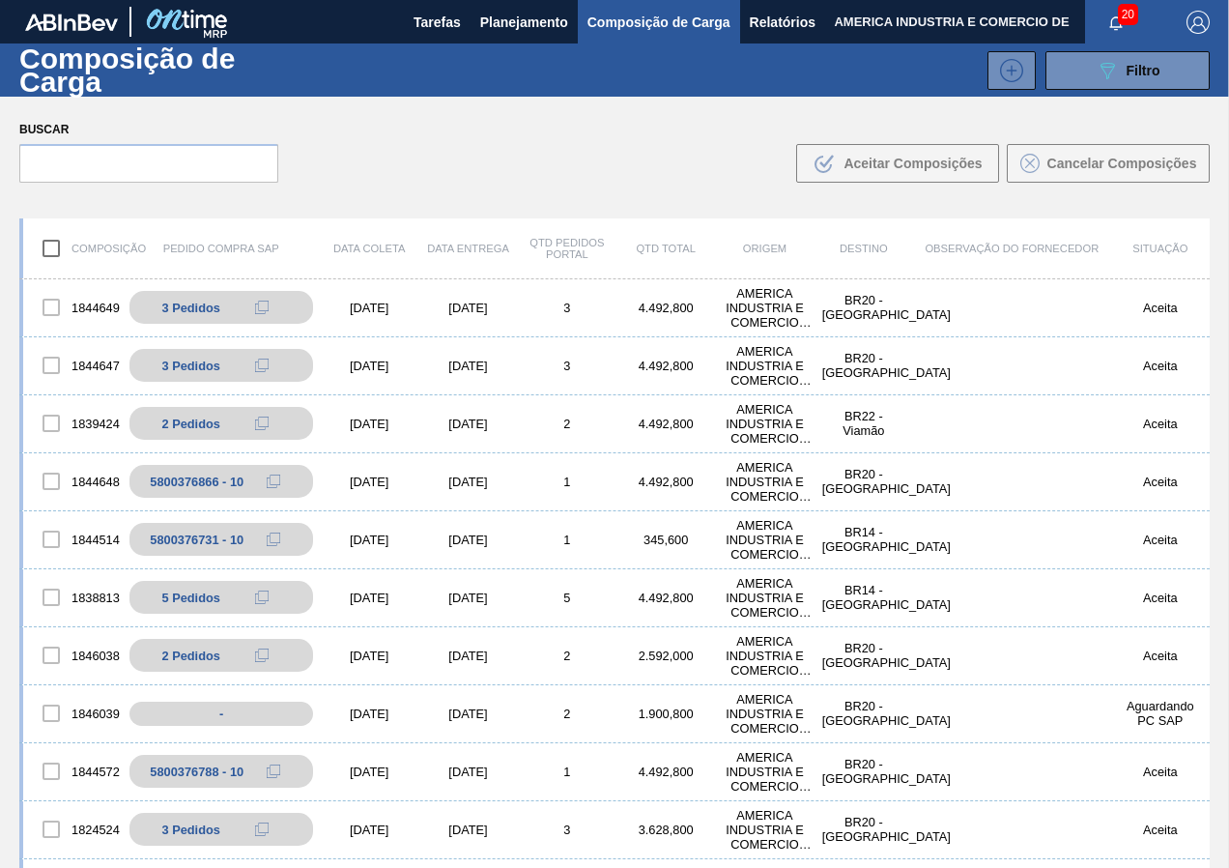
click at [656, 16] on span "Composição de Carga" at bounding box center [659, 22] width 143 height 23
click at [550, 19] on span "Planejamento" at bounding box center [524, 22] width 88 height 23
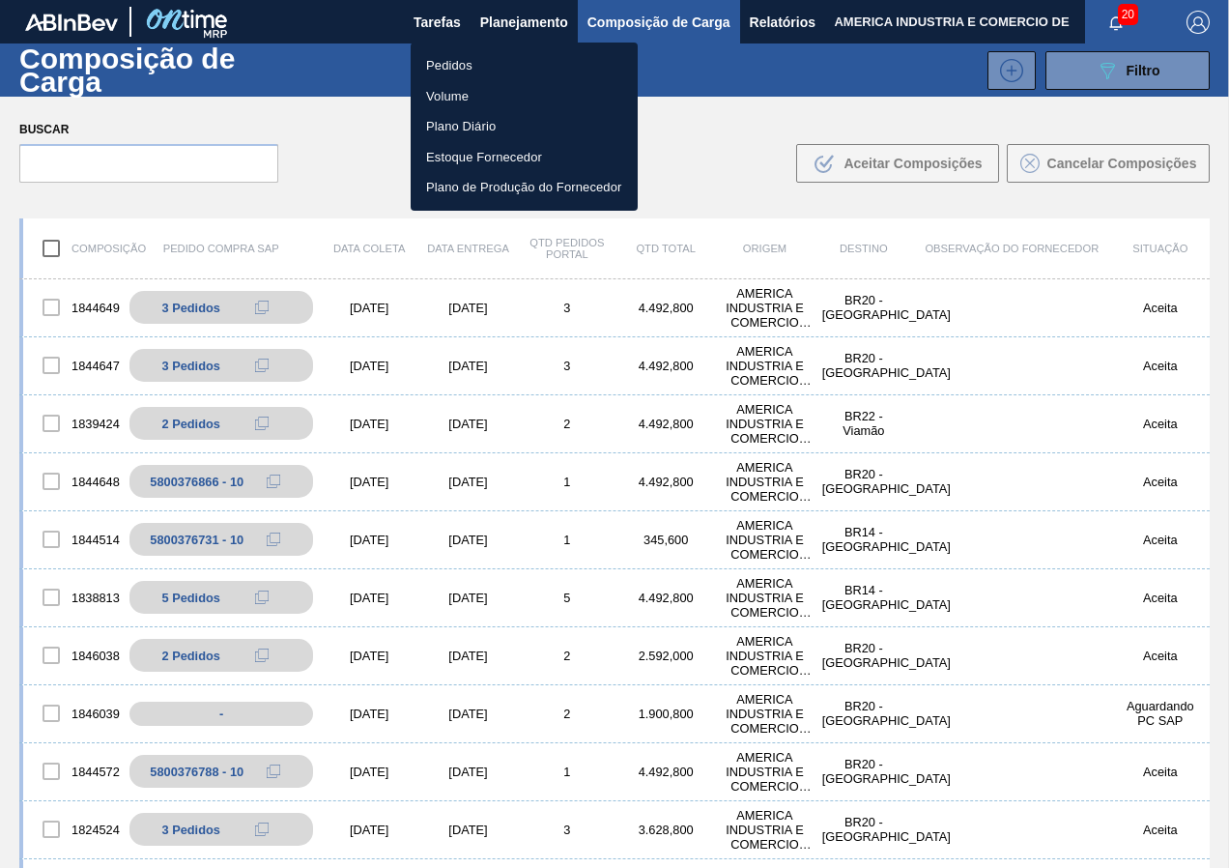
click at [471, 98] on li "Volume" at bounding box center [524, 96] width 227 height 31
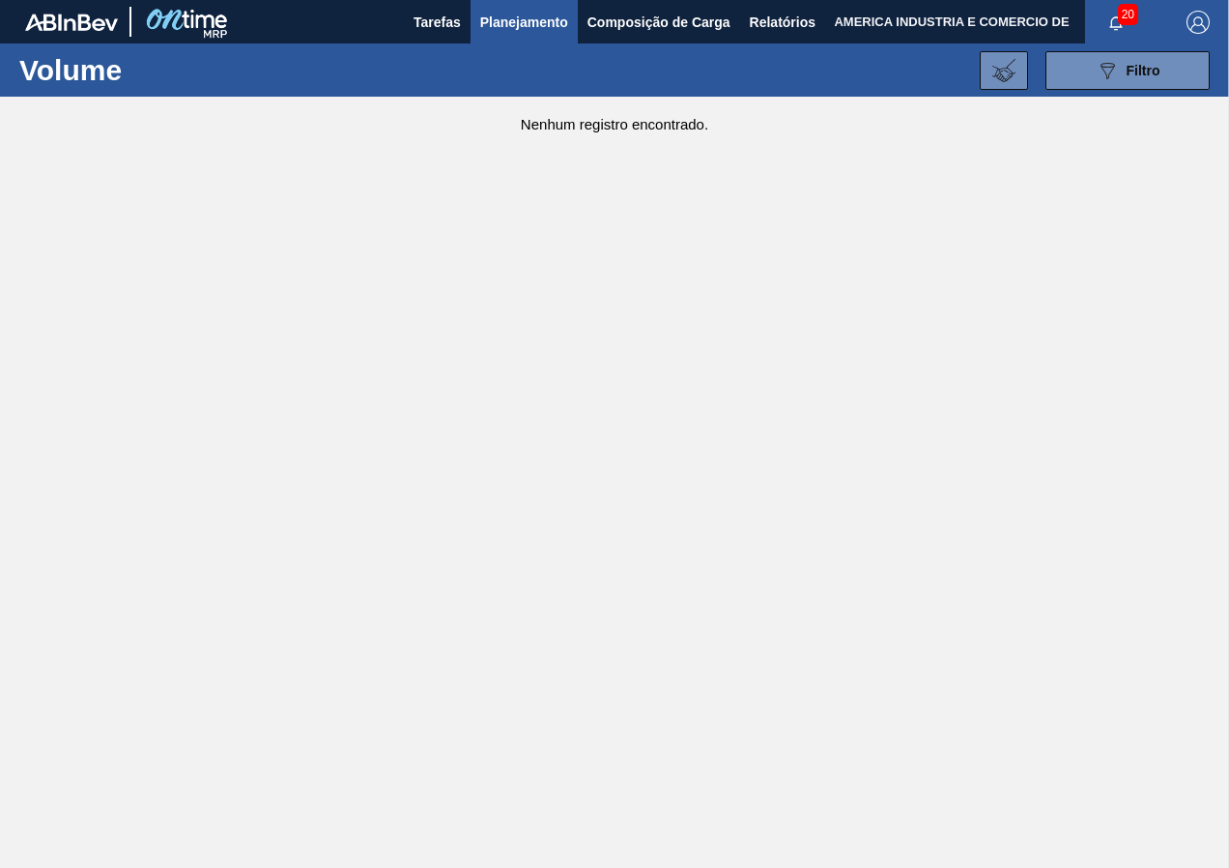
click at [513, 30] on span "Planejamento" at bounding box center [524, 22] width 88 height 23
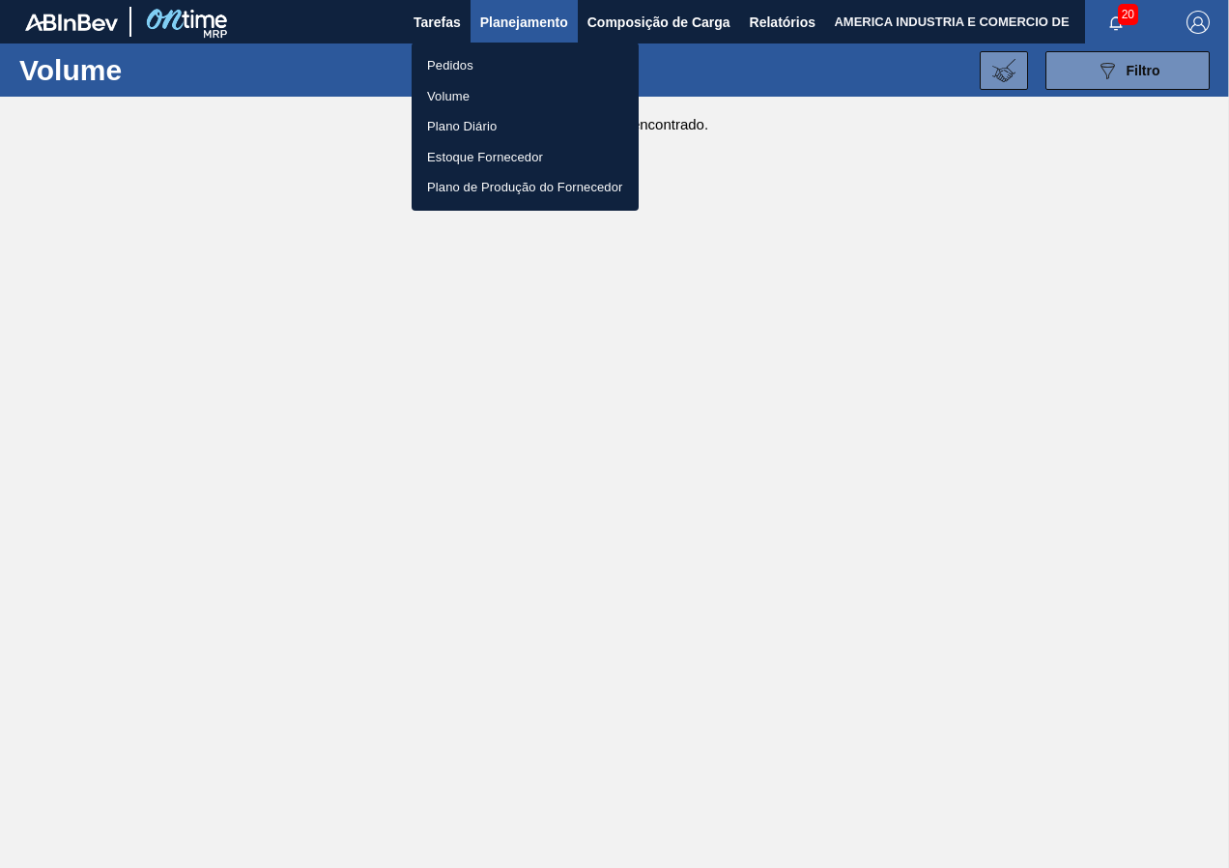
click at [520, 66] on li "Pedidos" at bounding box center [525, 65] width 227 height 31
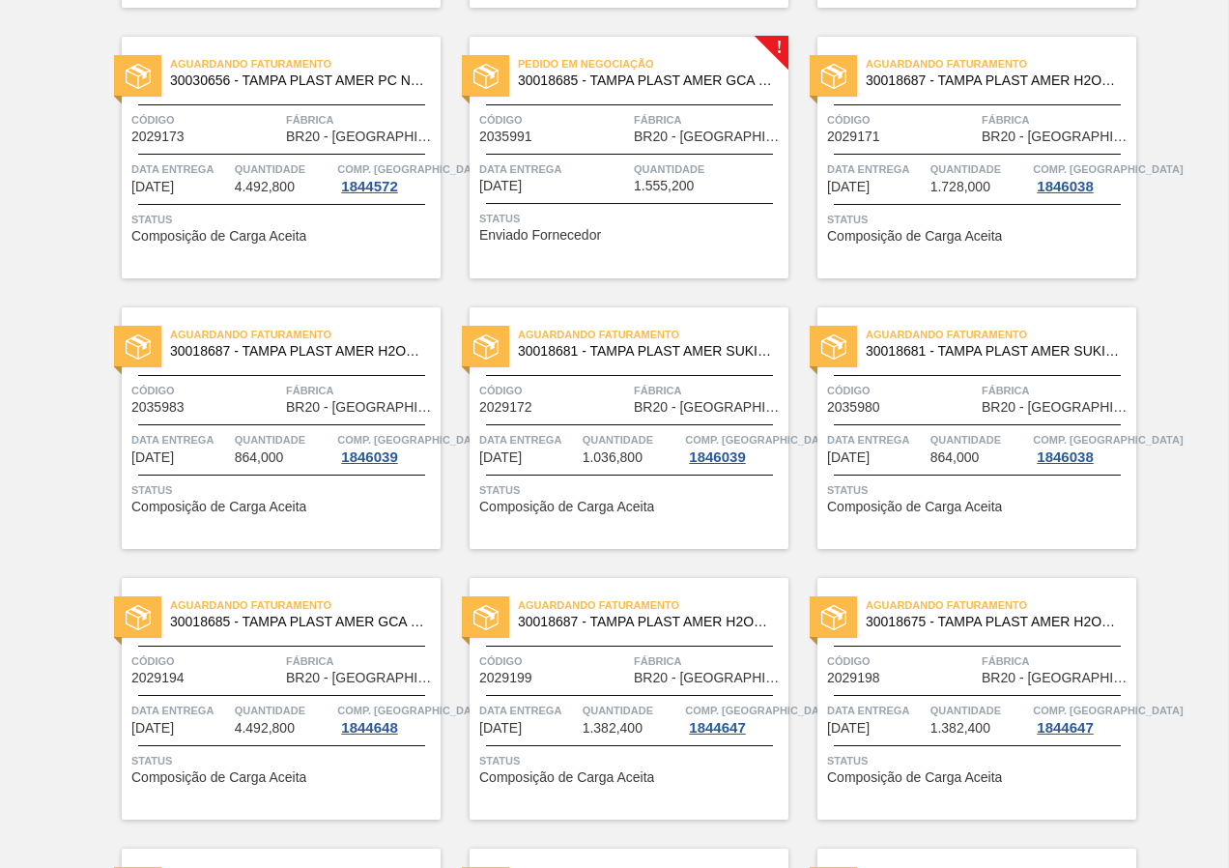
scroll to position [580, 0]
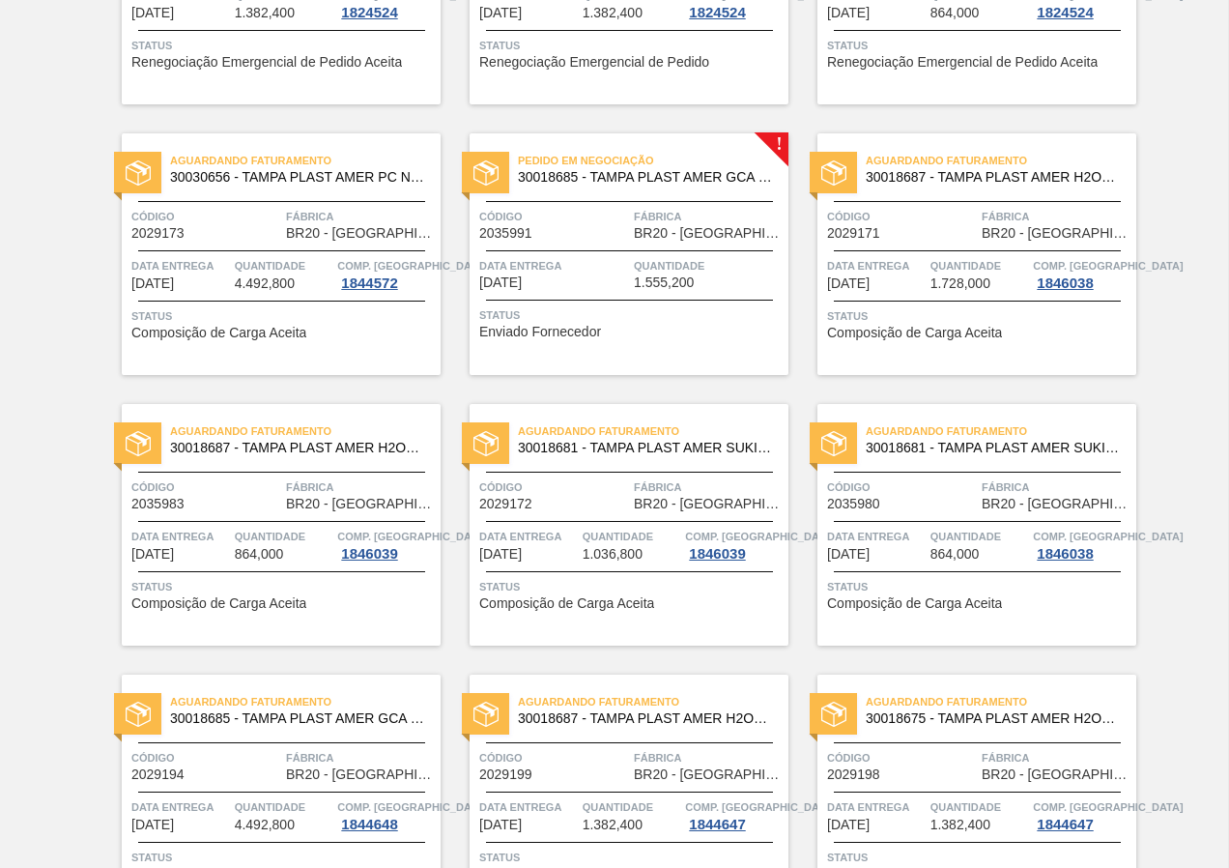
click at [952, 315] on span "Status" at bounding box center [979, 315] width 304 height 19
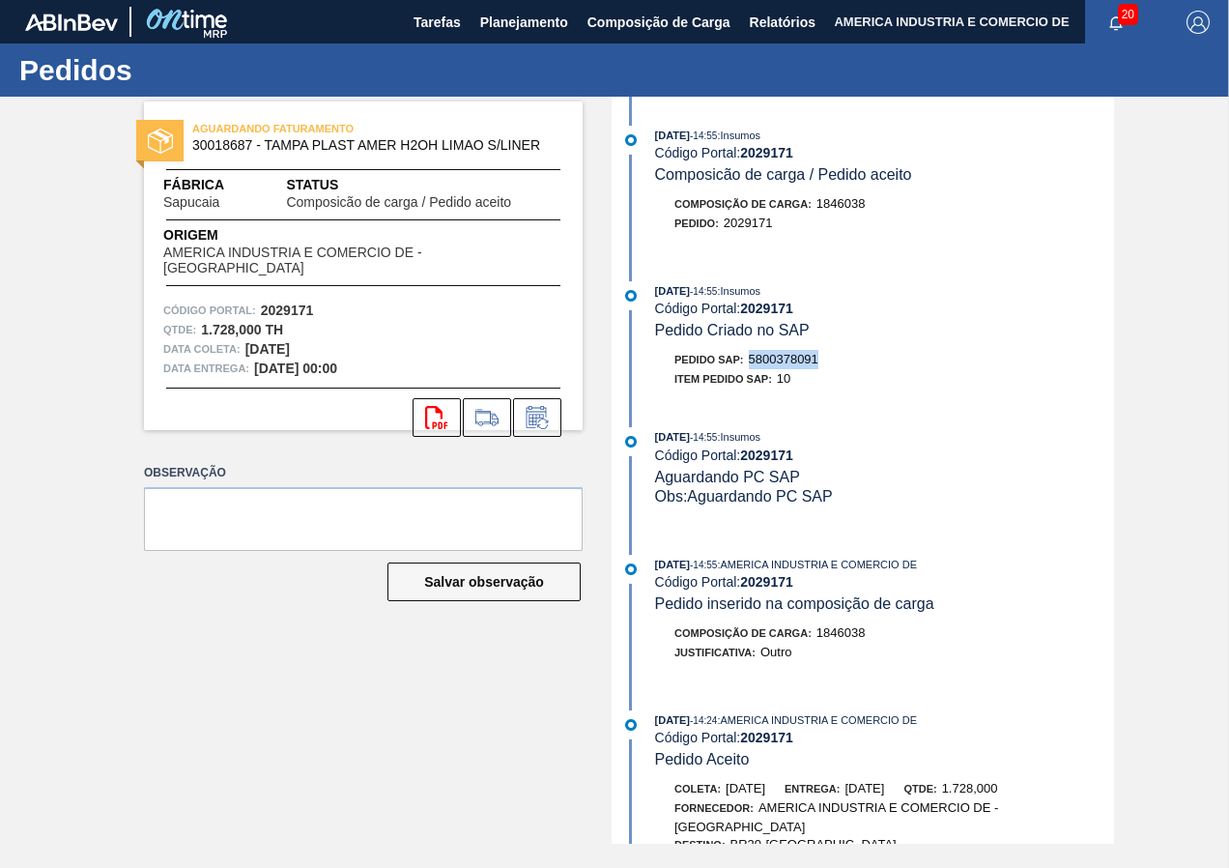
drag, startPoint x: 755, startPoint y: 358, endPoint x: 820, endPoint y: 366, distance: 66.3
click at [818, 366] on div "Pedido SAP: 5800378091" at bounding box center [746, 359] width 144 height 19
copy span "5800378091"
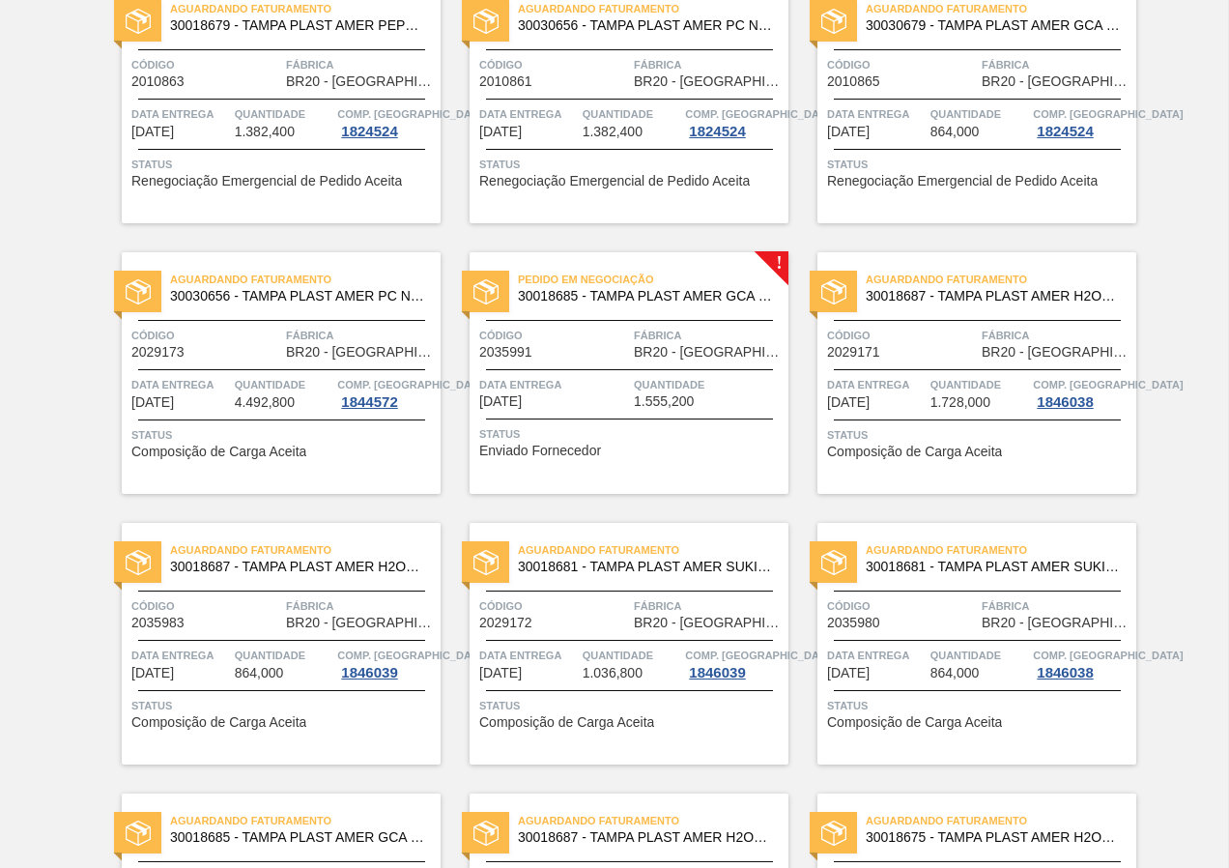
scroll to position [483, 0]
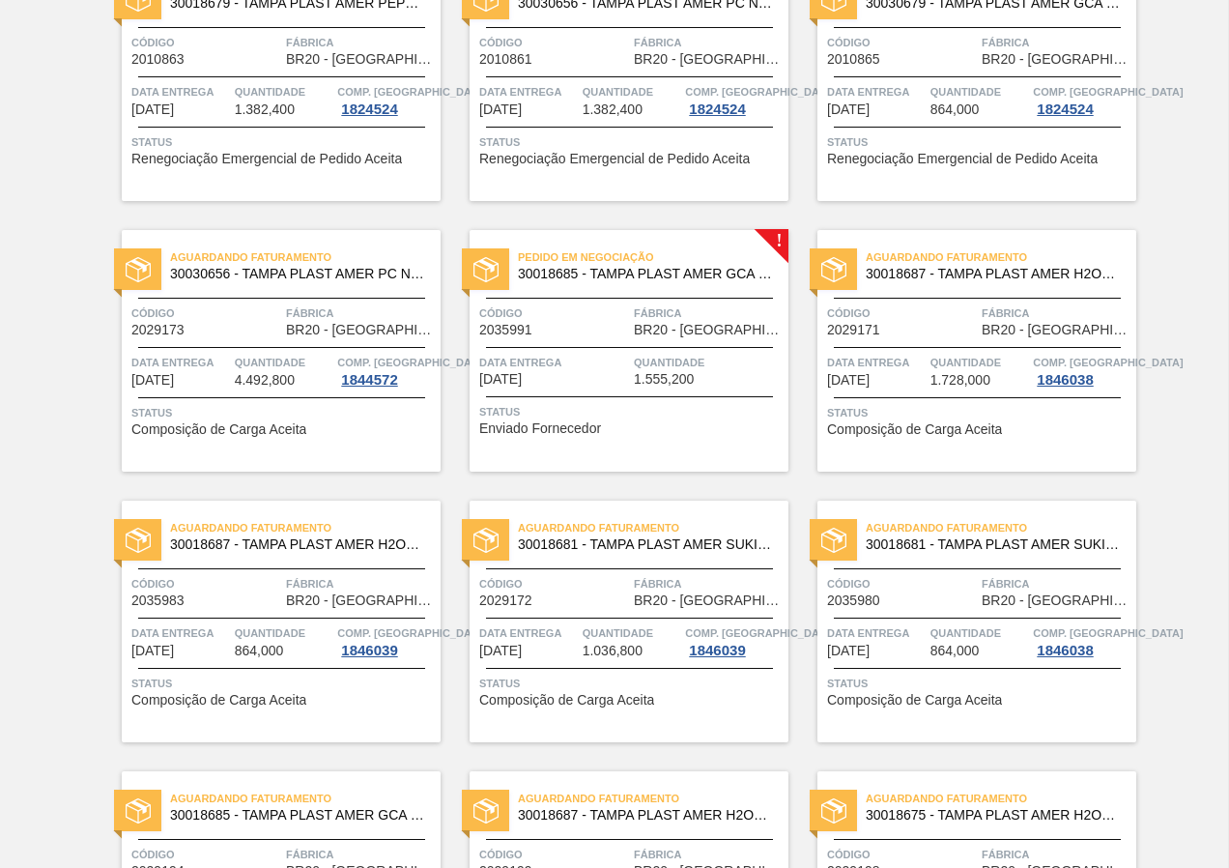
click at [574, 682] on span "Status" at bounding box center [631, 683] width 304 height 19
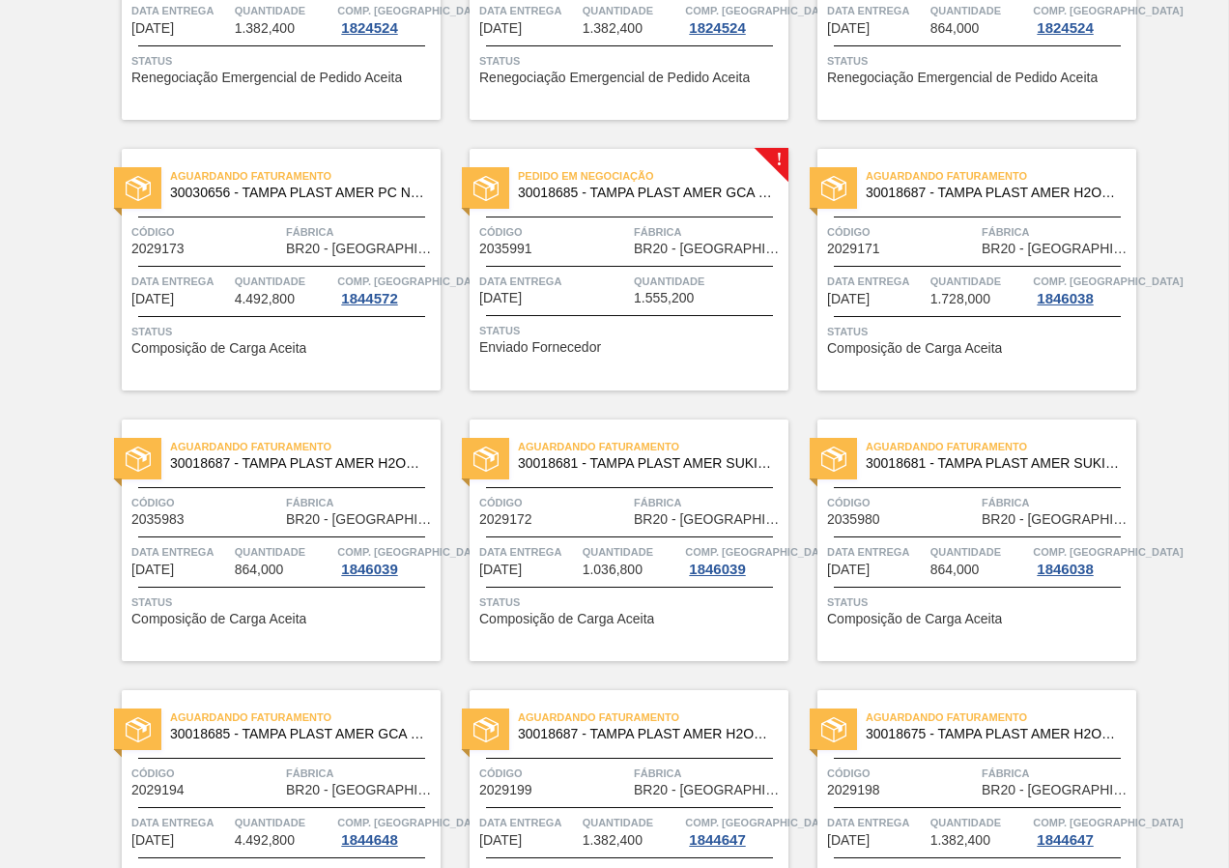
scroll to position [676, 0]
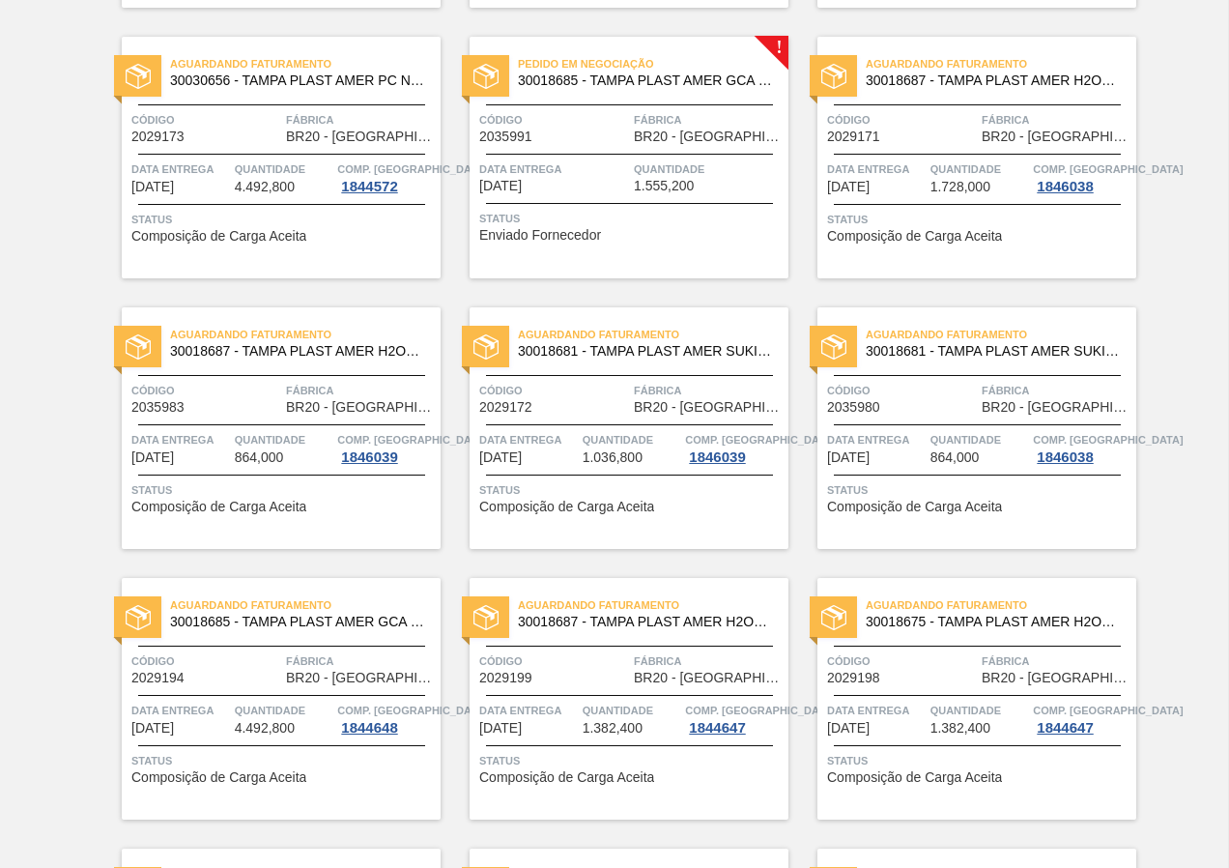
click at [1034, 508] on div "Status Composição de Carga Aceita" at bounding box center [979, 495] width 304 height 31
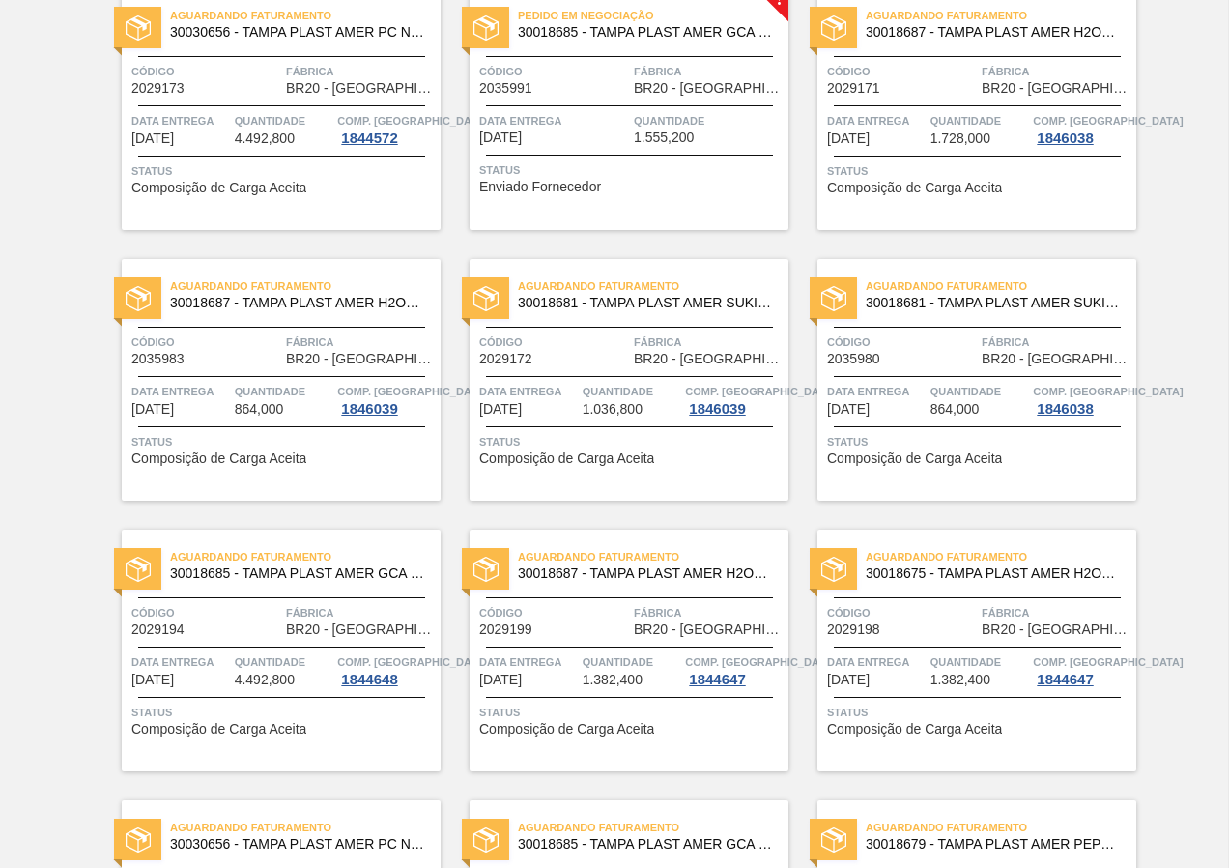
scroll to position [676, 0]
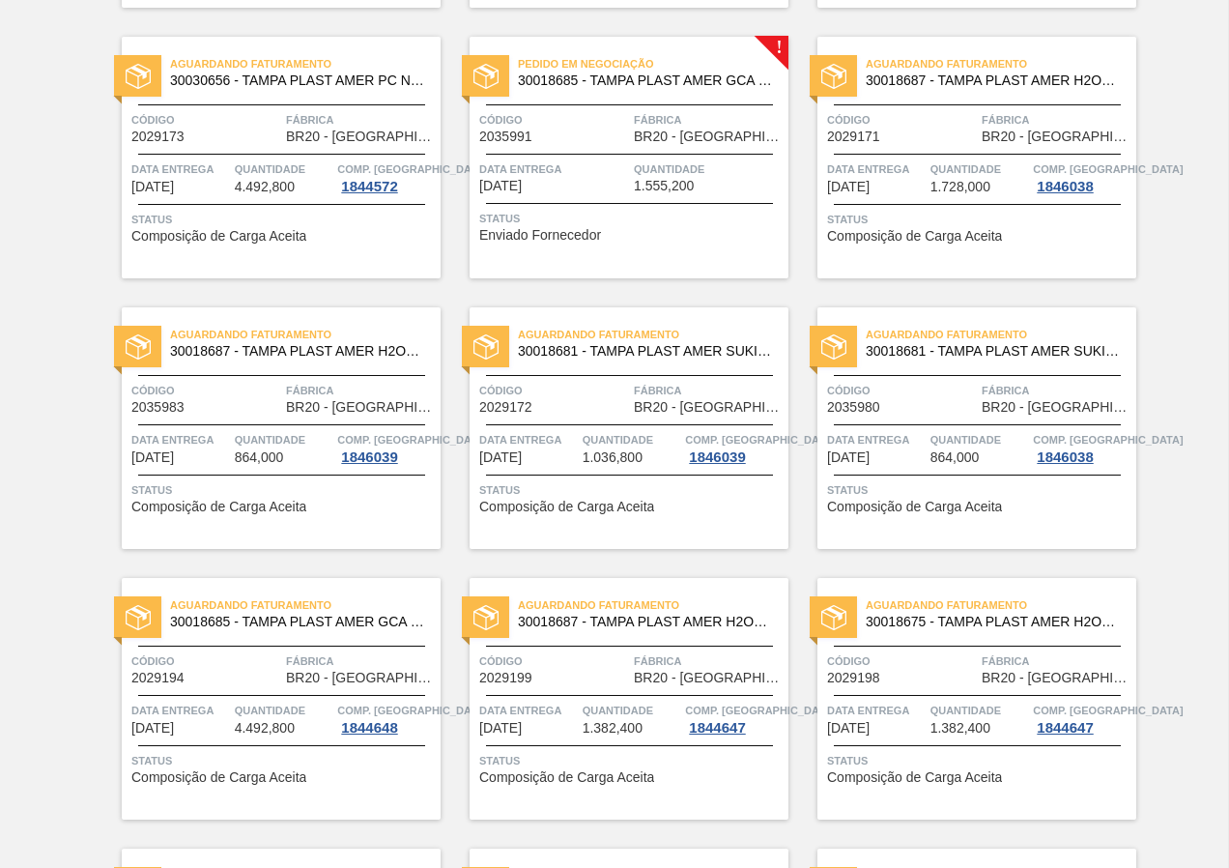
click at [240, 439] on span "Quantidade" at bounding box center [284, 439] width 99 height 19
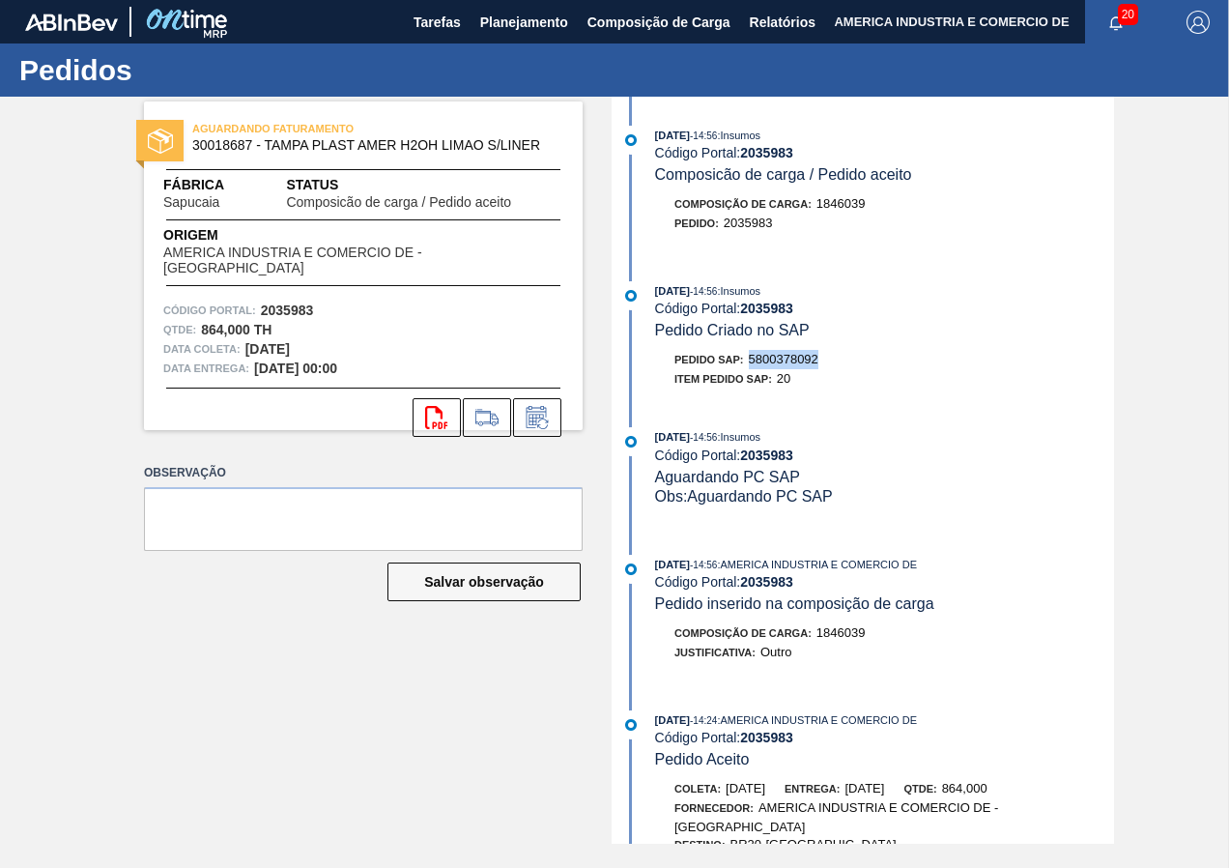
drag, startPoint x: 752, startPoint y: 357, endPoint x: 823, endPoint y: 361, distance: 71.7
click at [823, 361] on div "Pedido SAP: 5800378092" at bounding box center [884, 359] width 459 height 19
copy span "5800378092"
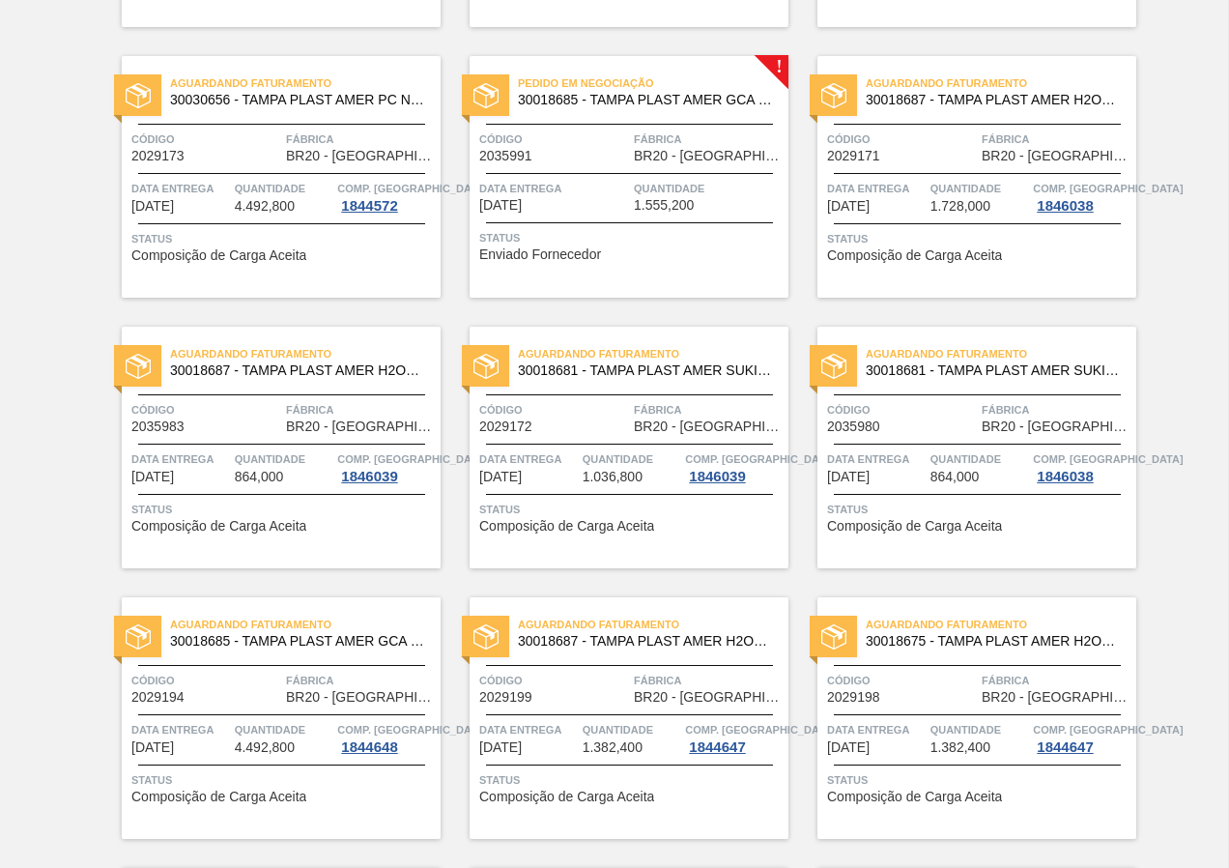
scroll to position [773, 0]
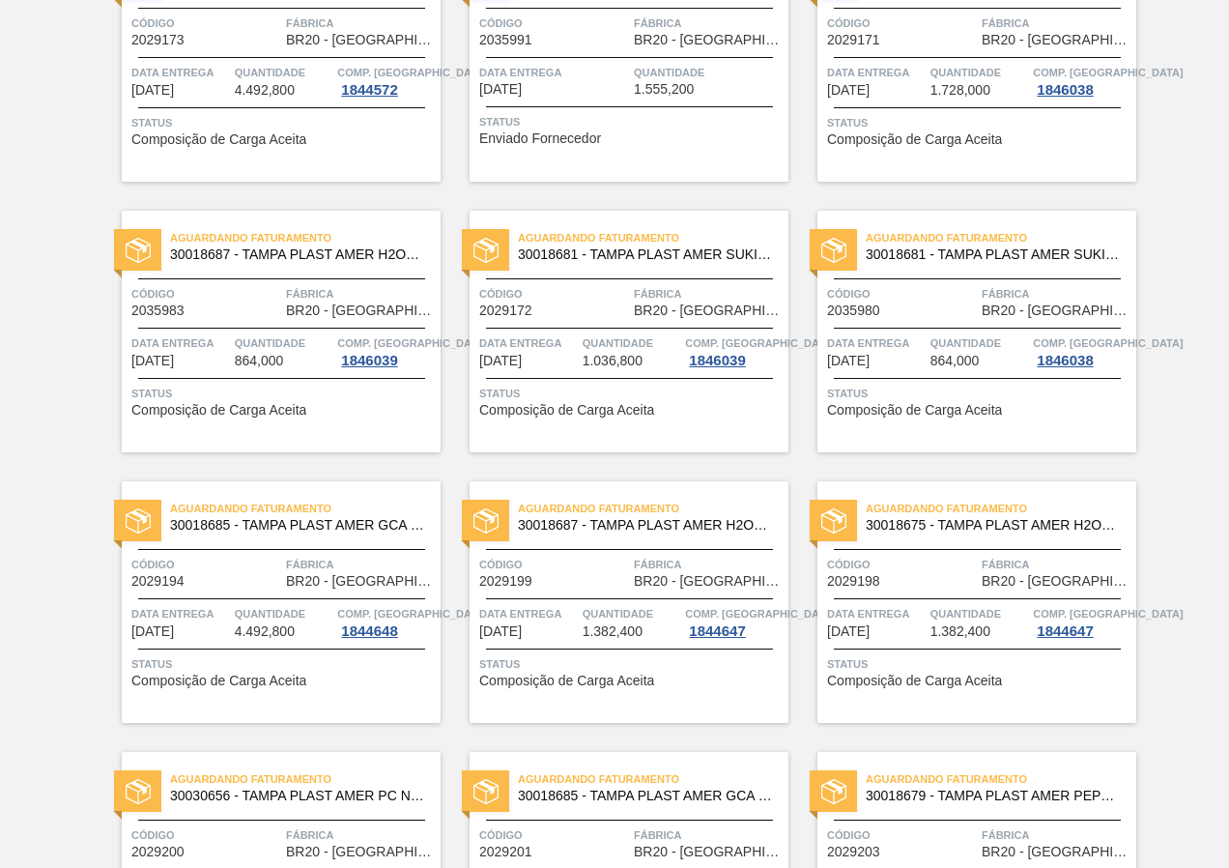
click at [655, 431] on div "Aguardando Faturamento 30018681 - TAMPA PLAST AMER SUKITA S/LINER Código 202917…" at bounding box center [629, 332] width 319 height 242
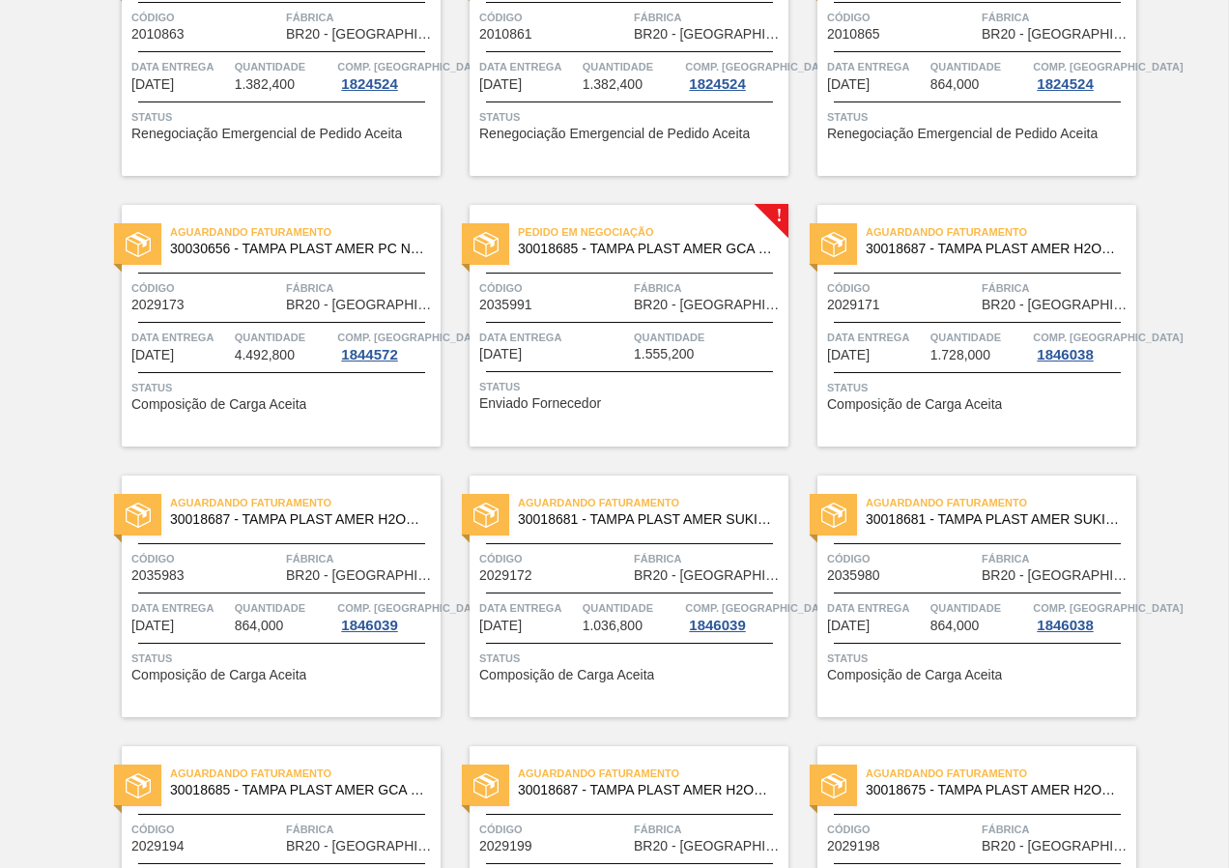
scroll to position [676, 0]
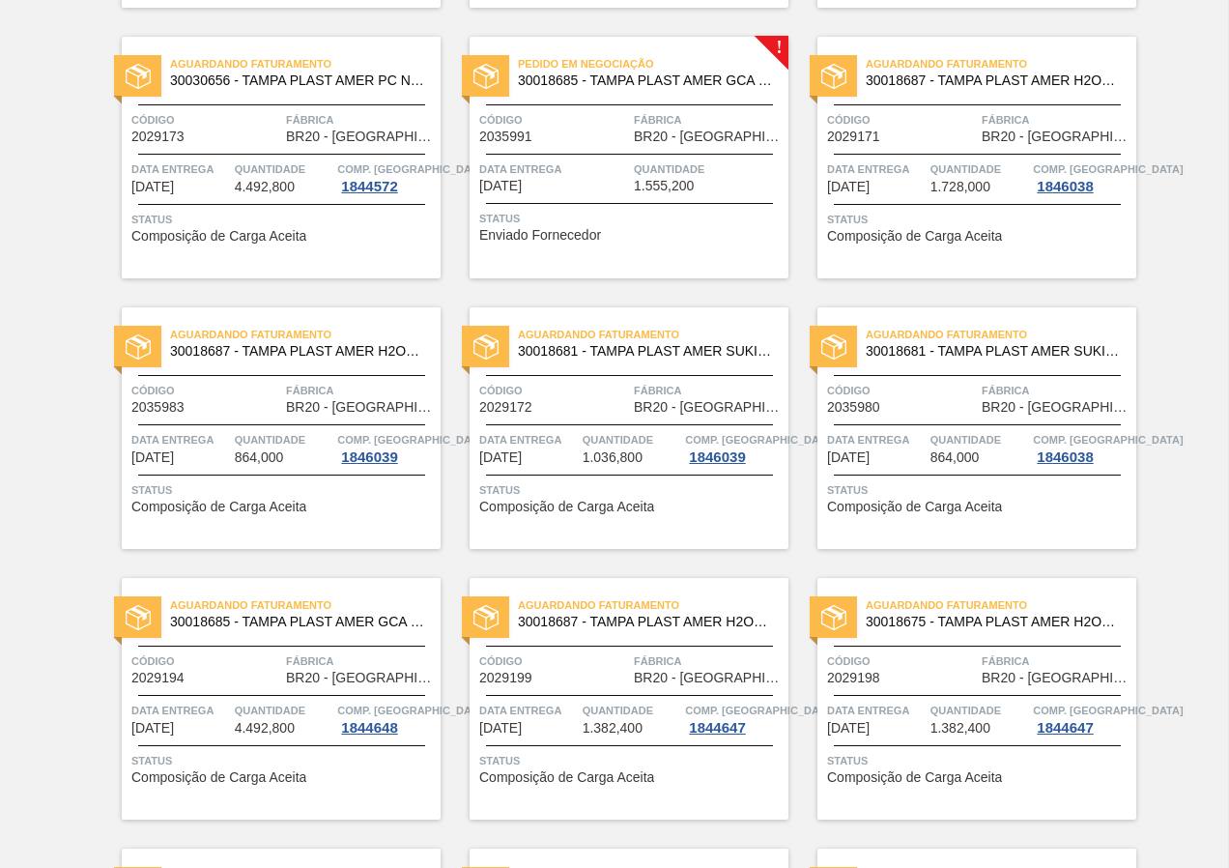
click at [884, 207] on div "Aguardando Faturamento 30018687 - TAMPA PLAST AMER H2OH LIMAO S/LINER Código 20…" at bounding box center [976, 158] width 319 height 242
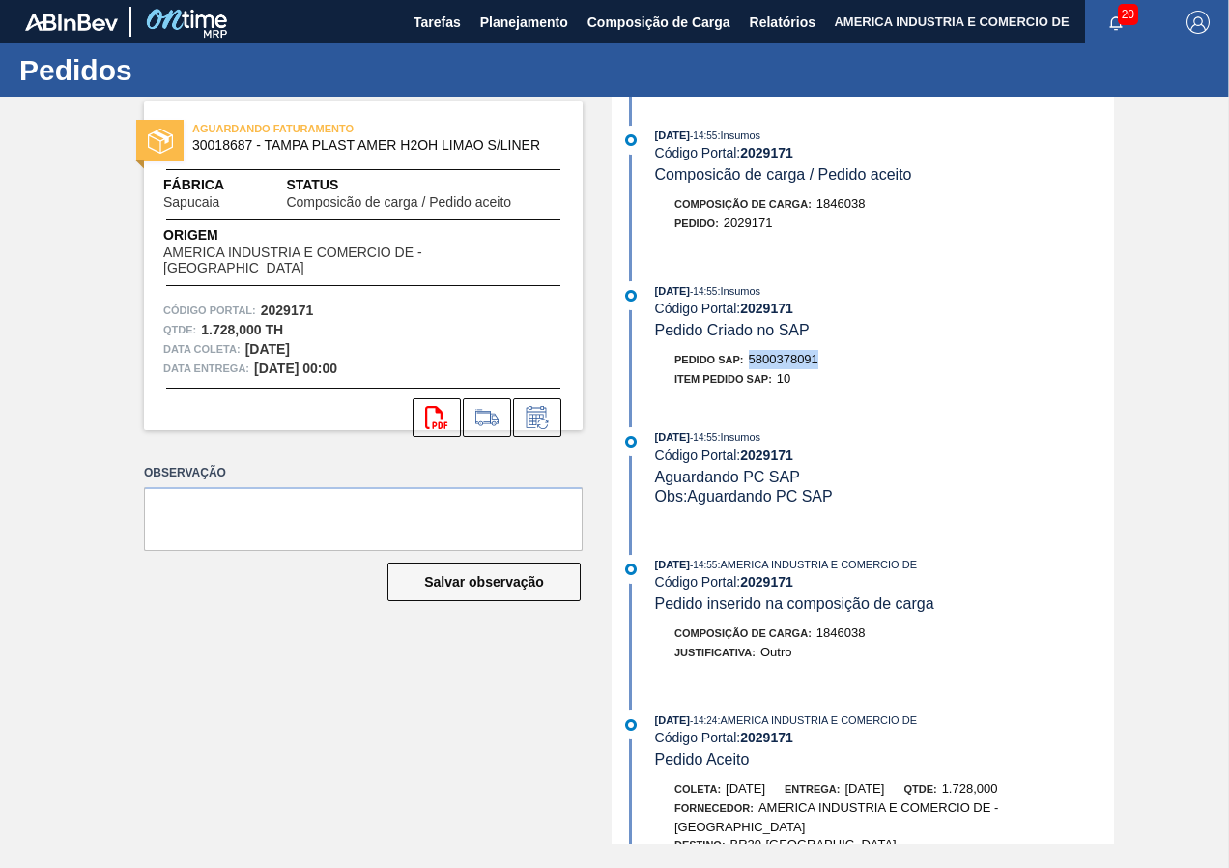
drag, startPoint x: 753, startPoint y: 356, endPoint x: 822, endPoint y: 355, distance: 69.6
click at [822, 355] on div "Pedido SAP: 5800378091" at bounding box center [884, 359] width 459 height 19
copy span "5800378091"
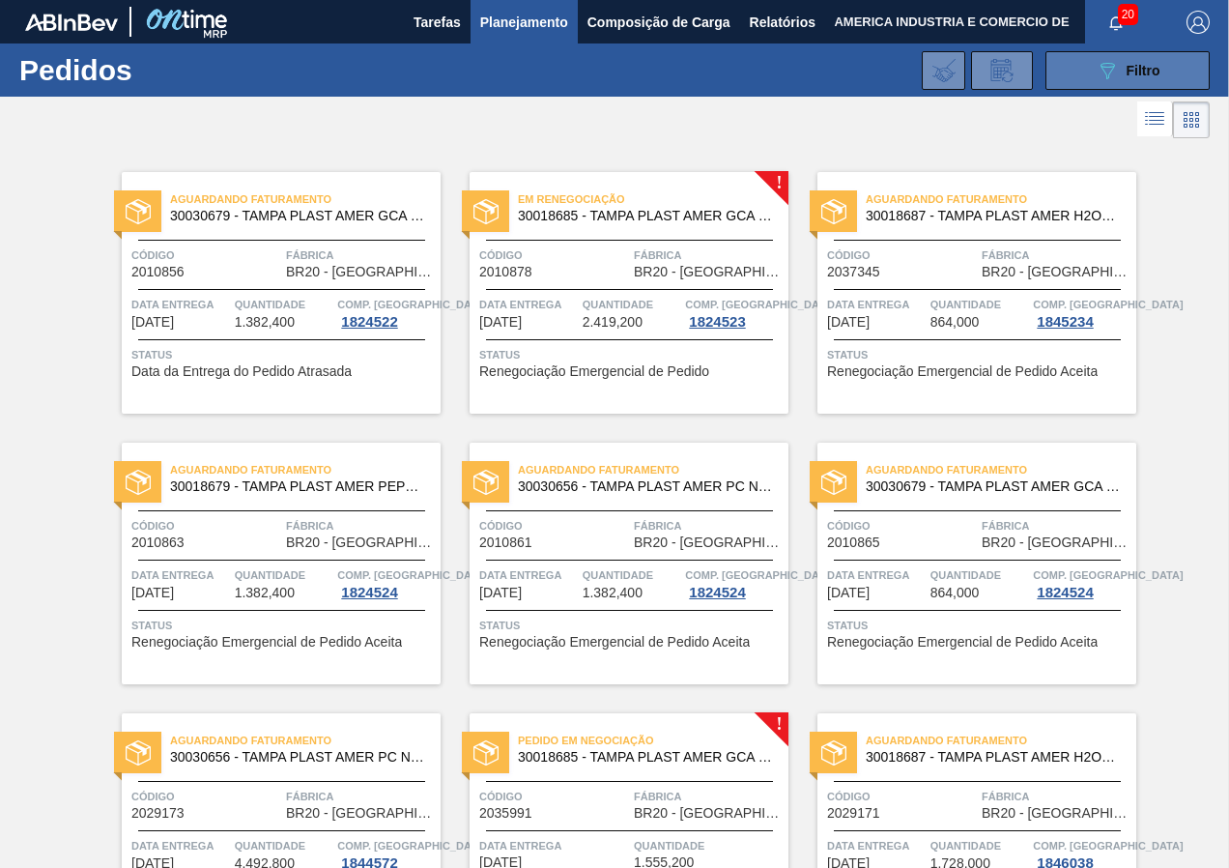
click at [1103, 74] on icon "089F7B8B-B2A5-4AFE-B5C0-19BA573D28AC" at bounding box center [1107, 70] width 23 height 23
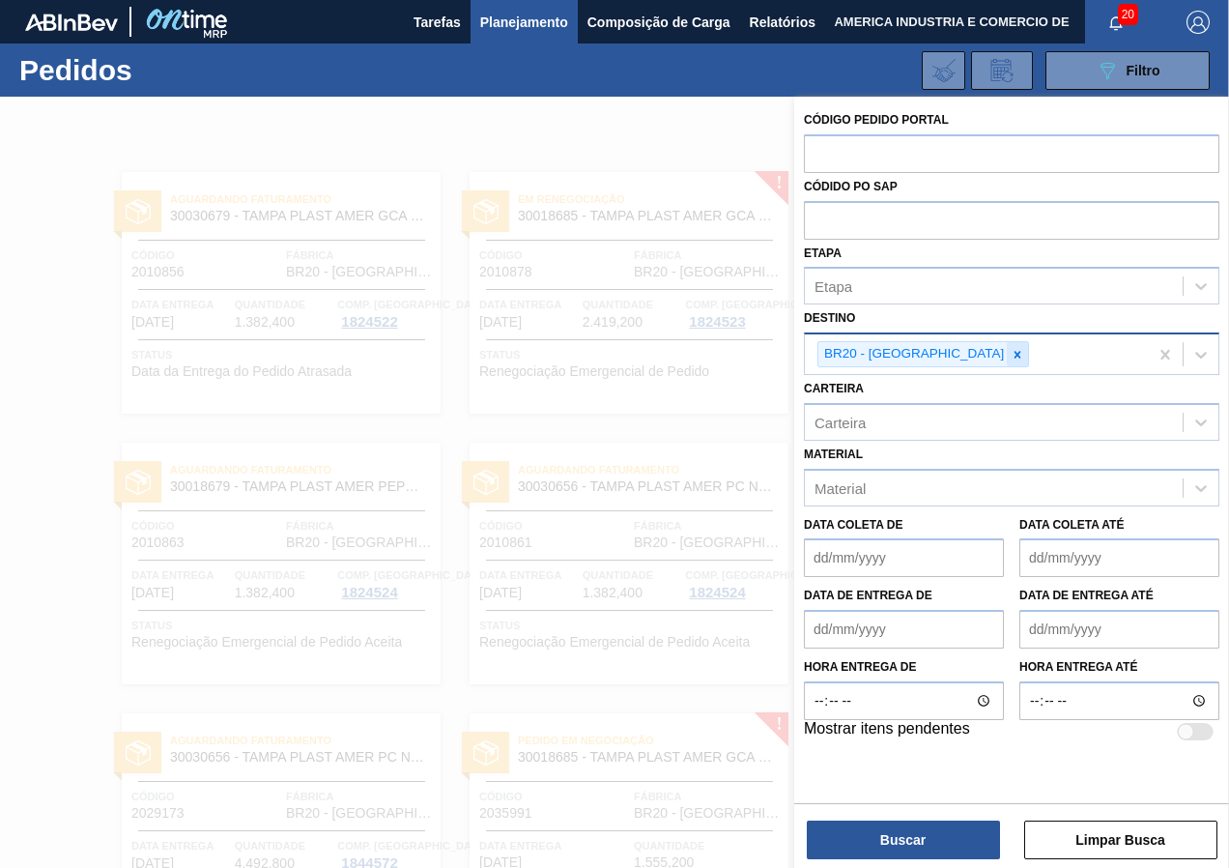
click at [1015, 355] on icon at bounding box center [1018, 354] width 7 height 7
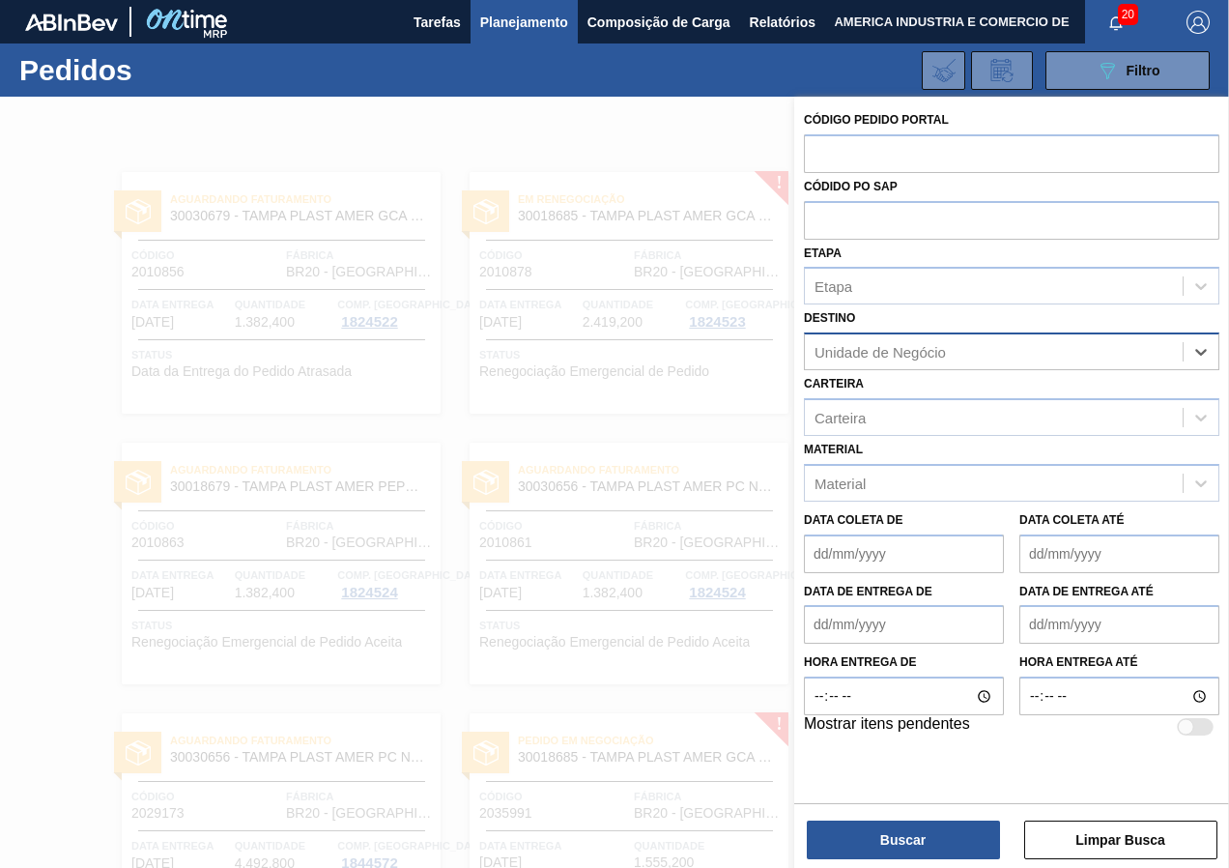
click at [939, 352] on div "Unidade de Negócio" at bounding box center [880, 352] width 131 height 16
type input "curitibana"
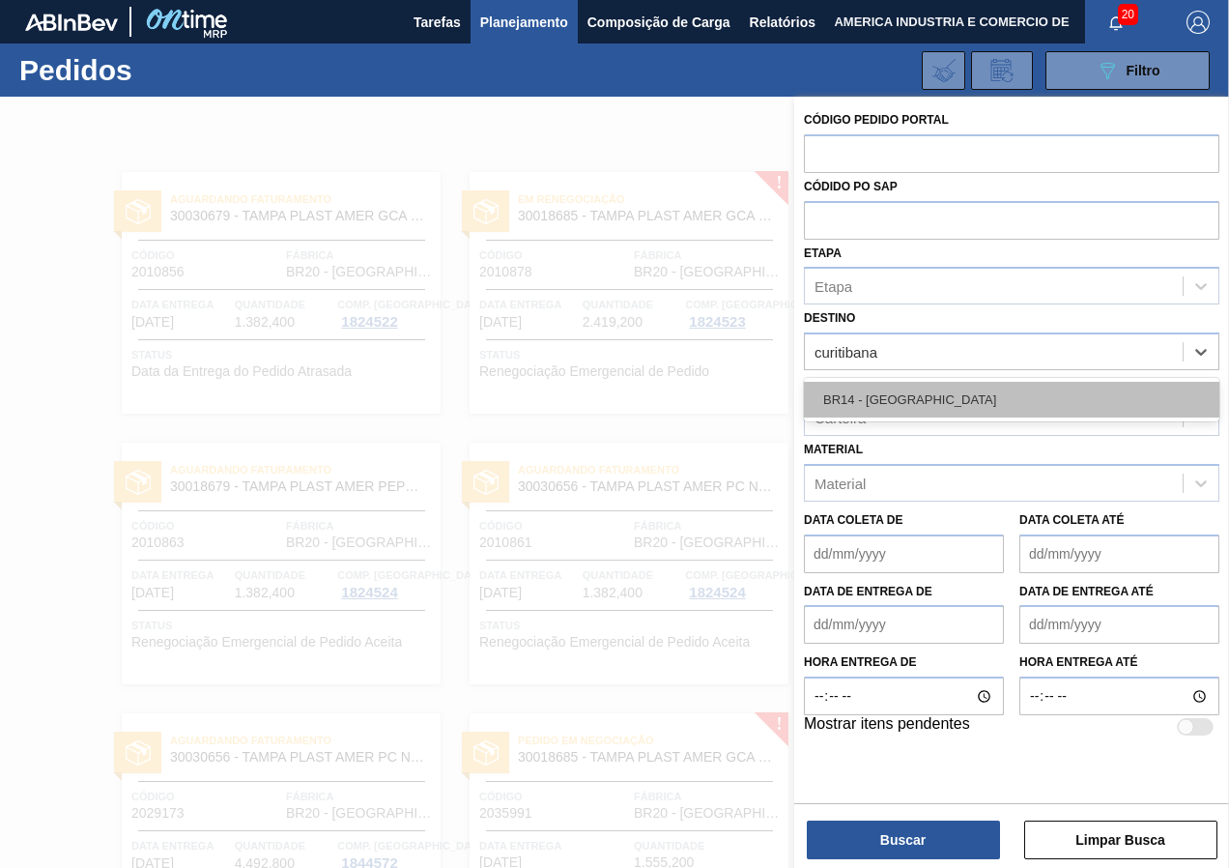
click at [944, 390] on div "BR14 - Curitibana" at bounding box center [1012, 400] width 416 height 36
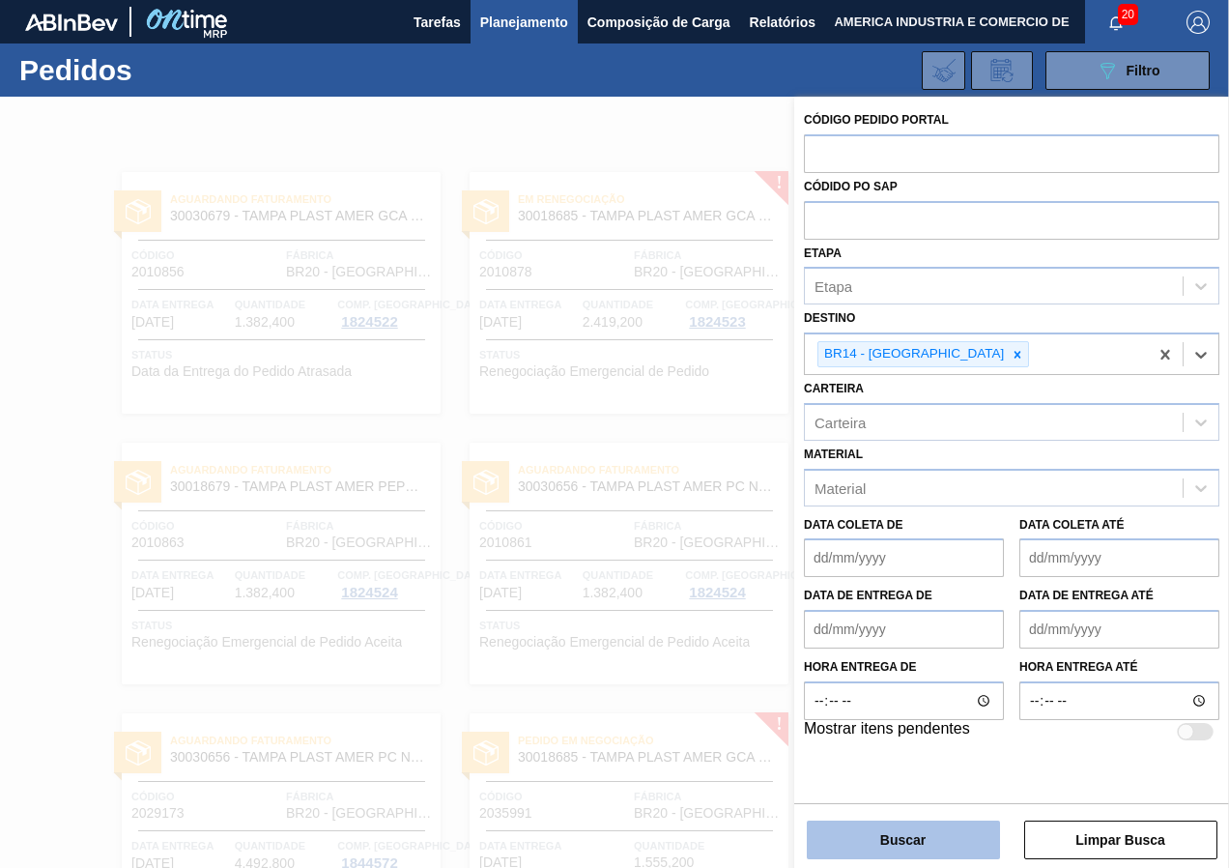
click at [894, 854] on button "Buscar" at bounding box center [903, 839] width 193 height 39
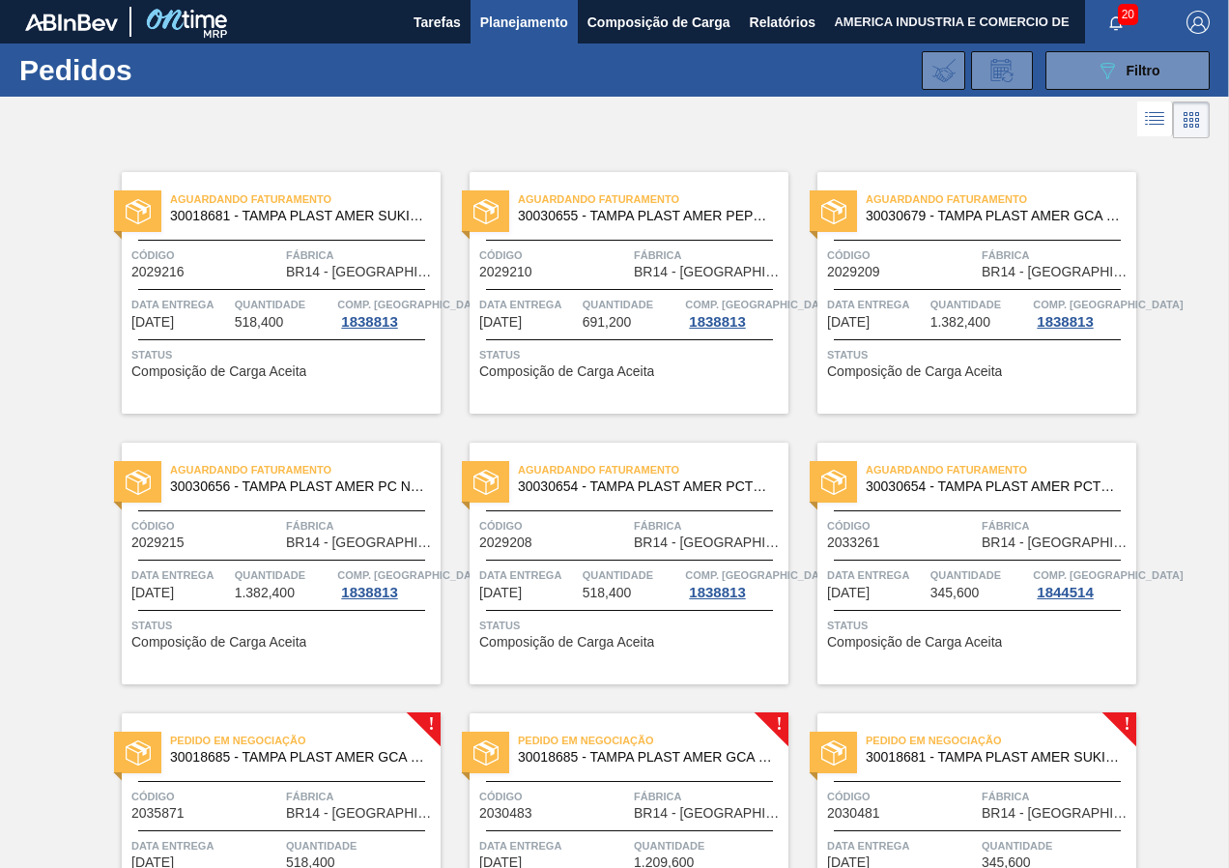
click at [208, 270] on div "Código 2029216" at bounding box center [206, 262] width 150 height 34
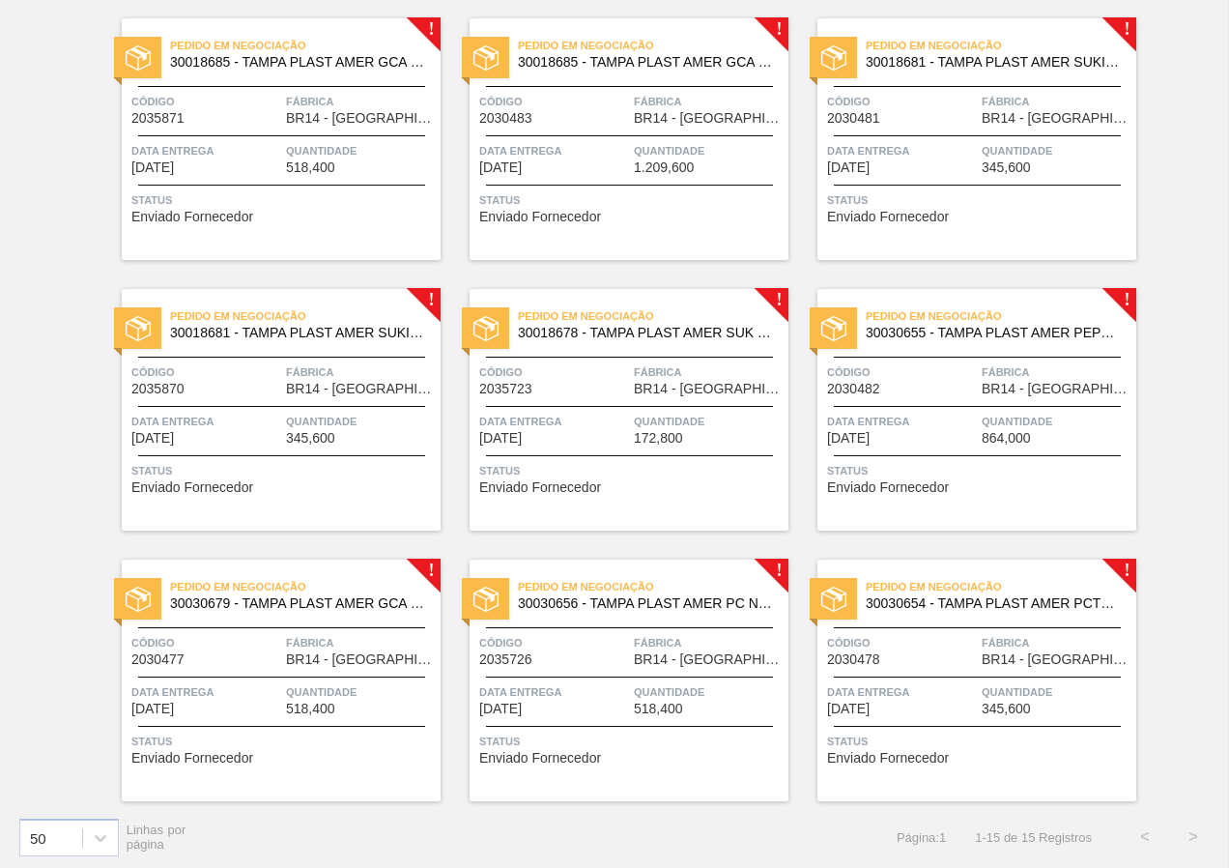
scroll to position [700, 0]
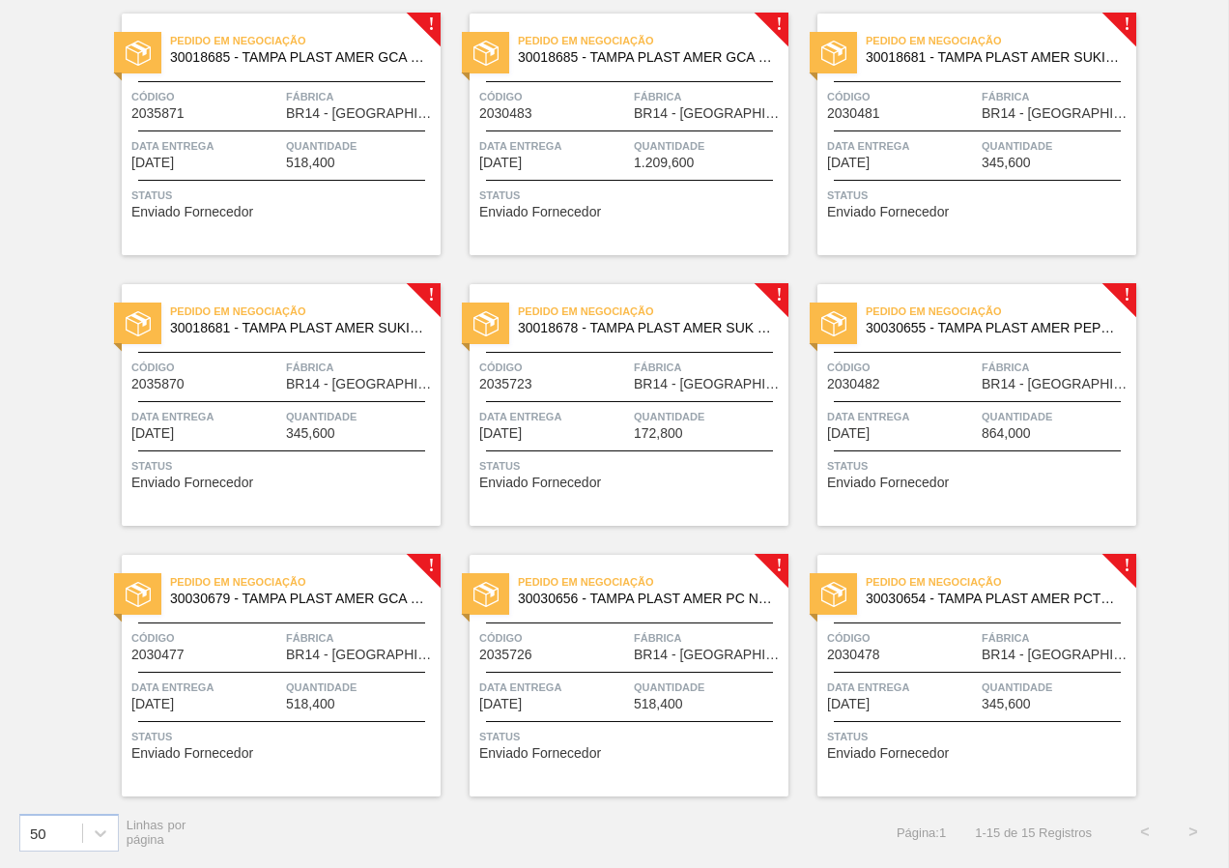
click at [326, 431] on span "345,600" at bounding box center [310, 433] width 49 height 14
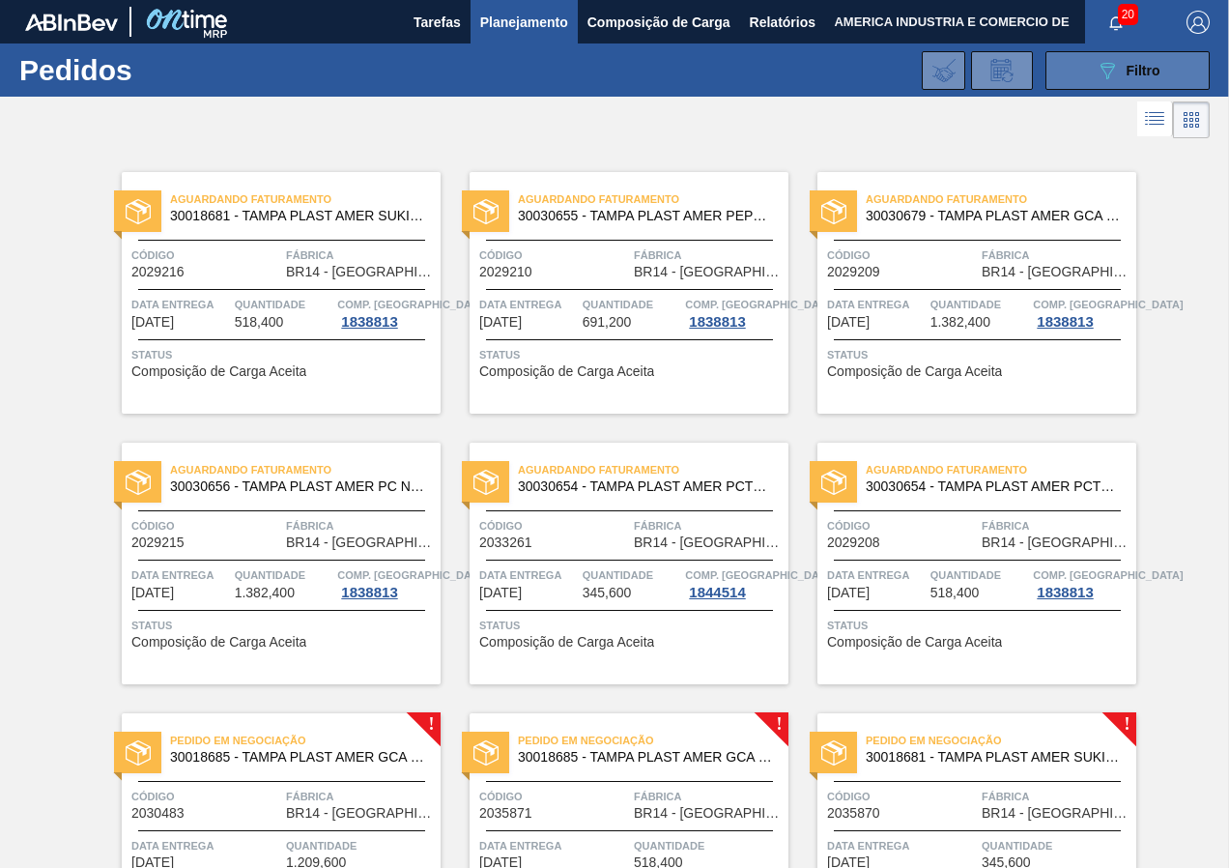
click at [1077, 65] on button "089F7B8B-B2A5-4AFE-B5C0-19BA573D28AC Filtro" at bounding box center [1128, 70] width 164 height 39
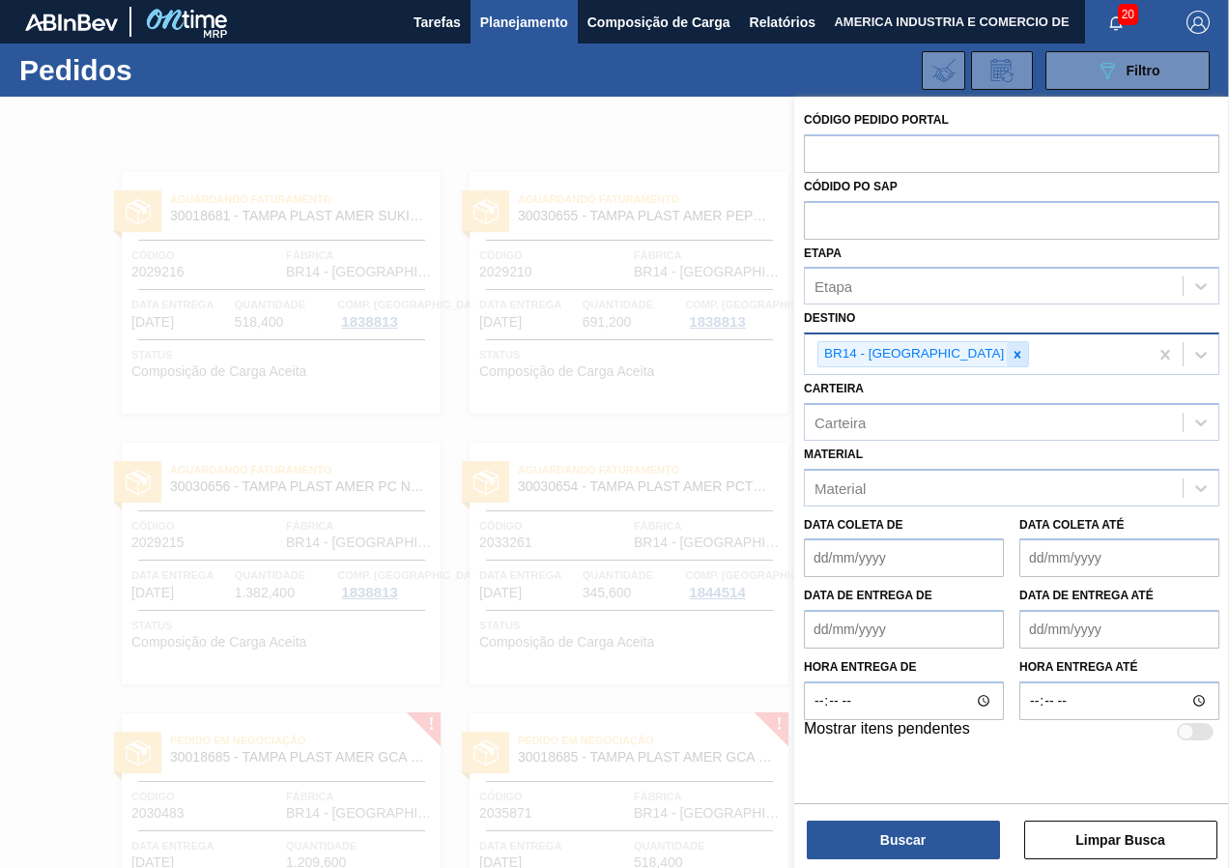
click at [1011, 354] on icon at bounding box center [1018, 355] width 14 height 14
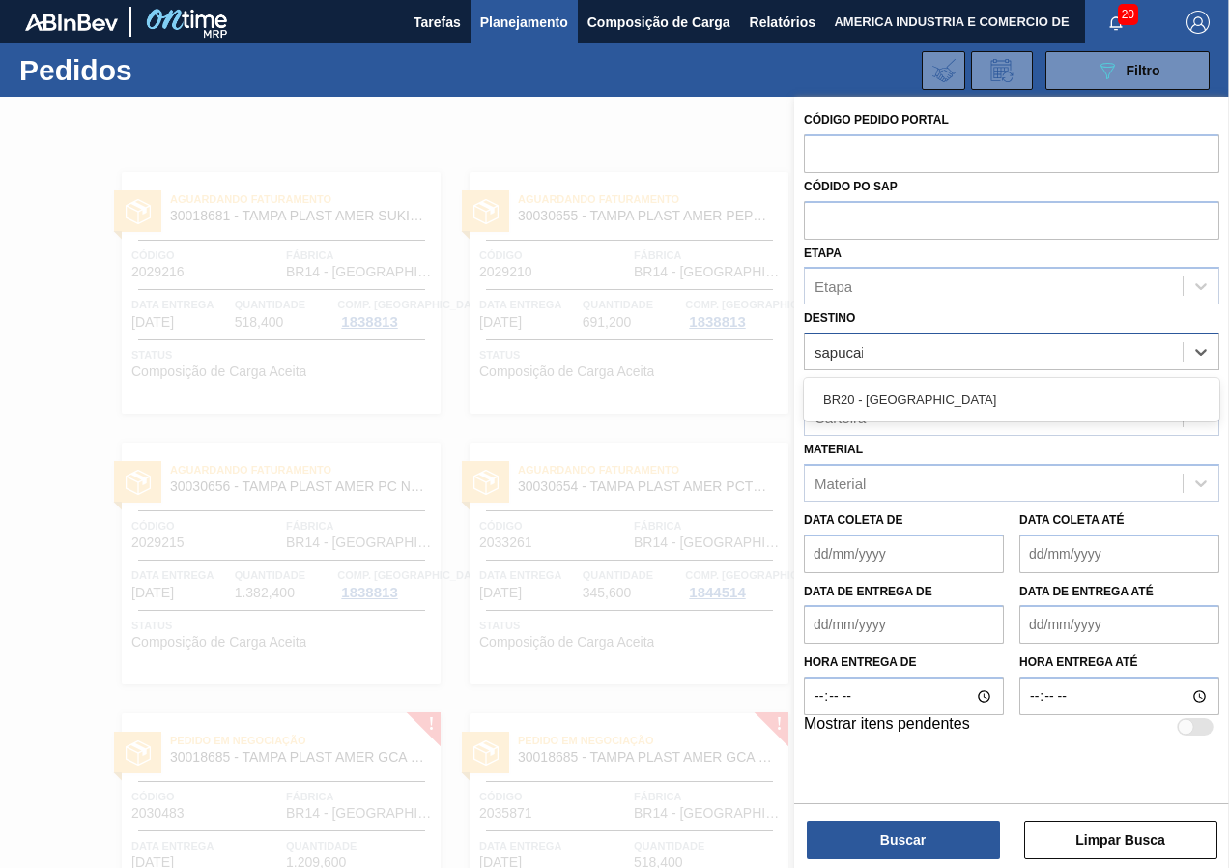
type input "sapucaia"
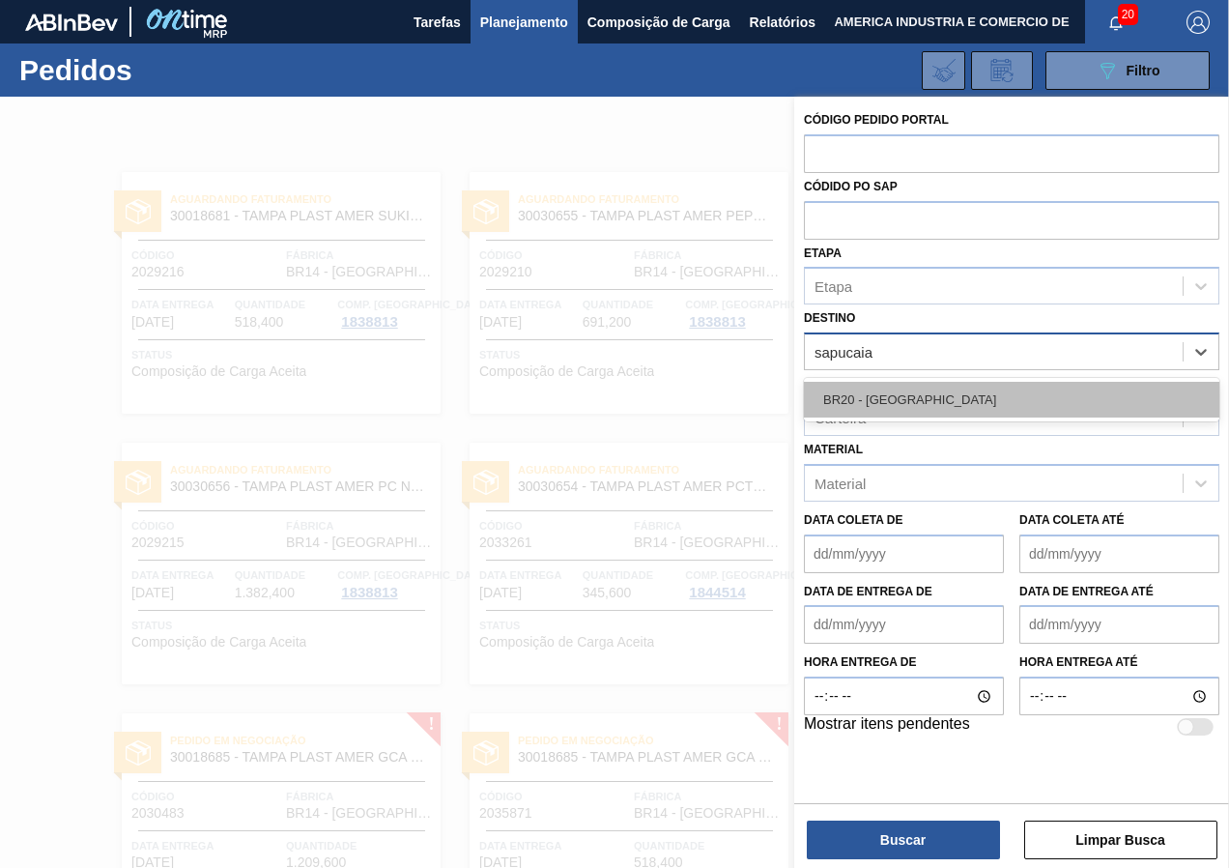
click at [903, 403] on div "BR20 - Sapucaia" at bounding box center [1012, 400] width 416 height 36
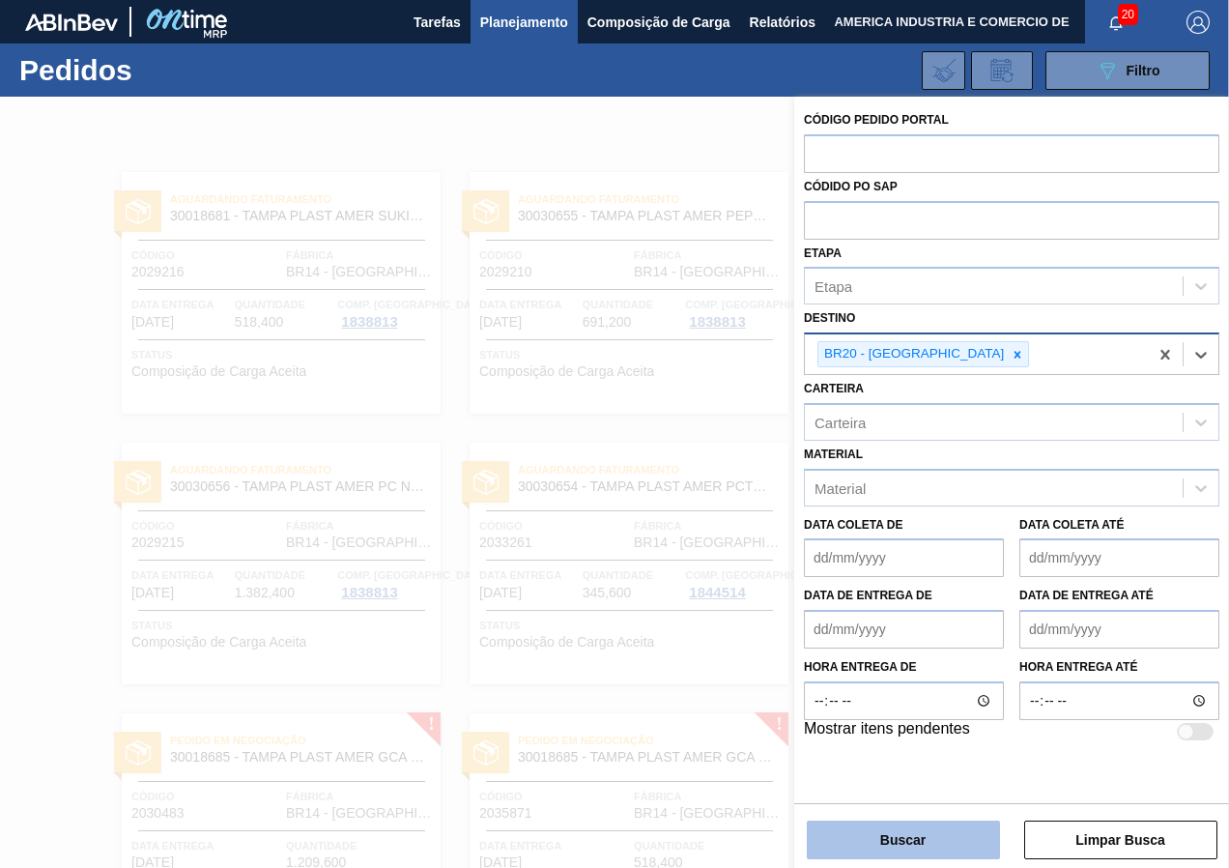
click at [891, 847] on button "Buscar" at bounding box center [903, 839] width 193 height 39
